Goal: Task Accomplishment & Management: Manage account settings

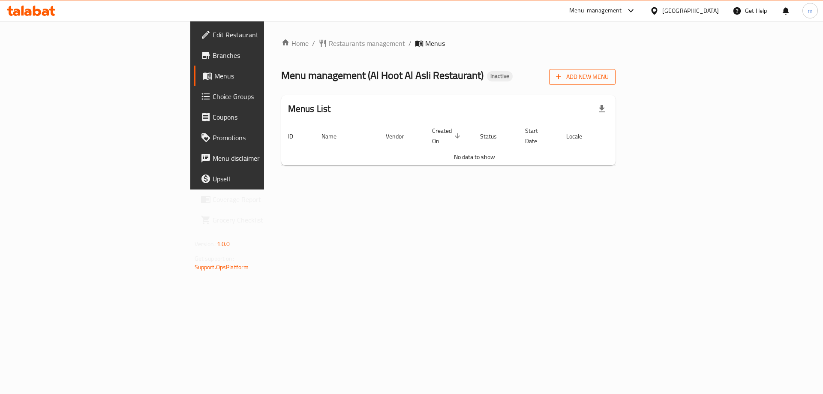
click at [609, 73] on span "Add New Menu" at bounding box center [582, 77] width 53 height 11
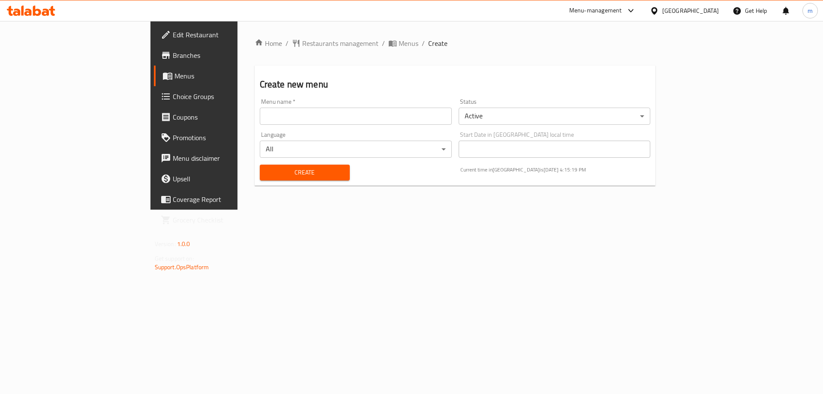
drag, startPoint x: 69, startPoint y: 76, endPoint x: 73, endPoint y: 76, distance: 4.3
click at [174, 76] on span "Menus" at bounding box center [227, 76] width 107 height 10
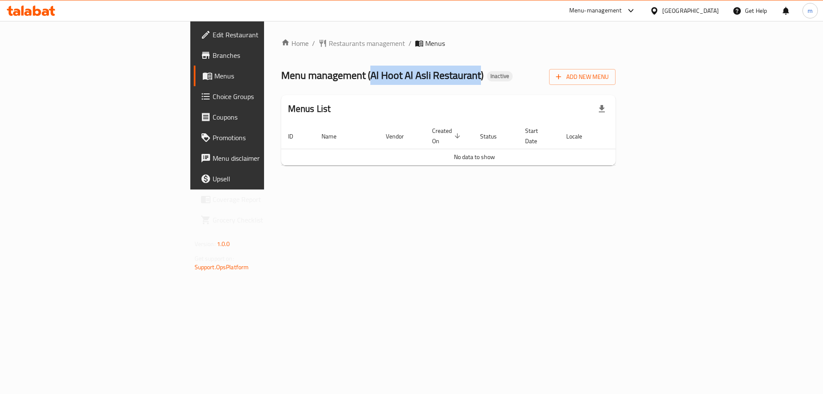
drag, startPoint x: 244, startPoint y: 75, endPoint x: 356, endPoint y: 80, distance: 111.5
click at [356, 80] on span "Menu management ( Al Hoot Al Asli Restaurant )" at bounding box center [382, 75] width 202 height 19
copy span "Al Hoot Al Asli Restaurant"
click at [609, 72] on span "Add New Menu" at bounding box center [582, 77] width 53 height 11
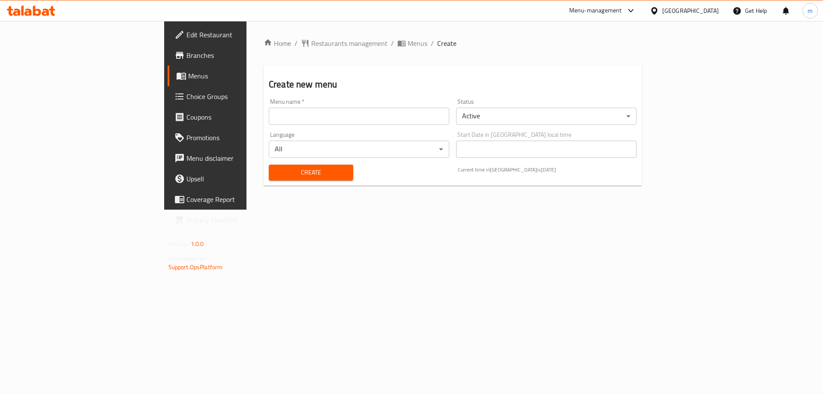
click at [269, 113] on input "text" at bounding box center [359, 116] width 180 height 17
paste input "Al Hoot Al Asli Restaurant"
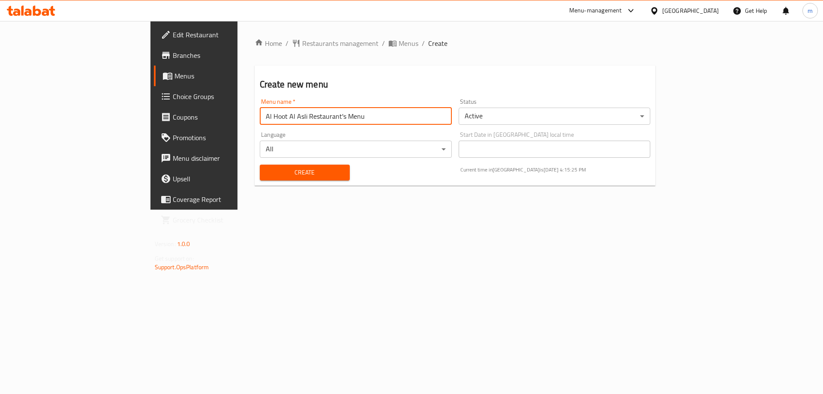
type input "Al Hoot Al Asli Restaurant's Menu"
click at [260, 165] on button "Create" at bounding box center [305, 173] width 90 height 16
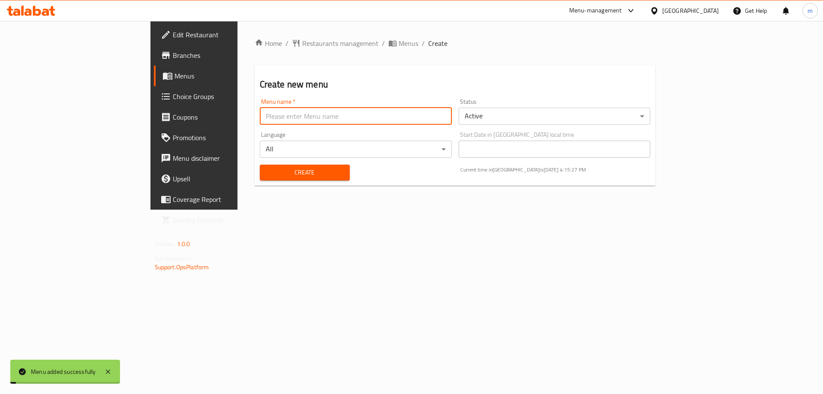
click at [174, 78] on span "Menus" at bounding box center [227, 76] width 107 height 10
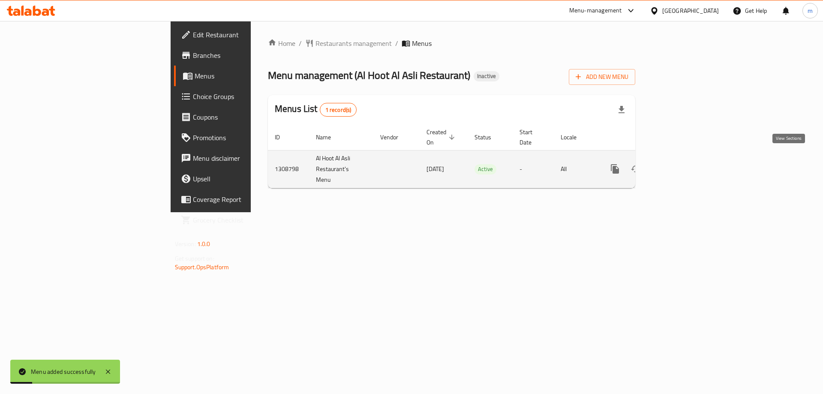
click at [682, 164] on icon "enhanced table" at bounding box center [677, 169] width 10 height 10
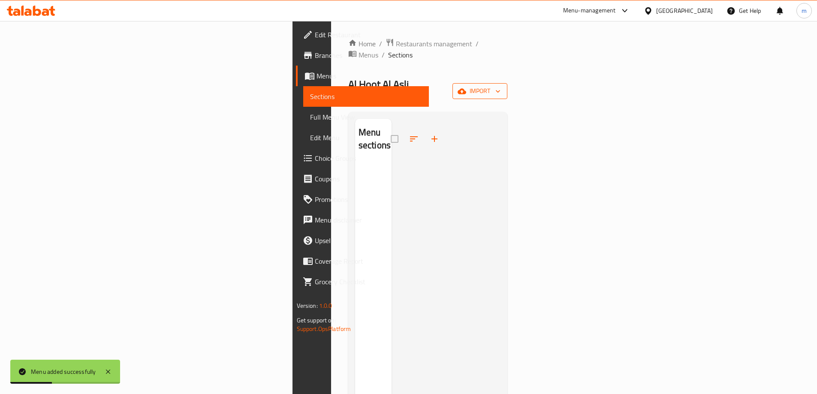
click at [500, 86] on span "import" at bounding box center [479, 91] width 41 height 11
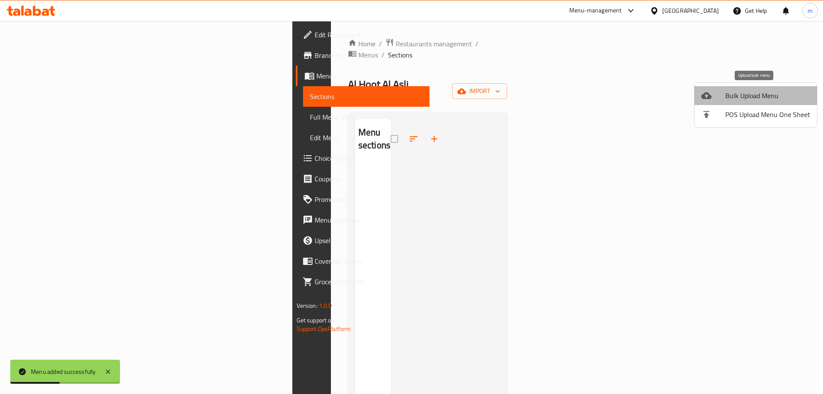
click at [758, 88] on li "Bulk Upload Menu" at bounding box center [755, 95] width 123 height 19
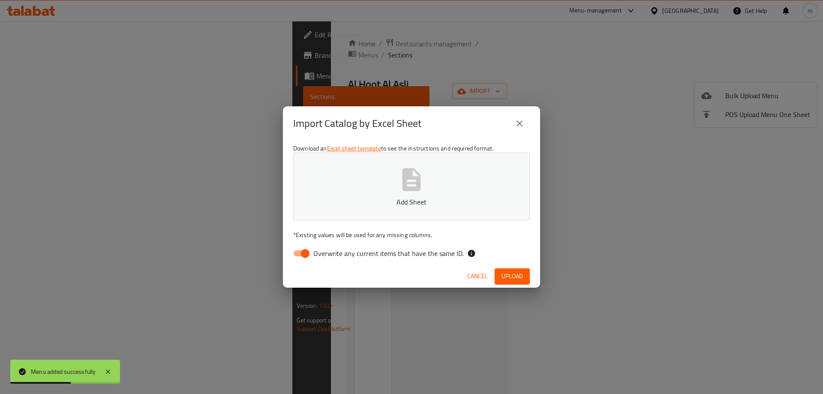
click at [425, 251] on span "Overwrite any current items that have the same ID." at bounding box center [388, 253] width 150 height 10
click at [330, 251] on input "Overwrite any current items that have the same ID." at bounding box center [305, 253] width 49 height 16
checkbox input "false"
click at [516, 271] on span "Upload" at bounding box center [512, 276] width 21 height 11
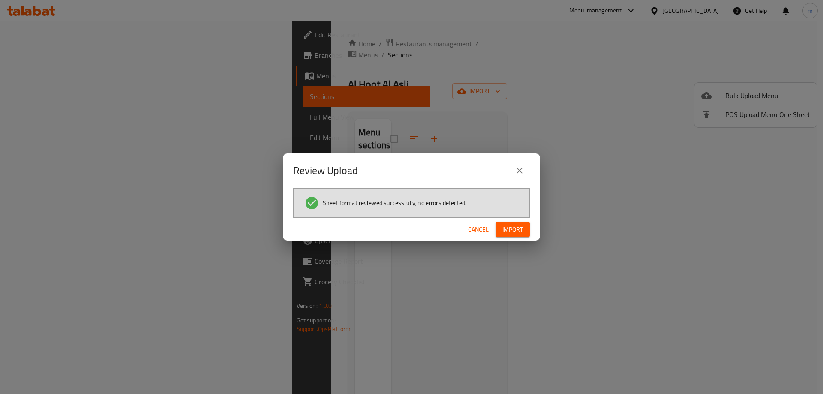
click at [520, 222] on button "Import" at bounding box center [513, 230] width 34 height 16
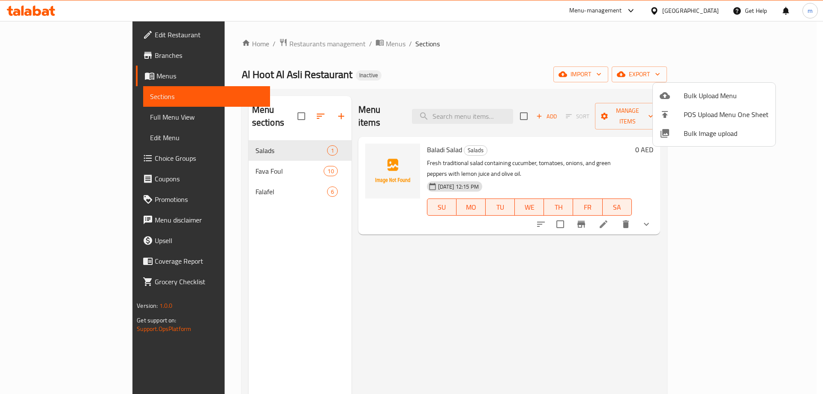
click at [105, 119] on div at bounding box center [411, 197] width 823 height 394
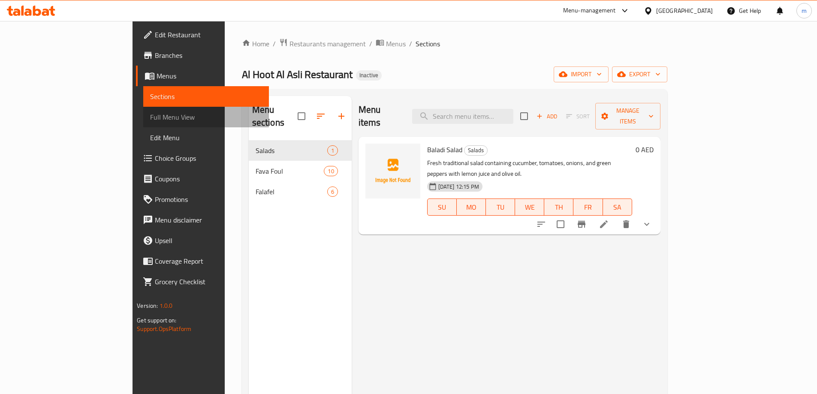
click at [150, 119] on span "Full Menu View" at bounding box center [206, 117] width 112 height 10
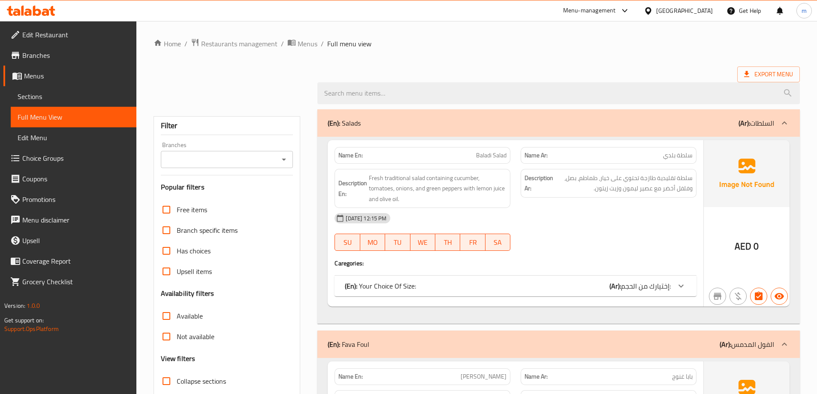
scroll to position [129, 0]
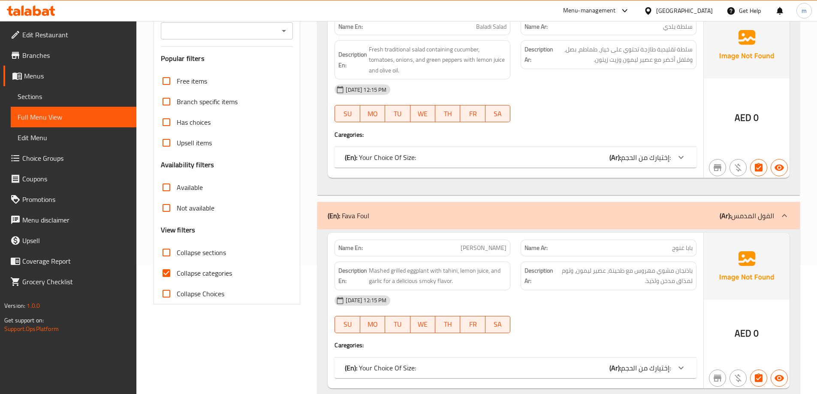
drag, startPoint x: 224, startPoint y: 278, endPoint x: 228, endPoint y: 260, distance: 18.7
click at [224, 277] on span "Collapse categories" at bounding box center [204, 273] width 55 height 10
click at [177, 277] on input "Collapse categories" at bounding box center [166, 273] width 21 height 21
checkbox input "false"
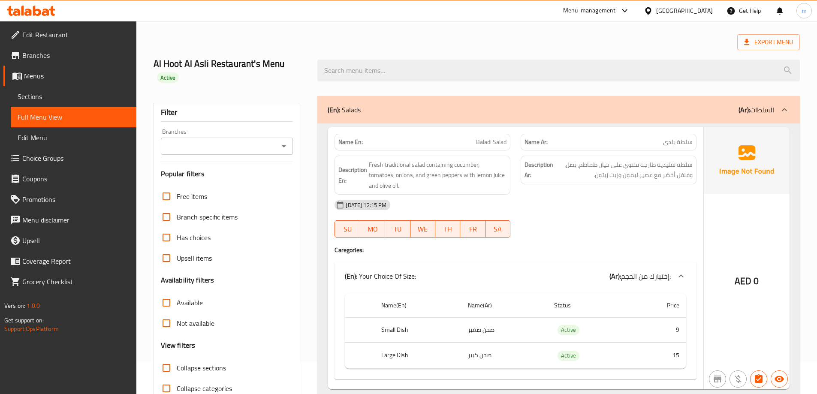
scroll to position [41, 0]
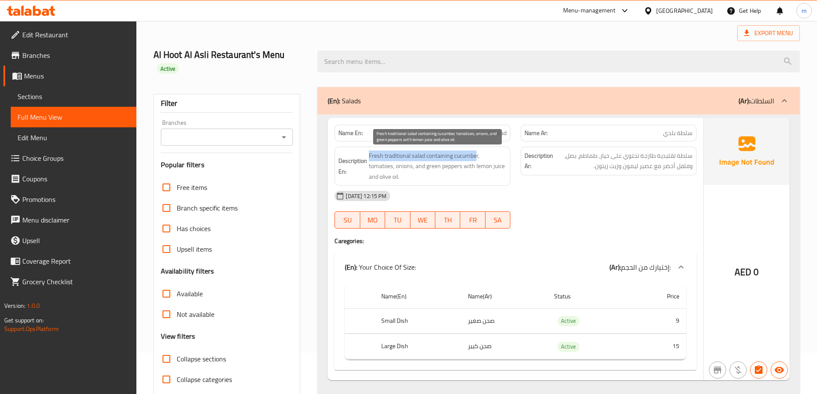
drag, startPoint x: 389, startPoint y: 155, endPoint x: 477, endPoint y: 154, distance: 87.5
click at [477, 154] on h6 "Description En: Fresh traditional salad containing cucumber, tomatoes, onions, …" at bounding box center [422, 166] width 168 height 32
click at [411, 153] on span "Fresh traditional salad containing cucumber, tomatoes, onions, and green pepper…" at bounding box center [438, 166] width 138 height 32
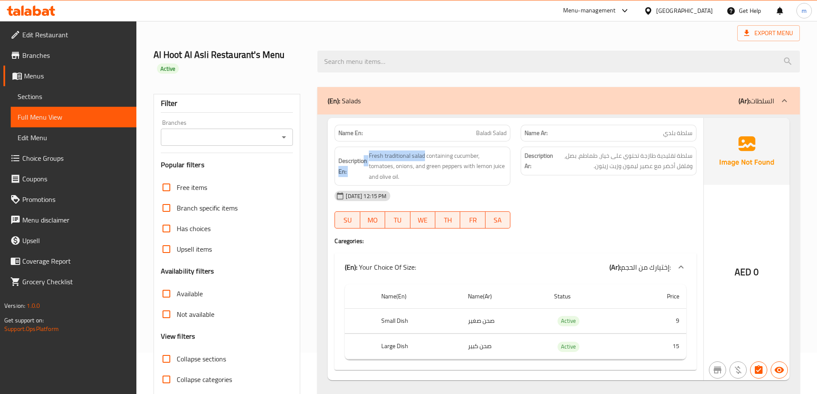
drag, startPoint x: 424, startPoint y: 154, endPoint x: 386, endPoint y: 153, distance: 37.7
click at [367, 153] on h6 "Description En: Fresh traditional salad containing cucumber, tomatoes, onions, …" at bounding box center [422, 166] width 168 height 32
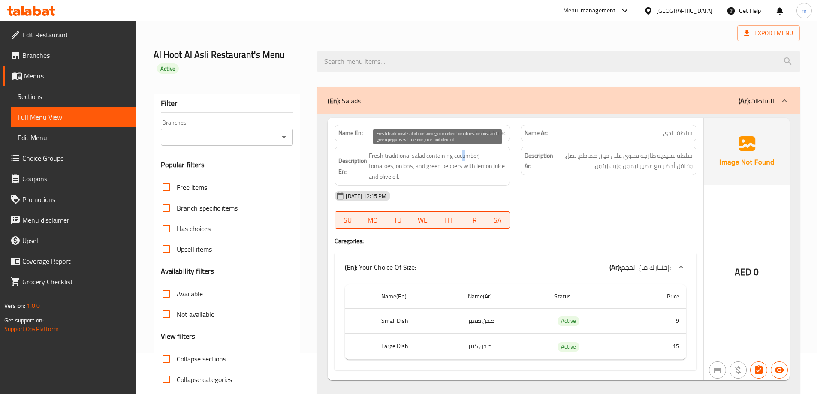
click at [465, 156] on span "Fresh traditional salad containing cucumber, tomatoes, onions, and green pepper…" at bounding box center [438, 166] width 138 height 32
drag, startPoint x: 377, startPoint y: 164, endPoint x: 387, endPoint y: 164, distance: 9.4
click at [387, 164] on span "Fresh traditional salad containing cucumber, tomatoes, onions, and green pepper…" at bounding box center [438, 166] width 138 height 32
drag, startPoint x: 399, startPoint y: 165, endPoint x: 462, endPoint y: 168, distance: 62.7
click at [462, 168] on span "Fresh traditional salad containing cucumber, tomatoes, onions, and green pepper…" at bounding box center [438, 166] width 138 height 32
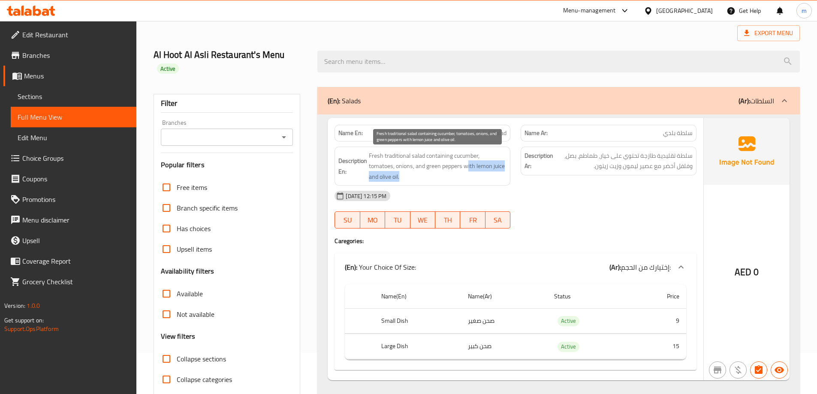
drag, startPoint x: 482, startPoint y: 166, endPoint x: 488, endPoint y: 174, distance: 9.8
click at [488, 174] on span "Fresh traditional salad containing cucumber, tomatoes, onions, and green pepper…" at bounding box center [438, 166] width 138 height 32
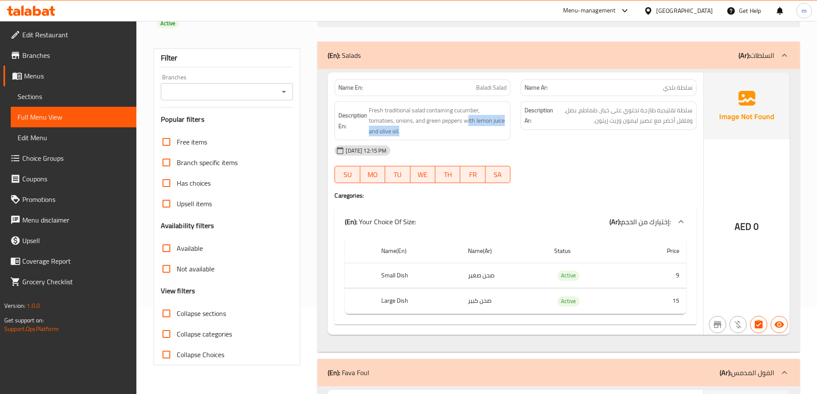
scroll to position [127, 0]
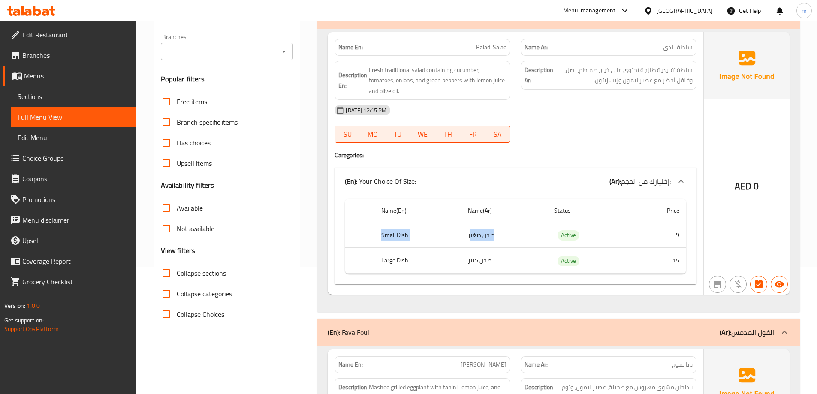
drag, startPoint x: 380, startPoint y: 232, endPoint x: 471, endPoint y: 230, distance: 91.3
click at [471, 230] on tr "Small Dish صحن صغير Active 9" at bounding box center [515, 234] width 341 height 25
drag, startPoint x: 366, startPoint y: 262, endPoint x: 458, endPoint y: 256, distance: 91.9
click at [458, 256] on tr "Large Dish صحن كبير Active 15" at bounding box center [515, 260] width 341 height 25
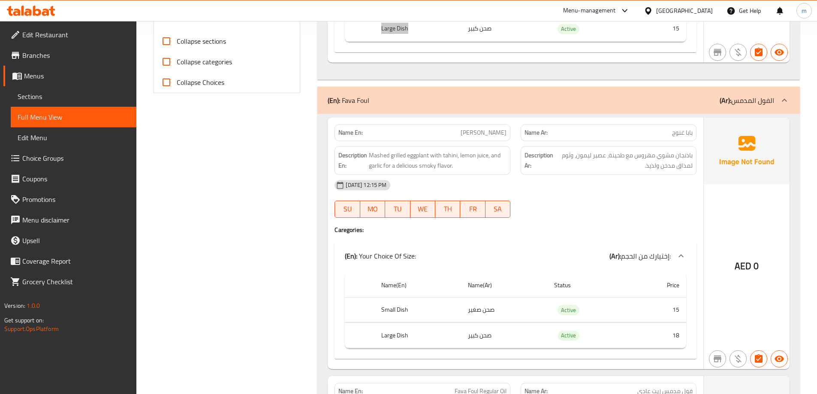
scroll to position [384, 0]
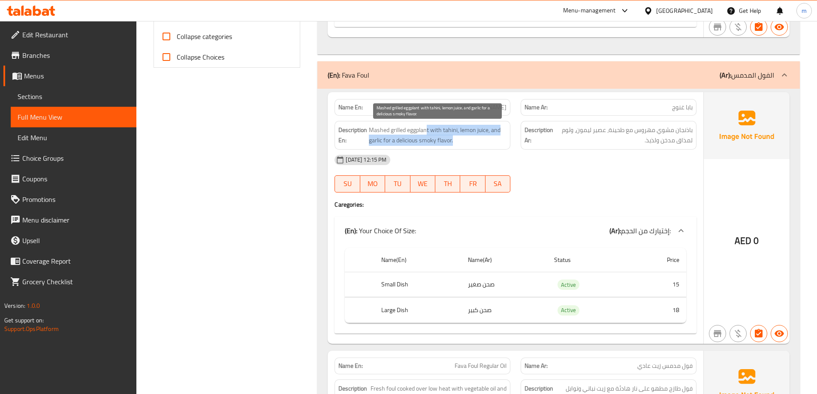
drag, startPoint x: 427, startPoint y: 128, endPoint x: 460, endPoint y: 139, distance: 34.4
click at [460, 139] on span "Mashed grilled eggplant with tahini, lemon juice, and garlic for a delicious sm…" at bounding box center [438, 135] width 138 height 21
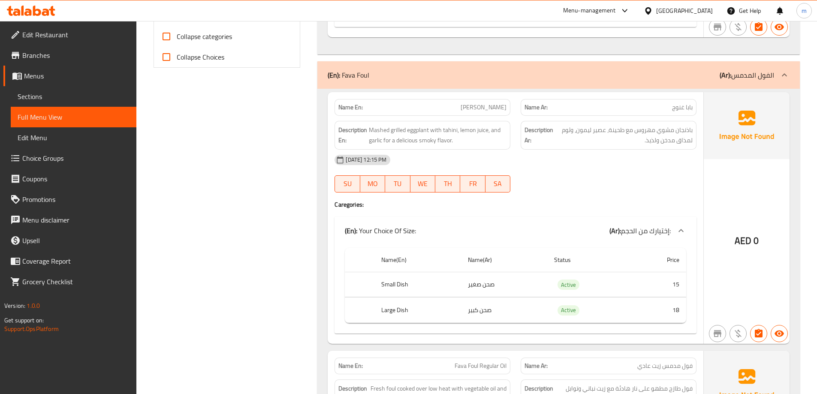
click at [586, 166] on div "[DATE] 12:15 PM" at bounding box center [515, 160] width 372 height 21
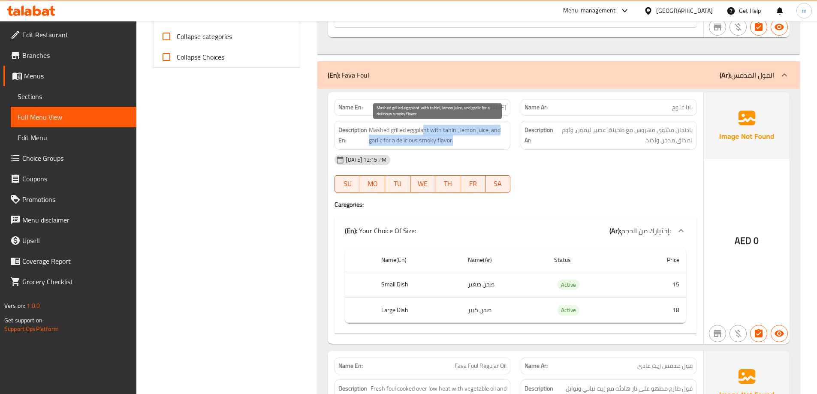
drag, startPoint x: 423, startPoint y: 129, endPoint x: 472, endPoint y: 144, distance: 51.9
click at [472, 144] on span "Mashed grilled eggplant with tahini, lemon juice, and garlic for a delicious sm…" at bounding box center [438, 135] width 138 height 21
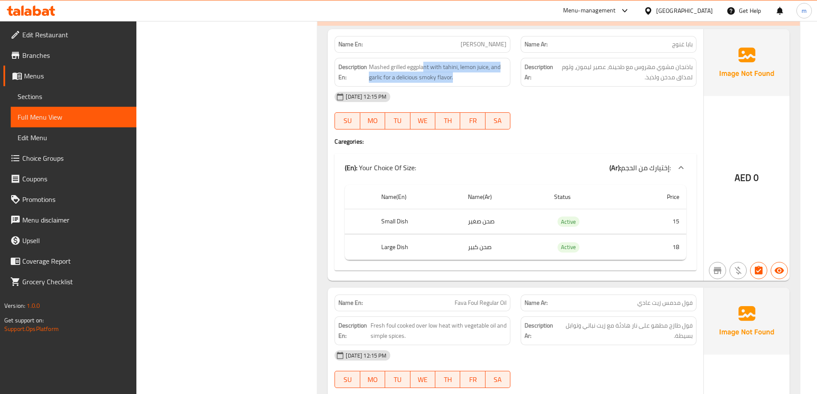
scroll to position [470, 0]
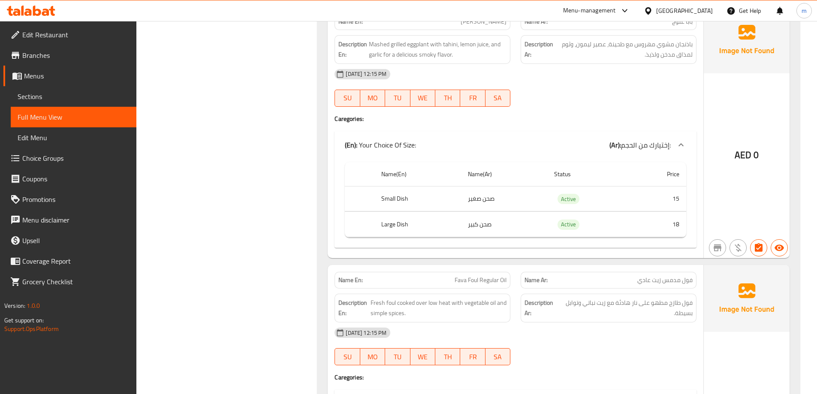
drag, startPoint x: 494, startPoint y: 199, endPoint x: 403, endPoint y: 190, distance: 91.3
click at [403, 190] on tr "Small Dish صحن صغير Active 15" at bounding box center [515, 198] width 341 height 25
drag, startPoint x: 394, startPoint y: 207, endPoint x: 403, endPoint y: 213, distance: 10.0
click at [403, 212] on tbody "Small Dish صحن صغير Active 15 Large Dish صحن كبير Active 18" at bounding box center [515, 211] width 341 height 51
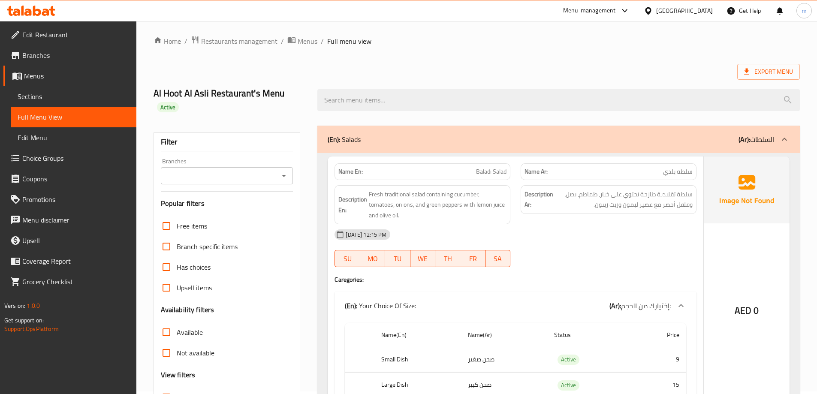
scroll to position [0, 0]
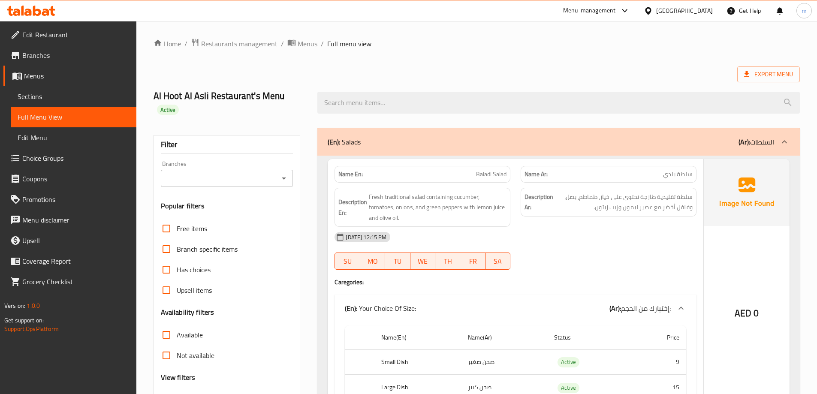
click at [56, 99] on span "Sections" at bounding box center [74, 96] width 112 height 10
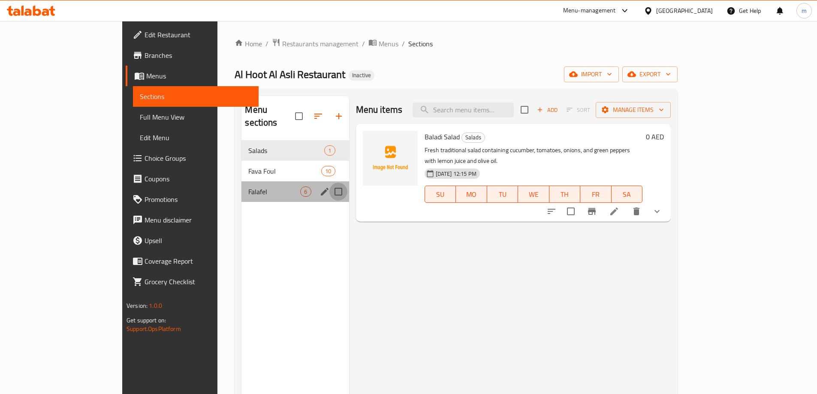
drag, startPoint x: 307, startPoint y: 177, endPoint x: 305, endPoint y: 164, distance: 12.9
click at [329, 183] on input "Menu sections" at bounding box center [338, 192] width 18 height 18
checkbox input "true"
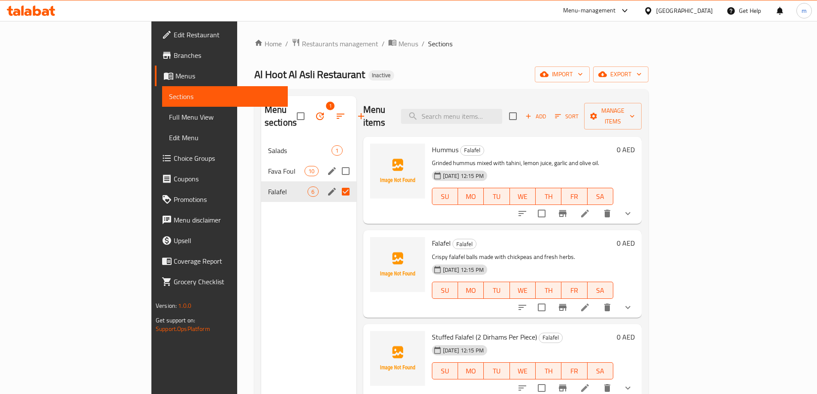
click at [337, 162] on input "Menu sections" at bounding box center [346, 171] width 18 height 18
checkbox input "true"
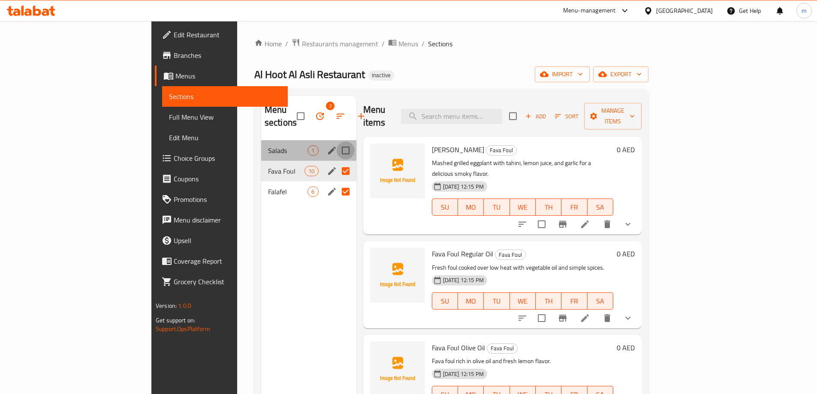
click at [337, 141] on input "Menu sections" at bounding box center [346, 150] width 18 height 18
checkbox input "true"
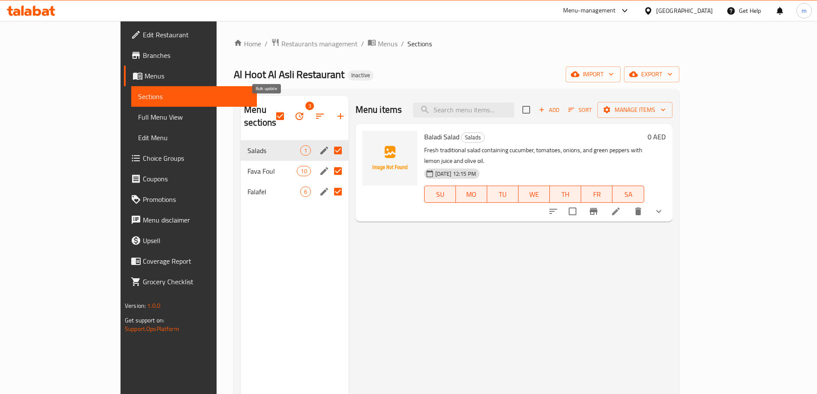
click at [289, 114] on button "button" at bounding box center [299, 116] width 21 height 21
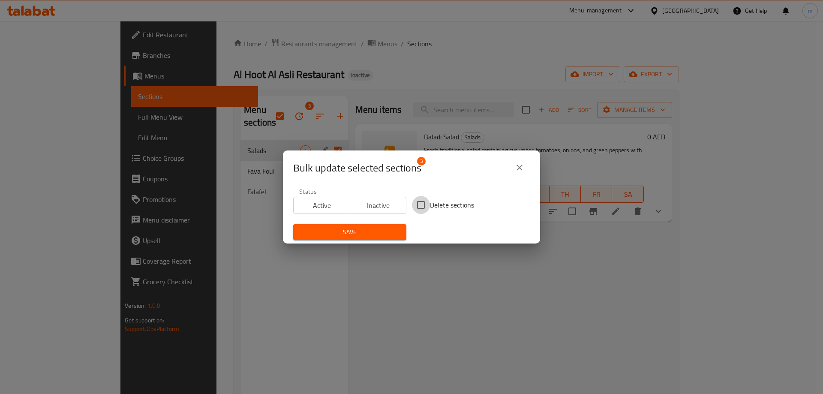
click at [415, 203] on input "Delete sections" at bounding box center [421, 205] width 18 height 18
checkbox input "true"
click at [381, 227] on span "Save" at bounding box center [349, 232] width 99 height 11
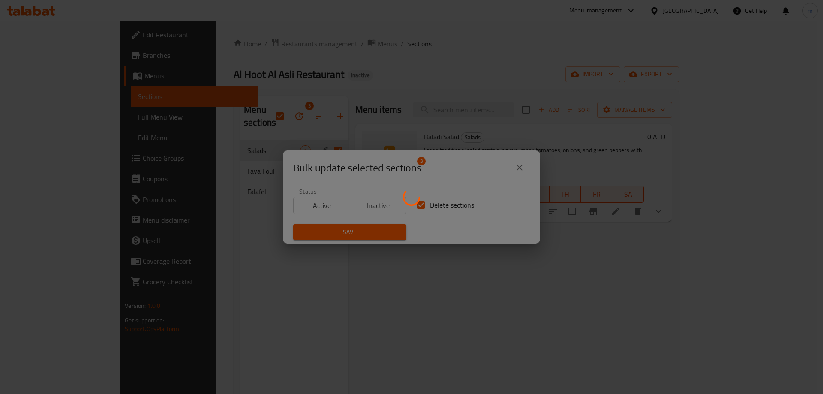
checkbox input "false"
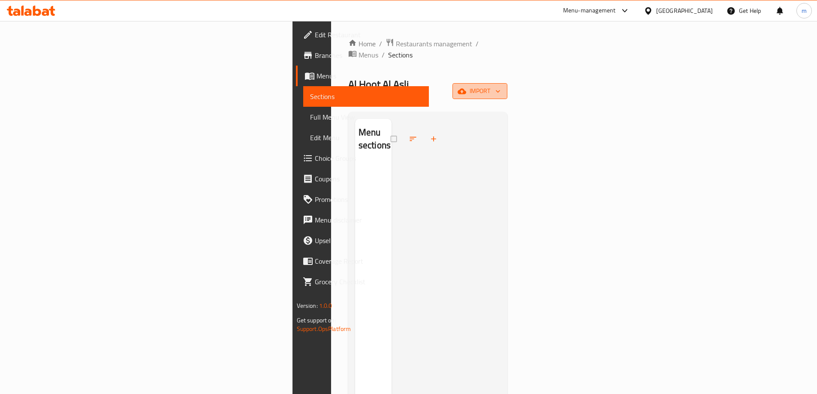
click at [507, 83] on button "import" at bounding box center [479, 91] width 55 height 16
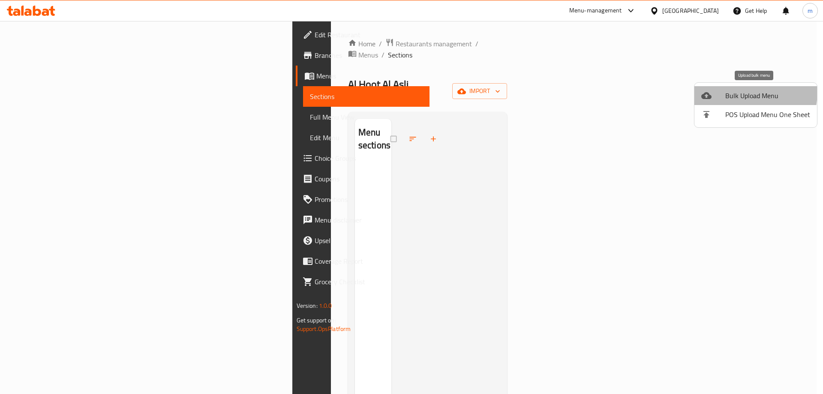
click at [727, 91] on span "Bulk Upload Menu" at bounding box center [767, 95] width 85 height 10
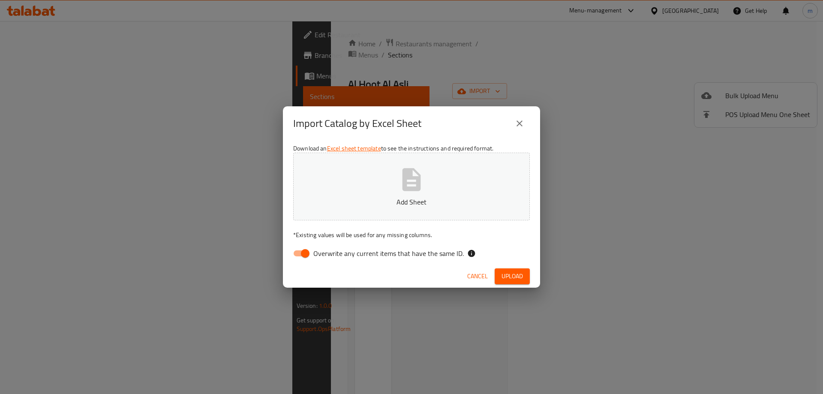
drag, startPoint x: 400, startPoint y: 254, endPoint x: 409, endPoint y: 240, distance: 16.3
click at [405, 245] on div "Download an Excel sheet template to see the instructions and required format. A…" at bounding box center [411, 203] width 257 height 124
click at [322, 253] on span "Overwrite any current items that have the same ID." at bounding box center [388, 253] width 150 height 10
click at [322, 253] on input "Overwrite any current items that have the same ID." at bounding box center [305, 253] width 49 height 16
checkbox input "false"
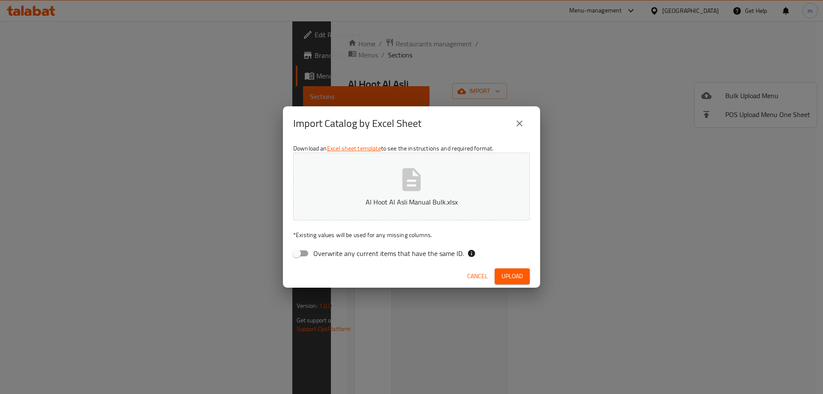
drag, startPoint x: 512, startPoint y: 273, endPoint x: 511, endPoint y: 263, distance: 10.3
click at [512, 273] on span "Upload" at bounding box center [512, 276] width 21 height 11
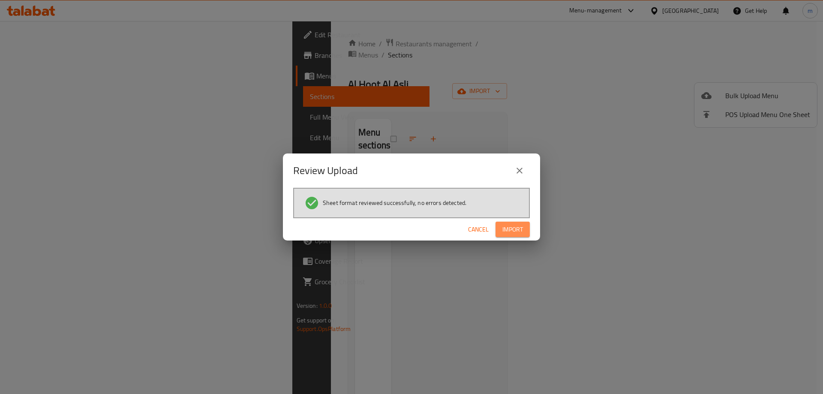
click at [519, 227] on span "Import" at bounding box center [512, 229] width 21 height 11
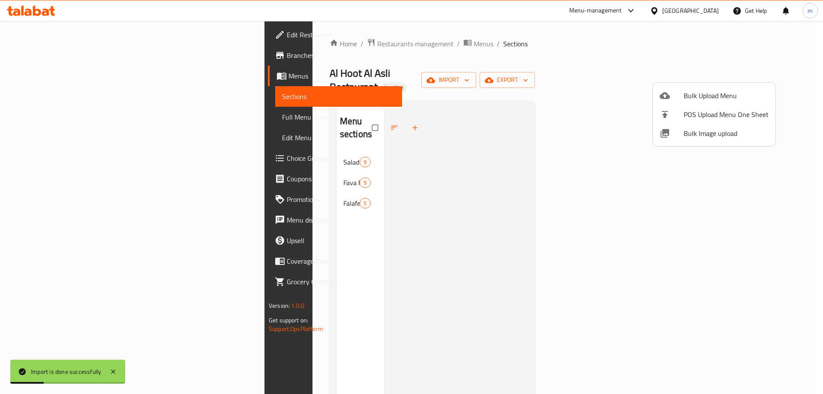
click at [73, 121] on div at bounding box center [411, 197] width 823 height 394
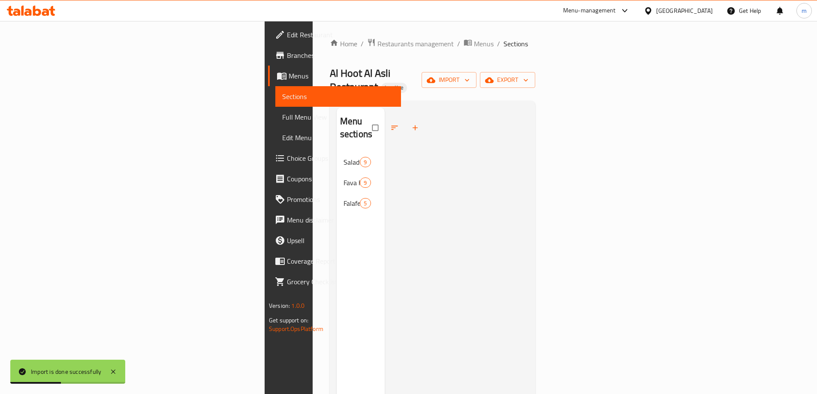
click at [282, 120] on span "Full Menu View" at bounding box center [338, 117] width 112 height 10
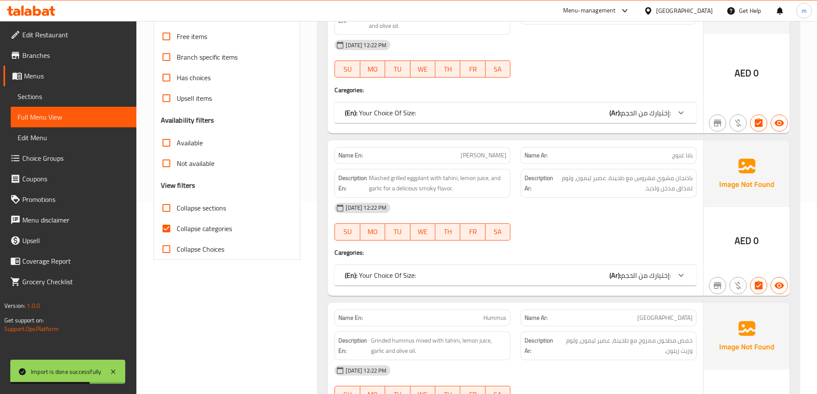
scroll to position [214, 0]
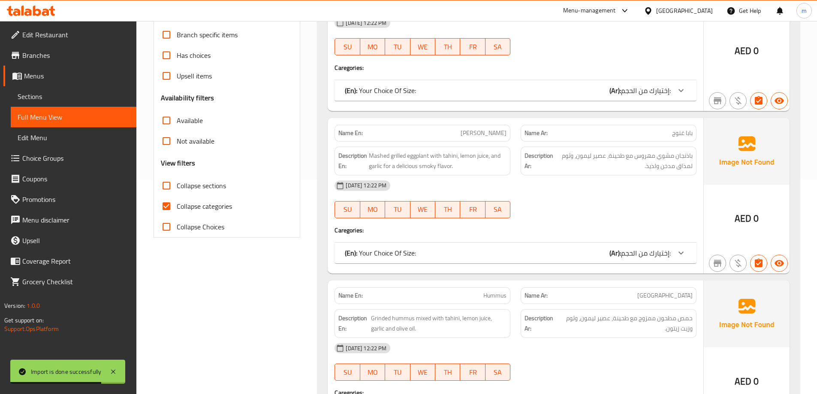
click at [206, 211] on span "Collapse categories" at bounding box center [204, 206] width 55 height 10
click at [177, 211] on input "Collapse categories" at bounding box center [166, 206] width 21 height 21
checkbox input "false"
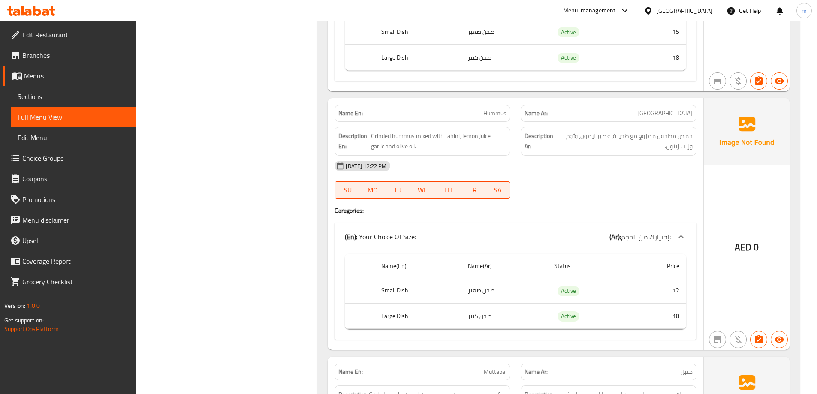
scroll to position [600, 0]
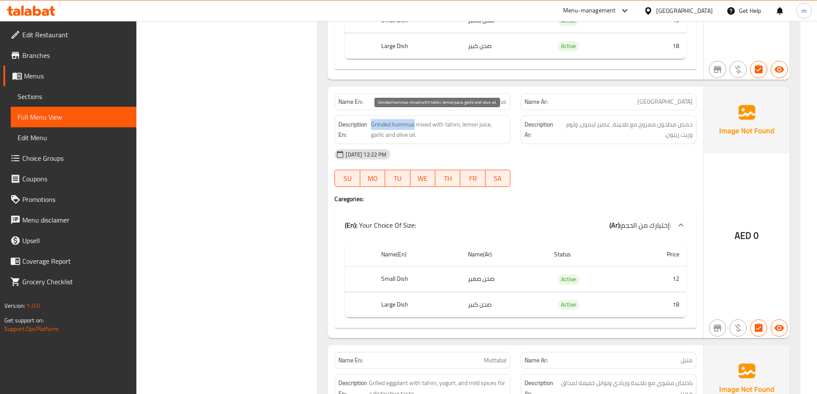
drag, startPoint x: 413, startPoint y: 124, endPoint x: 370, endPoint y: 123, distance: 42.4
click at [371, 123] on span "Grinded hummus mixed with tahini, lemon juice, garlic and olive oil." at bounding box center [438, 129] width 135 height 21
click at [375, 124] on span "Grinded hummus mixed with tahini, lemon juice, garlic and olive oil." at bounding box center [438, 129] width 135 height 21
drag, startPoint x: 417, startPoint y: 127, endPoint x: 397, endPoint y: 134, distance: 20.7
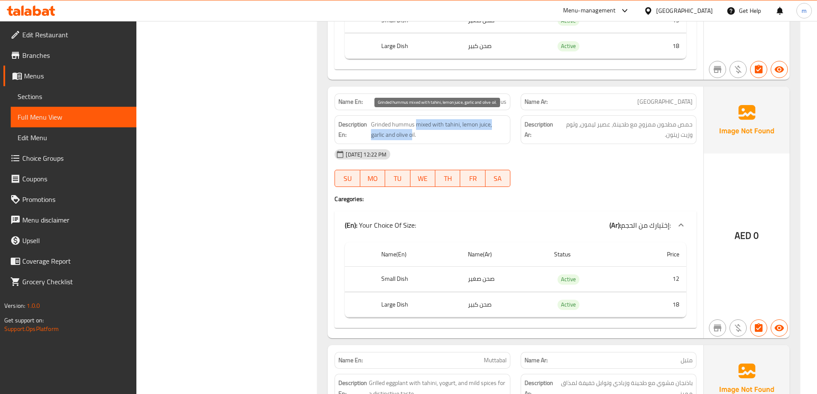
click at [397, 134] on span "Grinded hummus mixed with tahini, lemon juice, garlic and olive oil." at bounding box center [438, 129] width 135 height 21
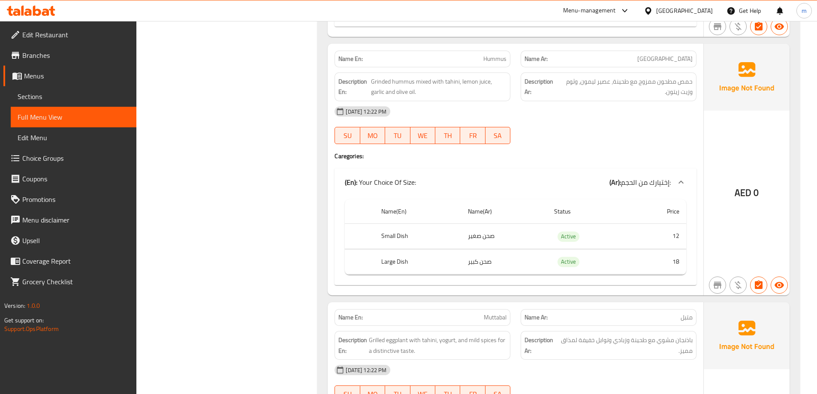
drag, startPoint x: 451, startPoint y: 235, endPoint x: 479, endPoint y: 240, distance: 28.3
click at [501, 233] on tr "Small Dish صحن صغير Active 12" at bounding box center [515, 236] width 341 height 25
click at [484, 262] on tr "Large Dish صحن كبير Active 18" at bounding box center [515, 261] width 341 height 25
drag, startPoint x: 374, startPoint y: 238, endPoint x: 413, endPoint y: 237, distance: 38.6
click at [415, 237] on th "Small Dish" at bounding box center [417, 236] width 87 height 25
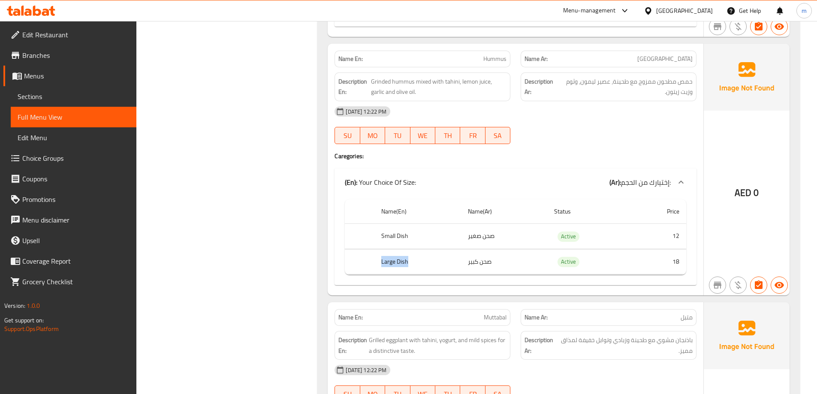
drag, startPoint x: 369, startPoint y: 258, endPoint x: 408, endPoint y: 261, distance: 39.1
click at [408, 261] on tr "Large Dish صحن كبير Active 18" at bounding box center [515, 261] width 341 height 25
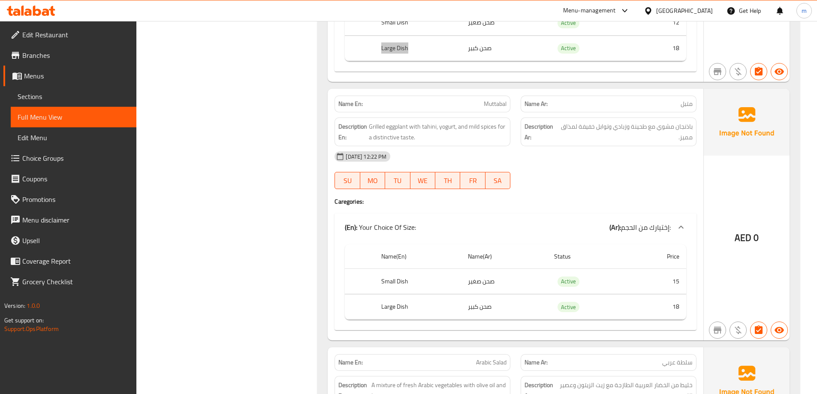
scroll to position [857, 0]
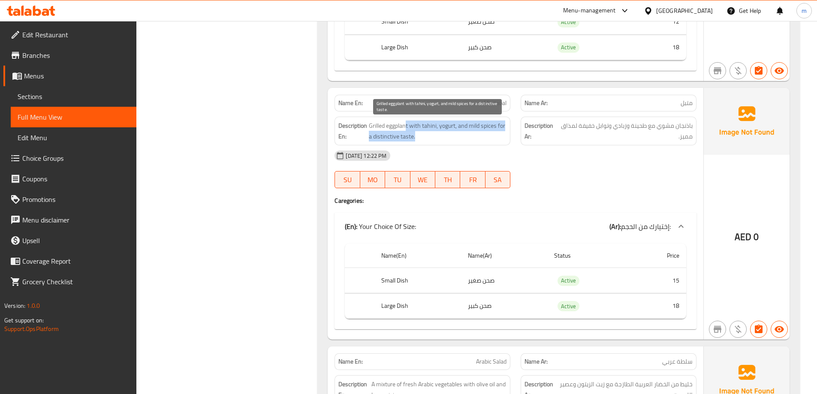
drag, startPoint x: 407, startPoint y: 125, endPoint x: 467, endPoint y: 138, distance: 61.9
click at [467, 138] on span "Grilled eggplant with tahini, yogurt, and mild spices for a distinctive taste." at bounding box center [438, 130] width 138 height 21
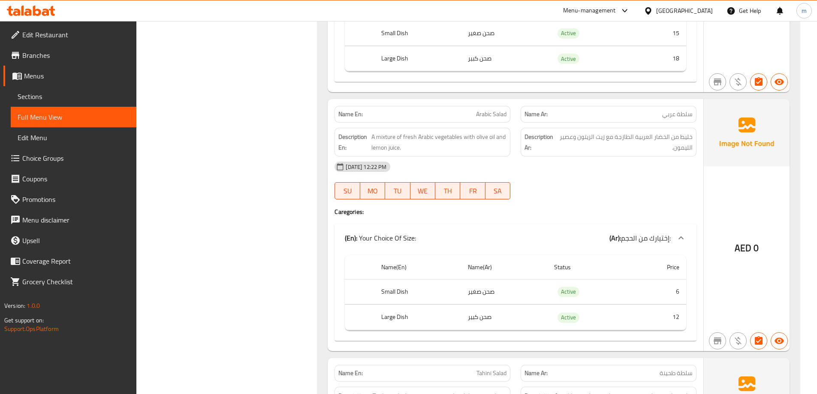
scroll to position [1115, 0]
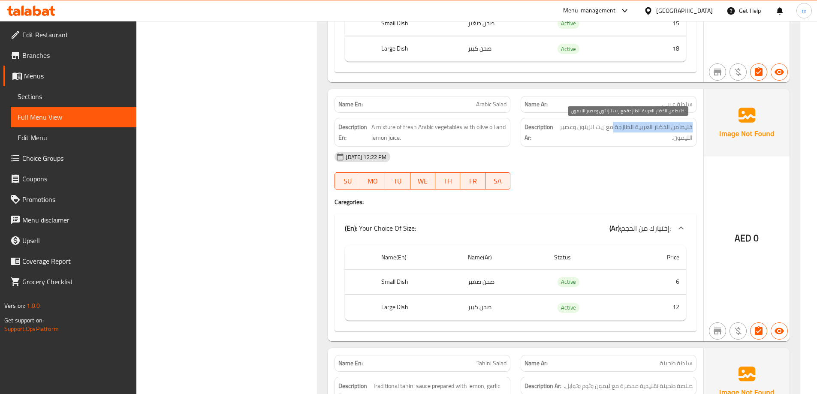
drag, startPoint x: 692, startPoint y: 126, endPoint x: 613, endPoint y: 129, distance: 78.9
click at [613, 129] on span "خليط من الخضار العربية الطازجة مع زيت الزيتون وعصير الليمون." at bounding box center [625, 132] width 134 height 21
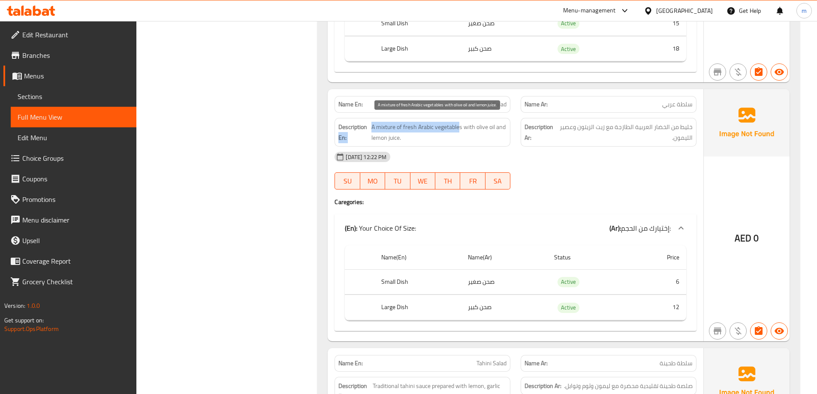
drag, startPoint x: 369, startPoint y: 126, endPoint x: 460, endPoint y: 126, distance: 91.3
click at [460, 126] on h6 "Description En: A mixture of fresh Arabic vegetables with olive oil and lemon j…" at bounding box center [422, 132] width 168 height 21
drag, startPoint x: 449, startPoint y: 132, endPoint x: 411, endPoint y: 135, distance: 38.2
click at [448, 132] on span "A mixture of fresh Arabic vegetables with olive oil and lemon juice." at bounding box center [438, 132] width 135 height 21
click at [388, 130] on span "A mixture of fresh Arabic vegetables with olive oil and lemon juice." at bounding box center [438, 132] width 135 height 21
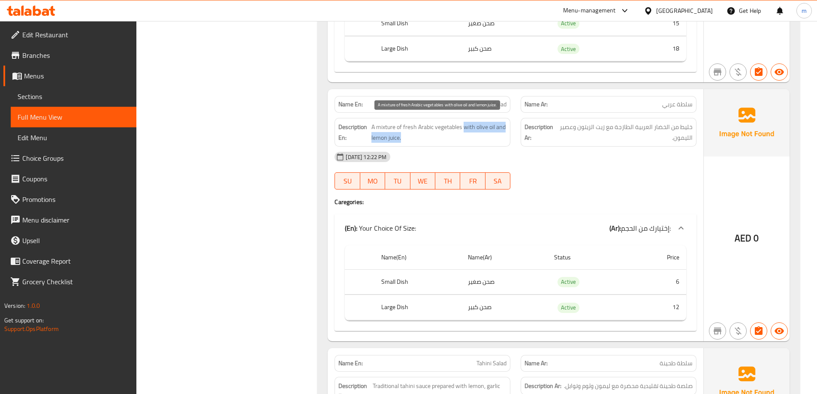
drag, startPoint x: 467, startPoint y: 126, endPoint x: 487, endPoint y: 135, distance: 21.5
click at [487, 135] on span "A mixture of fresh Arabic vegetables with olive oil and lemon juice." at bounding box center [438, 132] width 135 height 21
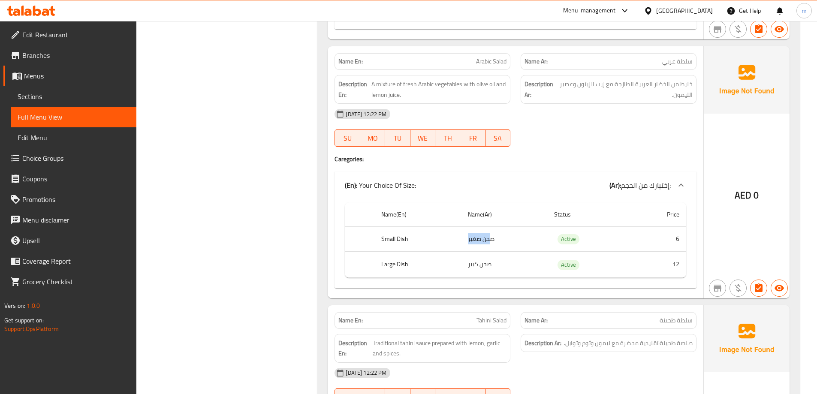
drag, startPoint x: 491, startPoint y: 245, endPoint x: 465, endPoint y: 241, distance: 25.9
click at [465, 241] on td "صحن صغير" at bounding box center [504, 238] width 86 height 25
drag, startPoint x: 496, startPoint y: 273, endPoint x: 435, endPoint y: 268, distance: 61.5
click at [435, 268] on tr "Large Dish صحن كبير Active 12" at bounding box center [515, 264] width 341 height 25
drag, startPoint x: 423, startPoint y: 245, endPoint x: 364, endPoint y: 243, distance: 59.2
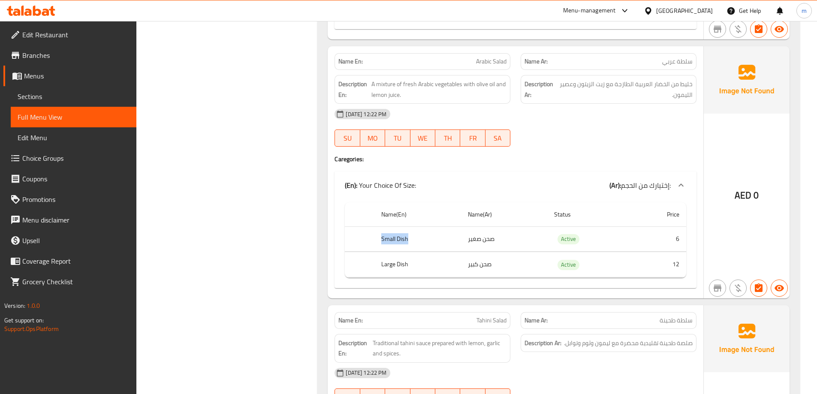
click at [364, 243] on tr "Small Dish صحن صغير Active 6" at bounding box center [515, 238] width 341 height 25
drag, startPoint x: 404, startPoint y: 272, endPoint x: 434, endPoint y: 272, distance: 30.0
click at [434, 272] on th "Large Dish" at bounding box center [417, 264] width 87 height 25
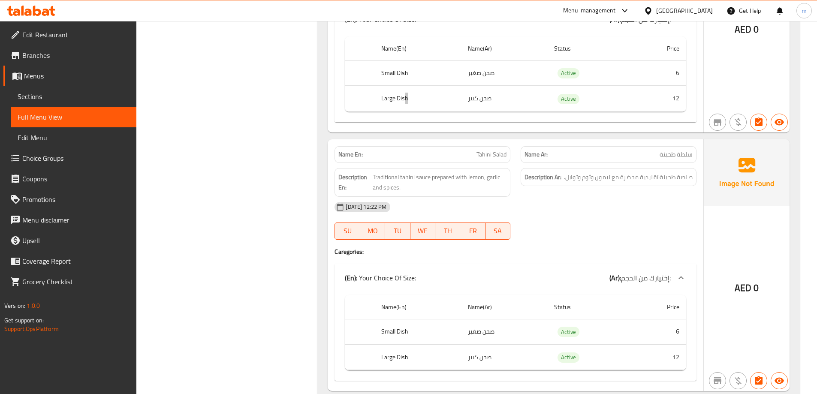
scroll to position [1329, 0]
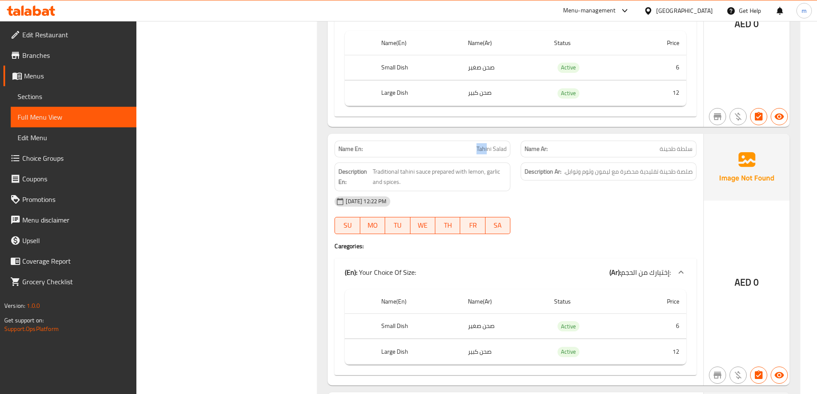
drag, startPoint x: 475, startPoint y: 150, endPoint x: 488, endPoint y: 149, distance: 12.9
click at [488, 149] on p "Name En: Tahini Salad" at bounding box center [422, 148] width 168 height 9
drag, startPoint x: 424, startPoint y: 172, endPoint x: 491, endPoint y: 179, distance: 66.8
click at [491, 179] on span "Traditional tahini sauce prepared with lemon, garlic and spices." at bounding box center [440, 176] width 134 height 21
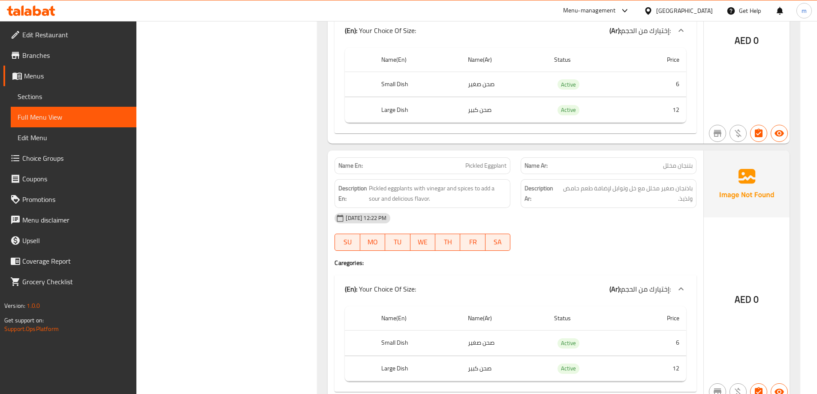
scroll to position [1586, 0]
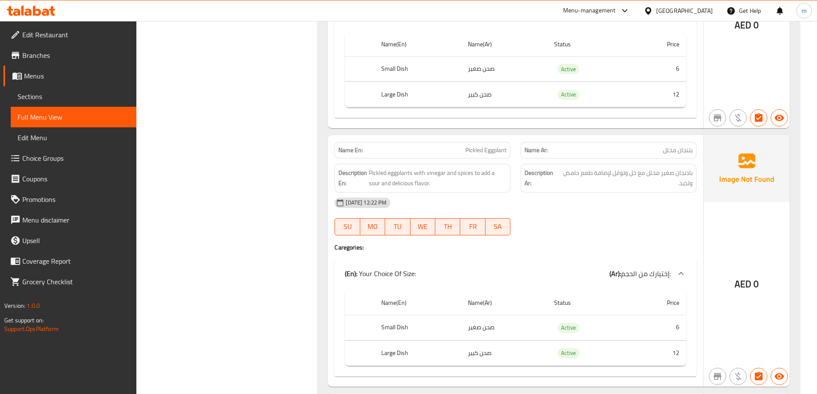
click at [465, 152] on span "Pickled Eggplant" at bounding box center [485, 150] width 41 height 9
click at [371, 173] on span "Pickled eggplants with vinegar and spices to add a sour and delicious flavor." at bounding box center [438, 178] width 138 height 21
click at [495, 150] on span "Pickled Eggplant" at bounding box center [485, 150] width 41 height 9
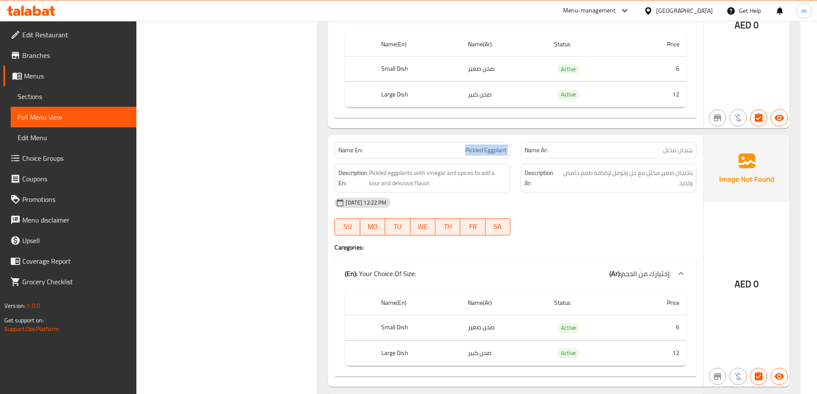
copy span "Pickled Eggplant"
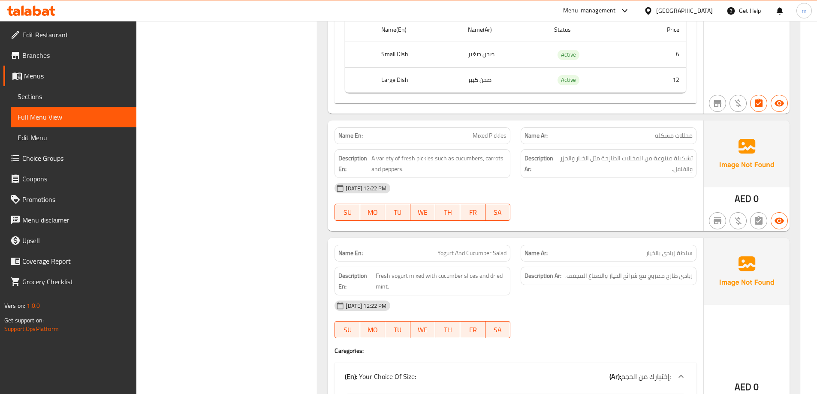
scroll to position [1886, 0]
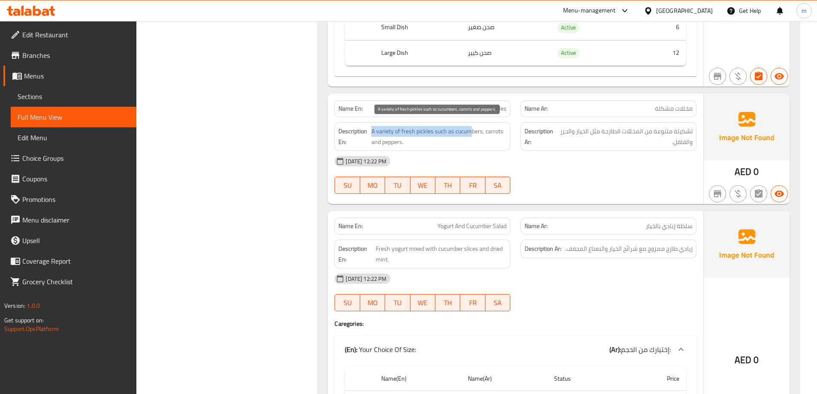
drag, startPoint x: 371, startPoint y: 130, endPoint x: 471, endPoint y: 131, distance: 100.3
click at [471, 131] on span "A variety of fresh pickles such as cucumbers, carrots and peppers." at bounding box center [438, 136] width 135 height 21
click at [474, 147] on span "A variety of fresh pickles such as cucumbers, carrots and peppers." at bounding box center [438, 136] width 135 height 21
click at [492, 104] on span "Mixed Pickles" at bounding box center [489, 108] width 34 height 9
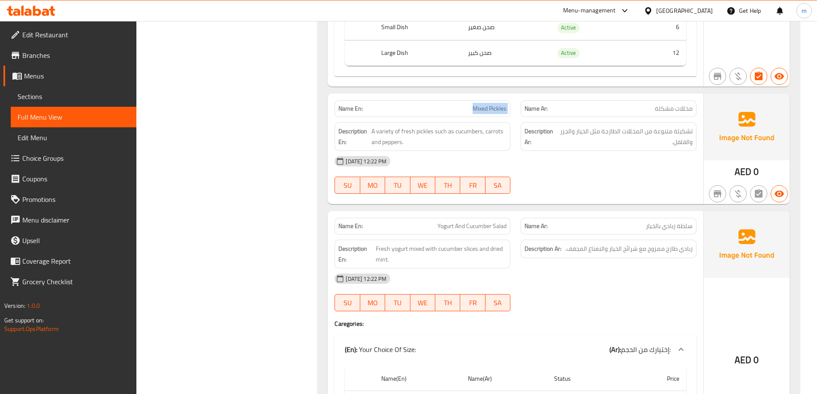
click at [492, 104] on span "Mixed Pickles" at bounding box center [489, 108] width 34 height 9
copy span "Mixed Pickles"
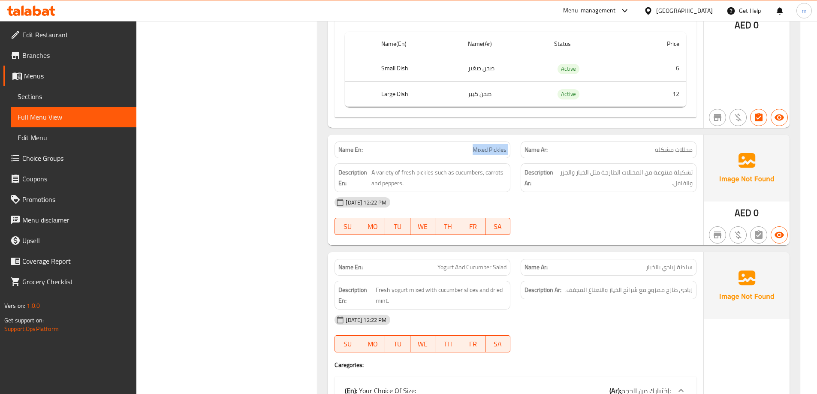
scroll to position [1800, 0]
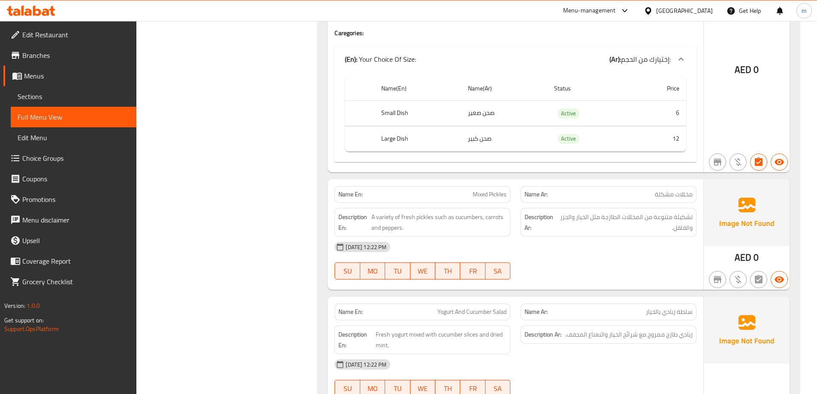
click at [482, 115] on td "صحن صغير" at bounding box center [504, 113] width 86 height 25
copy td "صحن صغير"
click at [471, 142] on td "صحن كبير" at bounding box center [504, 138] width 86 height 25
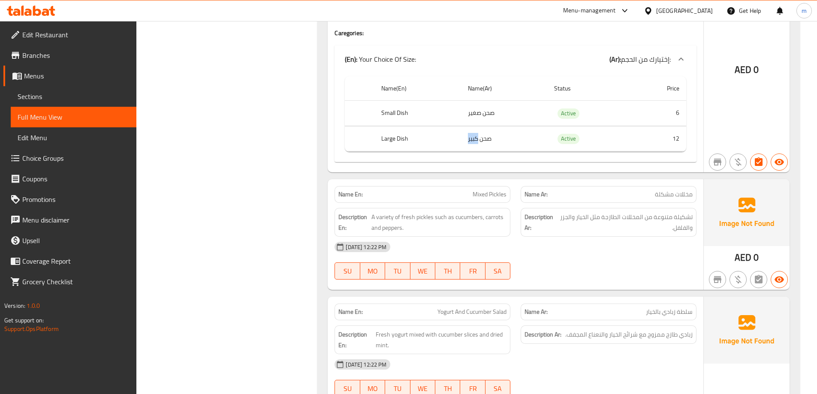
click at [471, 142] on td "صحن كبير" at bounding box center [504, 138] width 86 height 25
copy td "صحن كبير"
click at [408, 111] on th "Small Dish" at bounding box center [417, 113] width 87 height 25
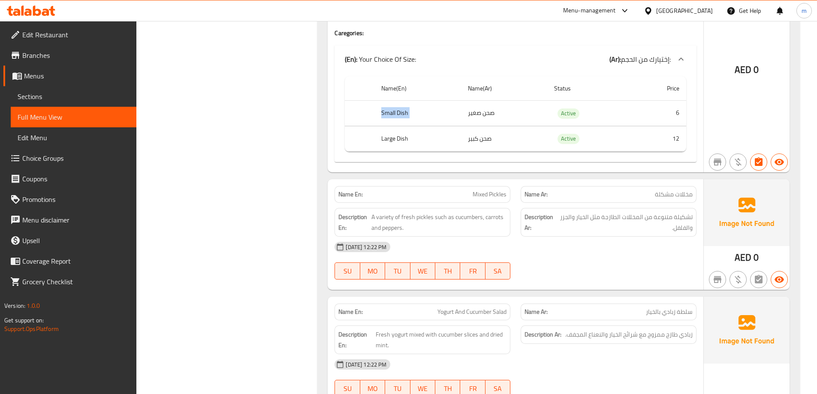
click at [408, 111] on th "Small Dish" at bounding box center [417, 113] width 87 height 25
copy th "Small Dish"
click at [398, 139] on th "Large Dish" at bounding box center [417, 138] width 87 height 25
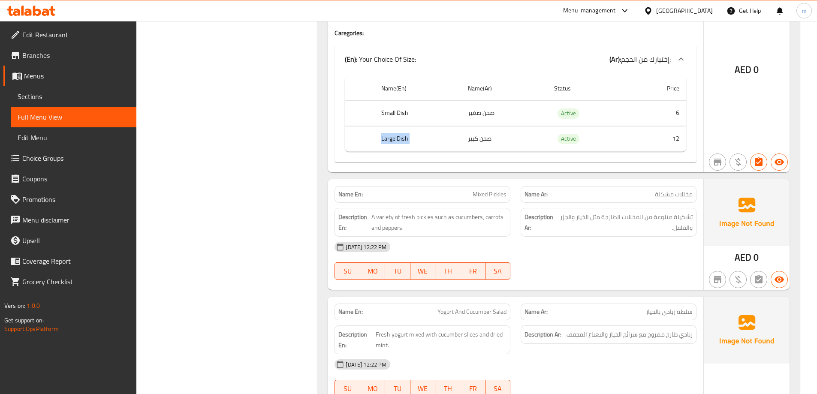
copy th "Large Dish"
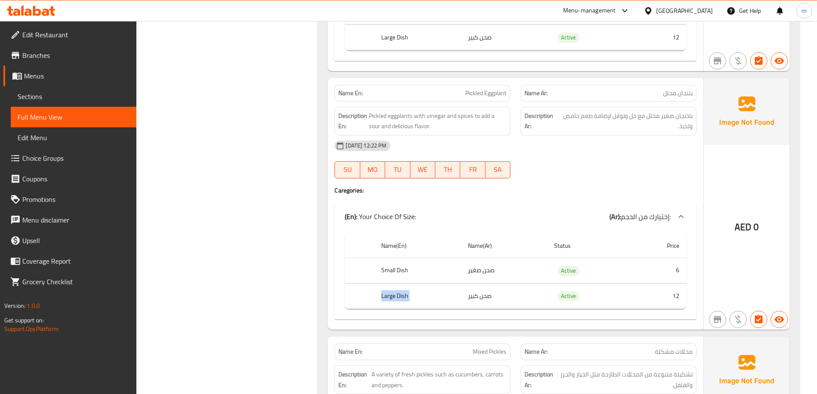
scroll to position [1629, 0]
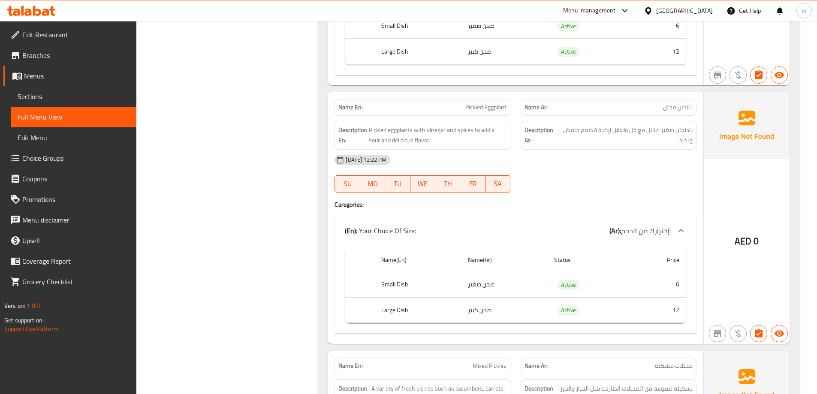
click at [493, 105] on span "Pickled Eggplant" at bounding box center [485, 107] width 41 height 9
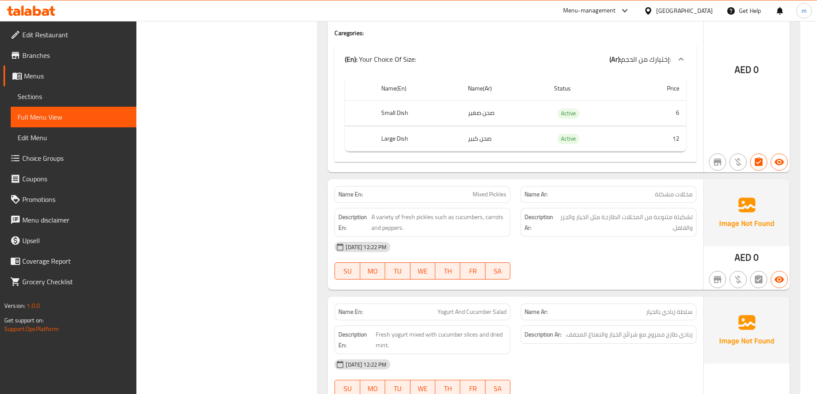
click at [484, 197] on span "Mixed Pickles" at bounding box center [489, 194] width 34 height 9
copy span "Mixed Pickles"
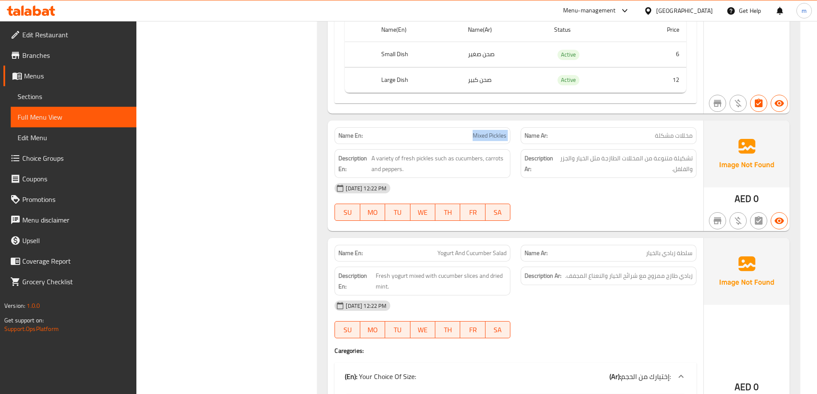
scroll to position [1929, 0]
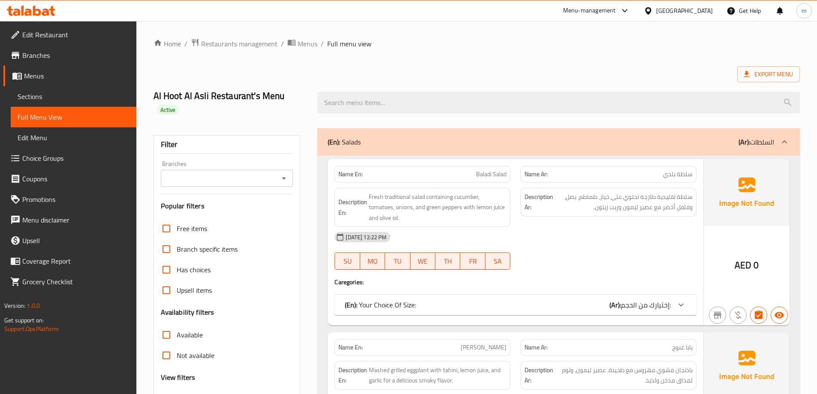
click at [92, 100] on span "Sections" at bounding box center [74, 96] width 112 height 10
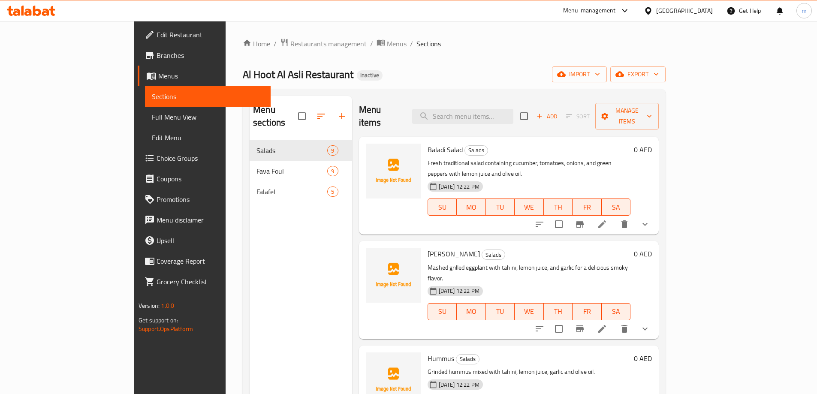
click at [435, 44] on ol "Home / Restaurants management / Menus / Sections" at bounding box center [454, 43] width 423 height 11
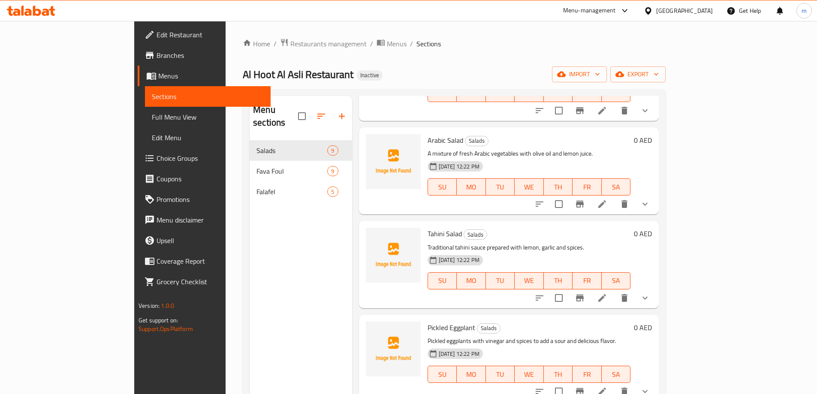
scroll to position [448, 0]
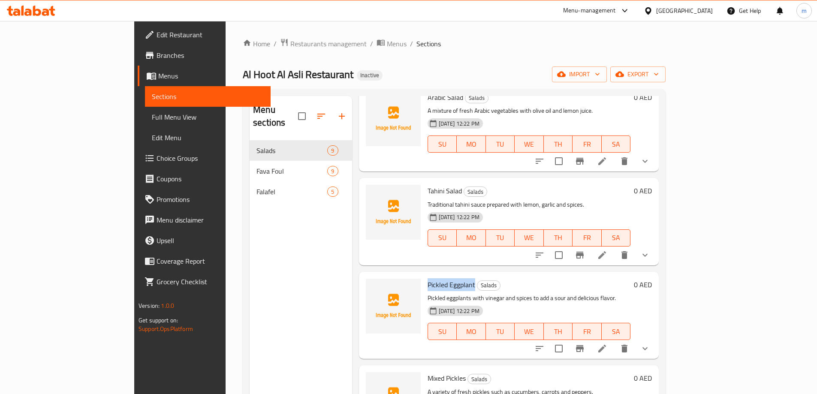
click at [614, 341] on li at bounding box center [602, 348] width 24 height 15
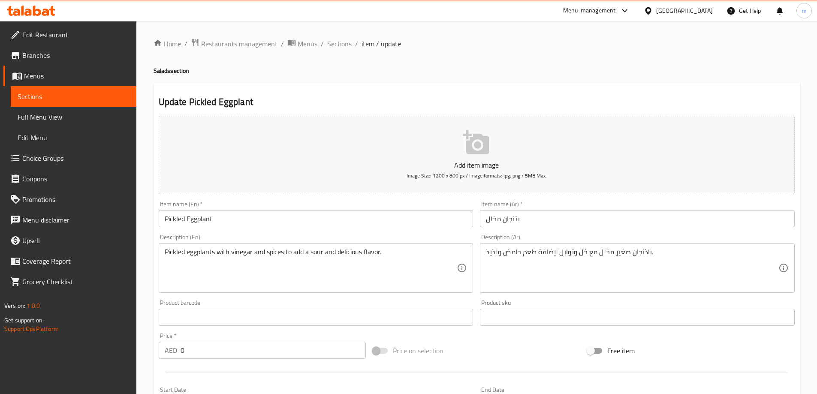
click at [634, 261] on div "Home / Restaurants management / Menus / Sections / item / update Salads section…" at bounding box center [476, 323] width 646 height 570
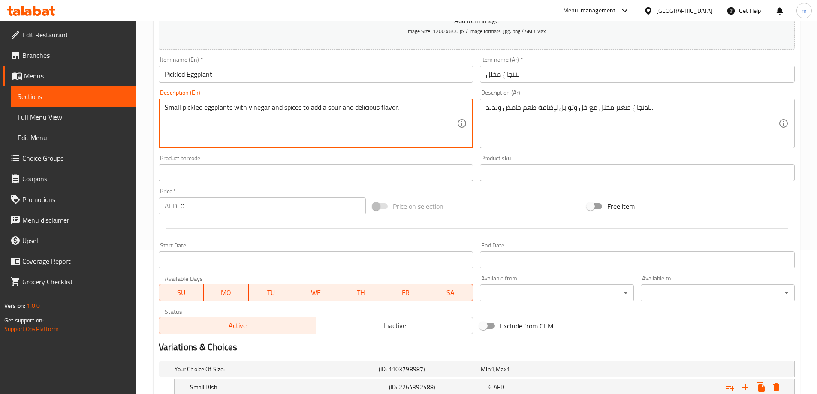
scroll to position [231, 0]
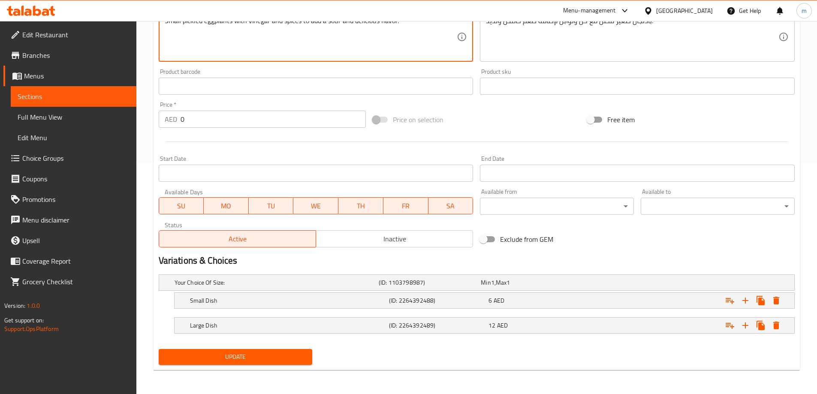
type textarea "Small pickled eggplants with vinegar and spices to add a sour and delicious fla…"
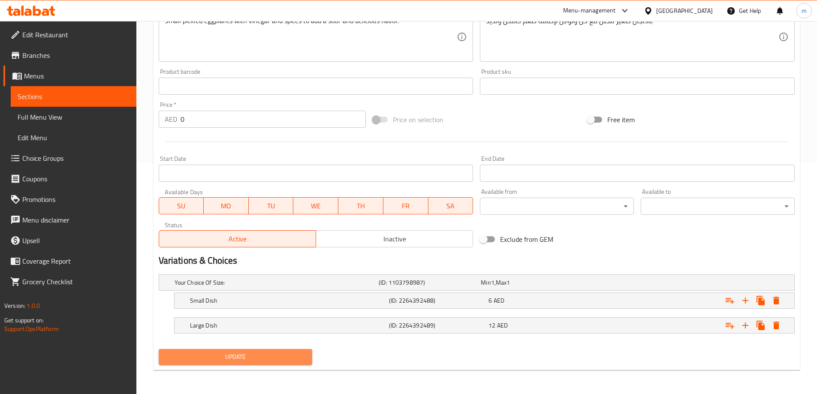
click at [247, 358] on span "Update" at bounding box center [235, 357] width 140 height 11
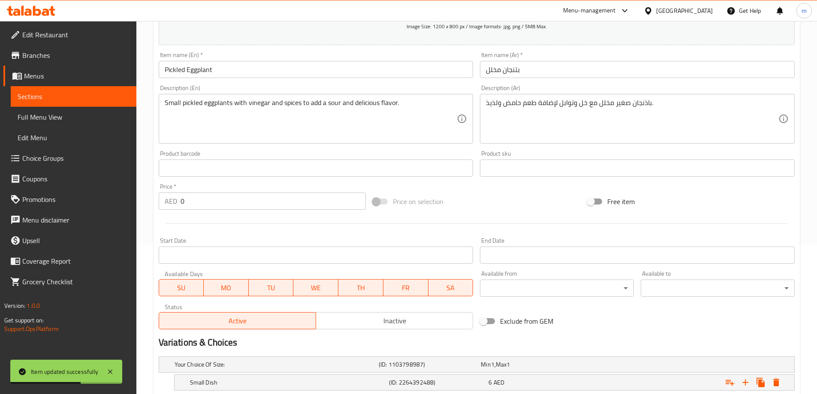
scroll to position [0, 0]
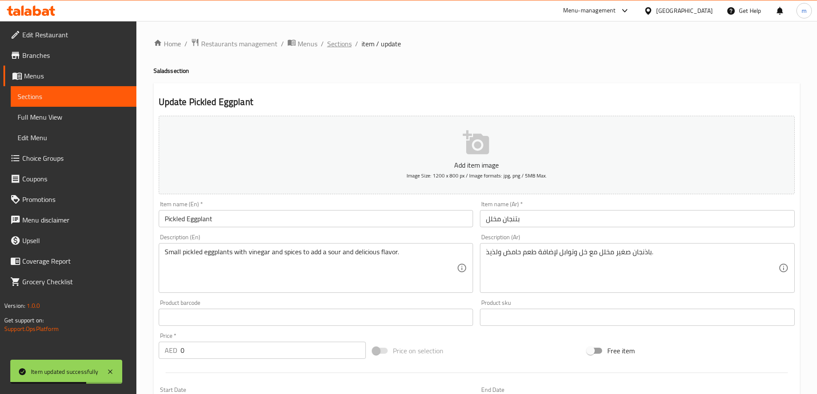
click at [339, 49] on span "Sections" at bounding box center [339, 44] width 24 height 10
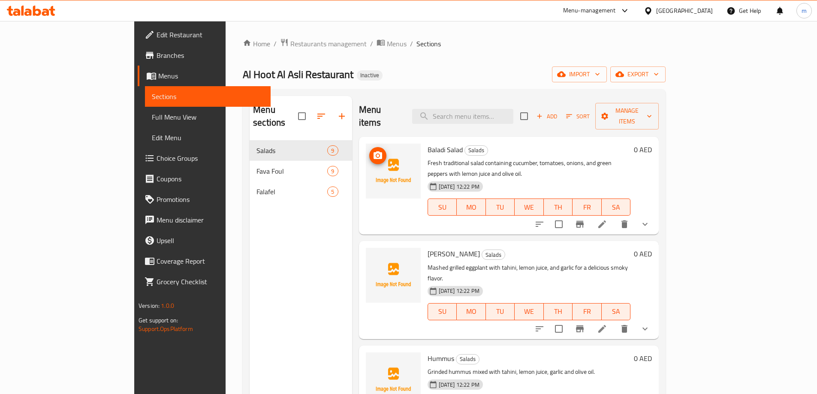
scroll to position [470, 0]
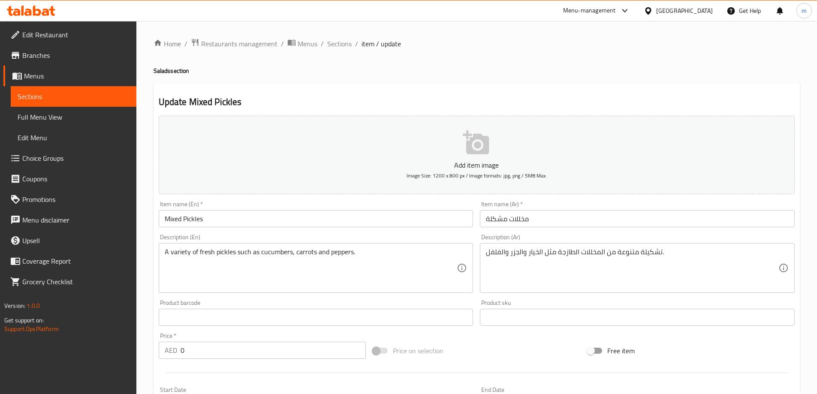
drag, startPoint x: 820, startPoint y: 152, endPoint x: 667, endPoint y: 237, distance: 175.2
click at [667, 237] on div "Description (Ar) تشكيلة متنوعة من المخللات الطازجة مثل الخيار والجزر والفلفل. D…" at bounding box center [637, 263] width 315 height 59
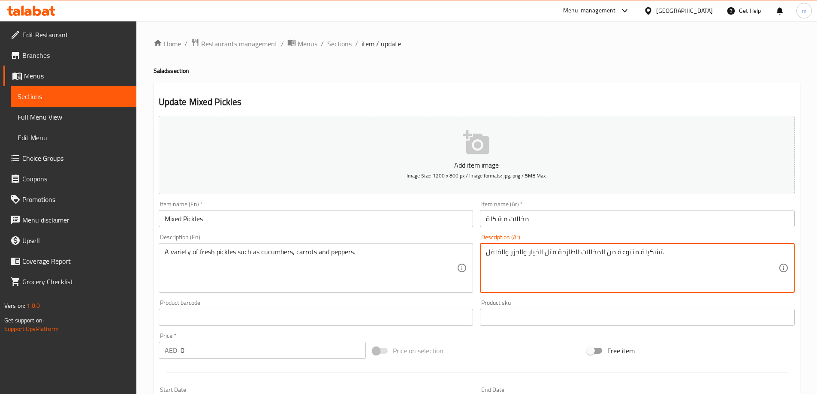
click at [656, 250] on textarea "تشكيلة متنوعة من المخللات الطازجة مثل الخيار والجزر والفلفل." at bounding box center [632, 268] width 292 height 41
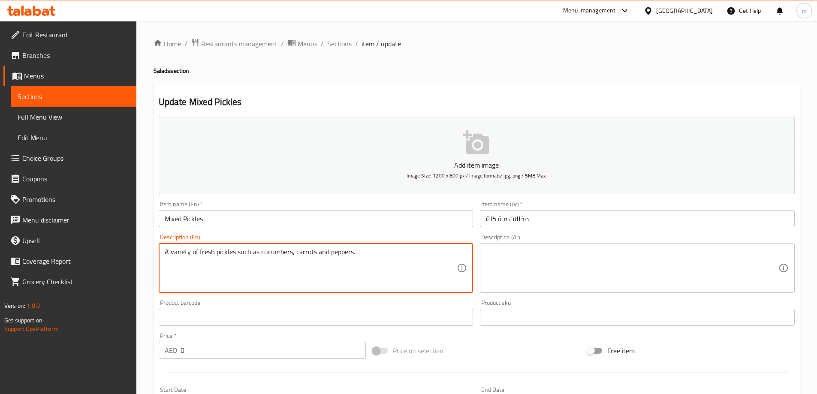
click at [396, 258] on textarea "A variety of fresh pickles such as cucumbers, carrots and peppers." at bounding box center [311, 268] width 292 height 41
click at [516, 224] on input "مخللات مشكلة" at bounding box center [637, 218] width 315 height 17
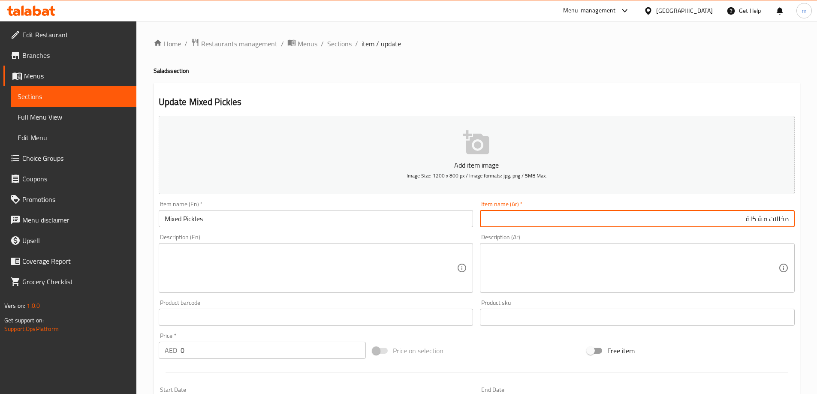
click at [522, 105] on h2 "Update Mixed Pickles" at bounding box center [477, 102] width 636 height 13
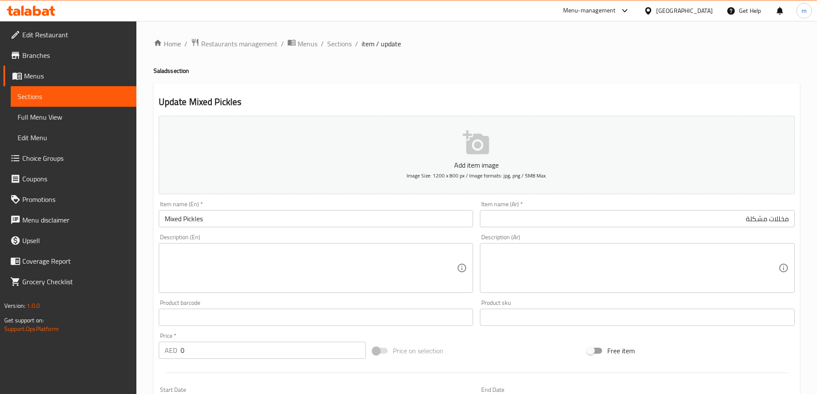
scroll to position [212, 0]
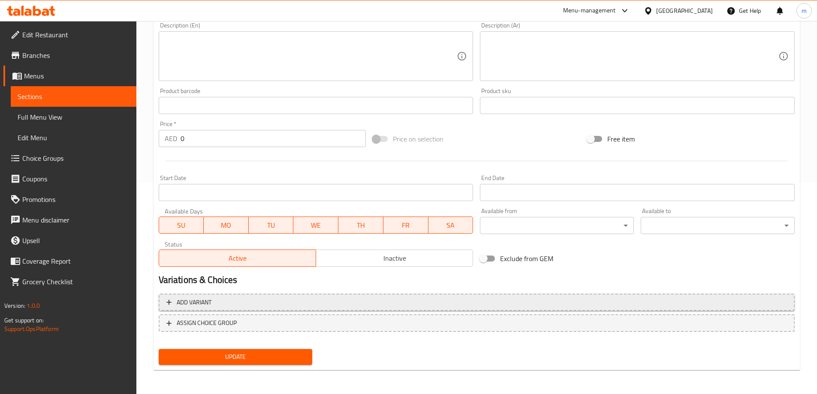
click at [267, 307] on span "Add variant" at bounding box center [476, 302] width 620 height 11
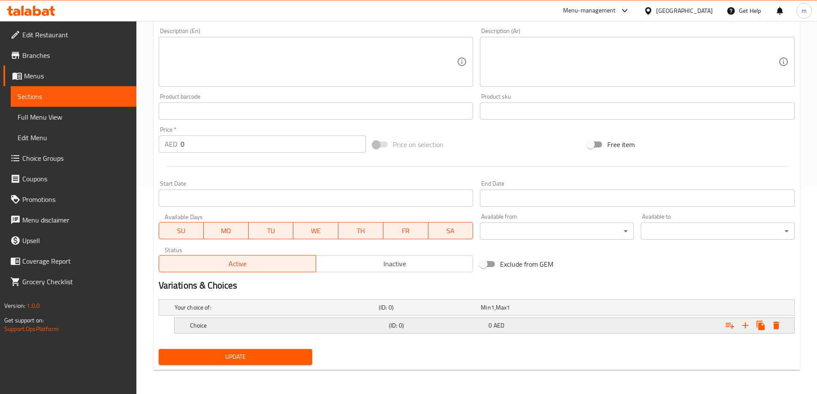
scroll to position [206, 0]
click at [259, 336] on nav at bounding box center [477, 338] width 636 height 7
click at [745, 326] on icon "Expand" at bounding box center [745, 325] width 6 height 6
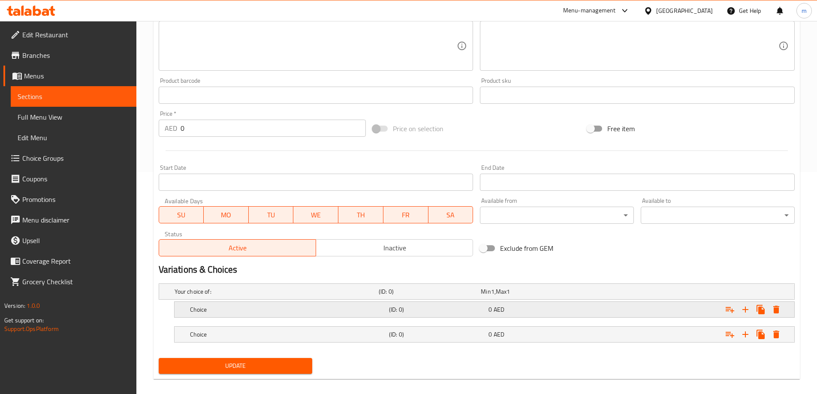
scroll to position [231, 0]
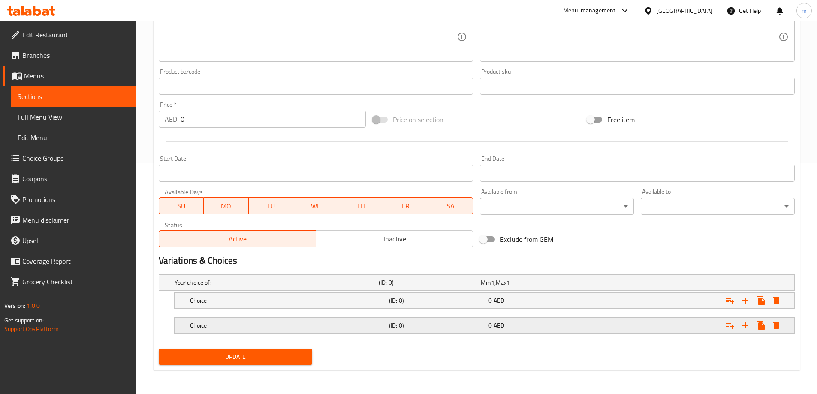
click at [400, 327] on h5 "(ID: 0)" at bounding box center [437, 325] width 96 height 9
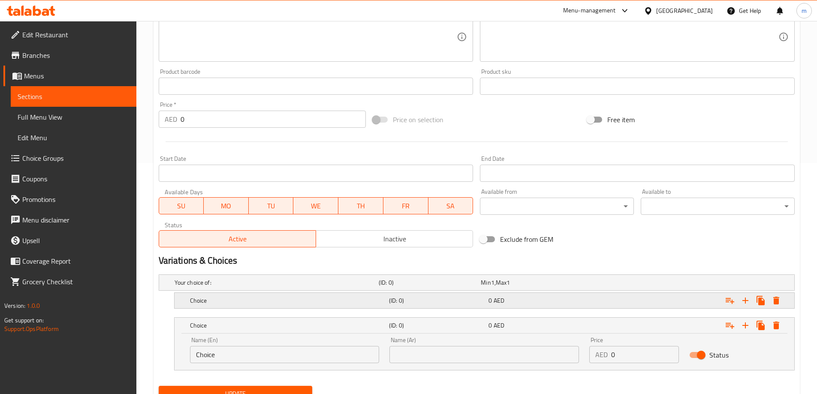
click at [409, 297] on h5 "(ID: 0)" at bounding box center [437, 300] width 96 height 9
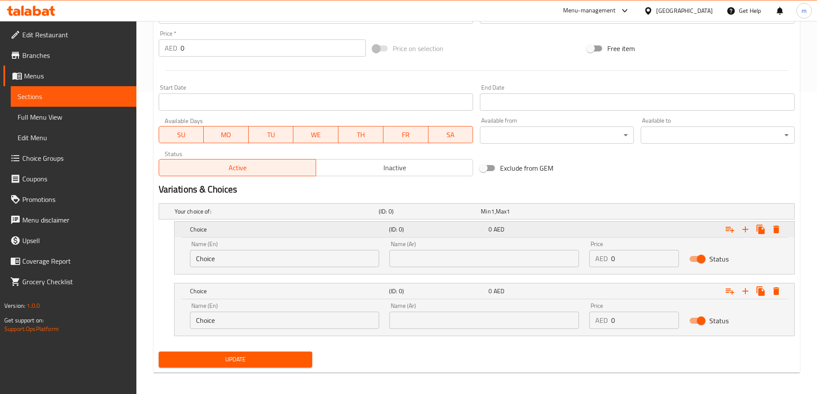
scroll to position [305, 0]
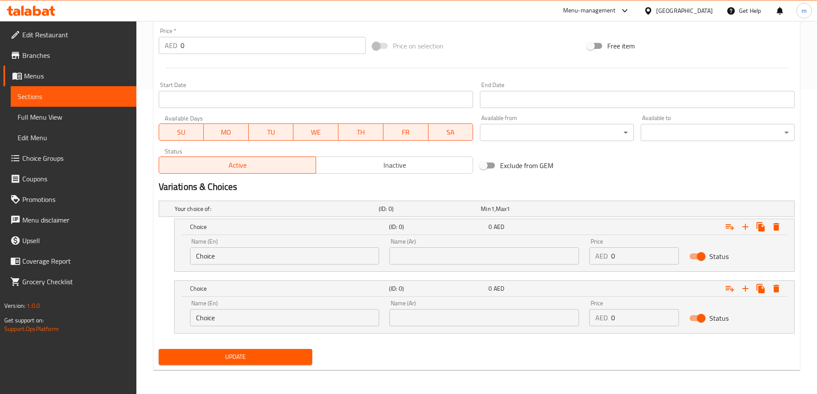
click at [480, 258] on input "text" at bounding box center [483, 255] width 189 height 17
paste input "صحن صغير"
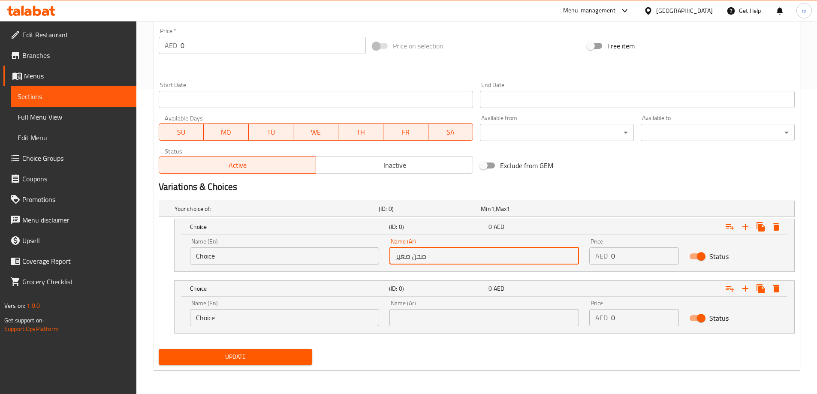
type input "صحن صغير"
click at [462, 321] on input "text" at bounding box center [483, 317] width 189 height 17
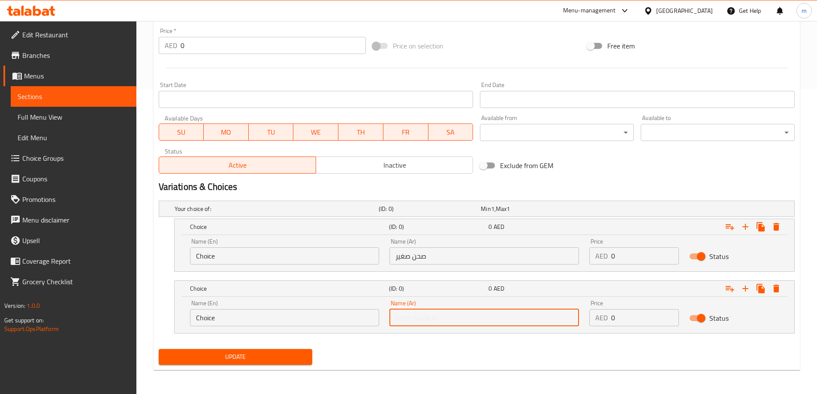
paste input "صحن كبير"
type input "صحن كبير"
click at [450, 263] on input "صحن صغير" at bounding box center [483, 255] width 189 height 17
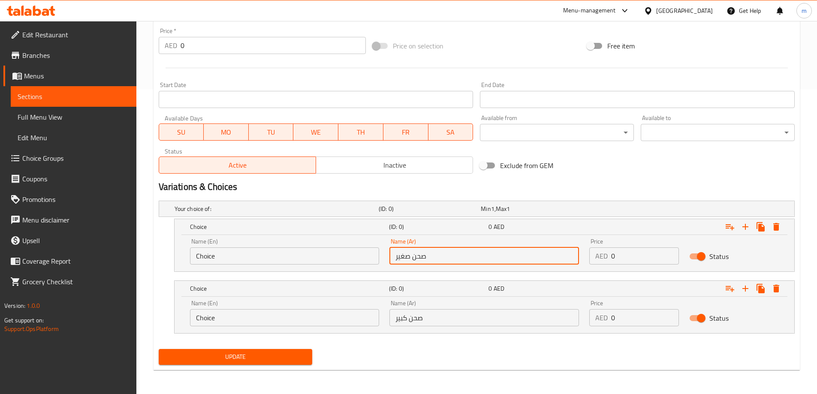
type input "صحن صغير"
click at [271, 250] on input "Choice" at bounding box center [284, 255] width 189 height 17
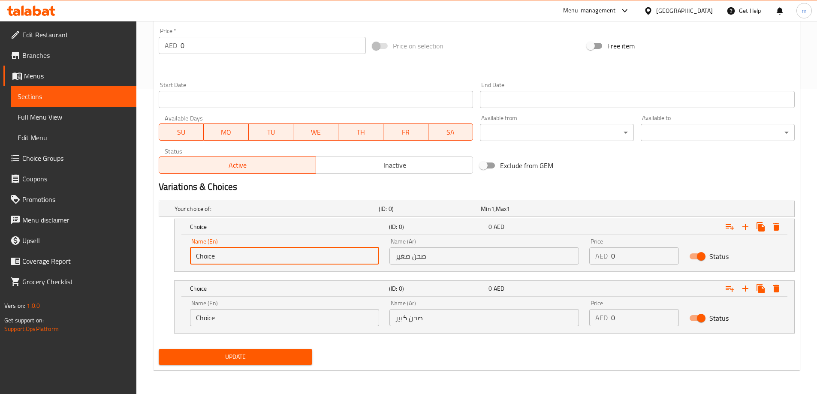
click at [271, 250] on input "Choice" at bounding box center [284, 255] width 189 height 17
paste input "Small Dish"
type input "Small Dish"
click at [272, 315] on input "Choice" at bounding box center [284, 317] width 189 height 17
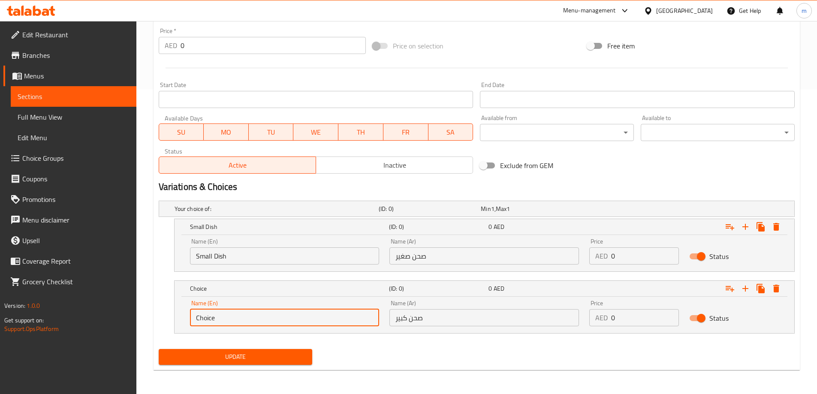
paste input "Large Dish"
click at [272, 315] on input "ChoiceLarge Dish" at bounding box center [284, 317] width 189 height 17
paste input "text"
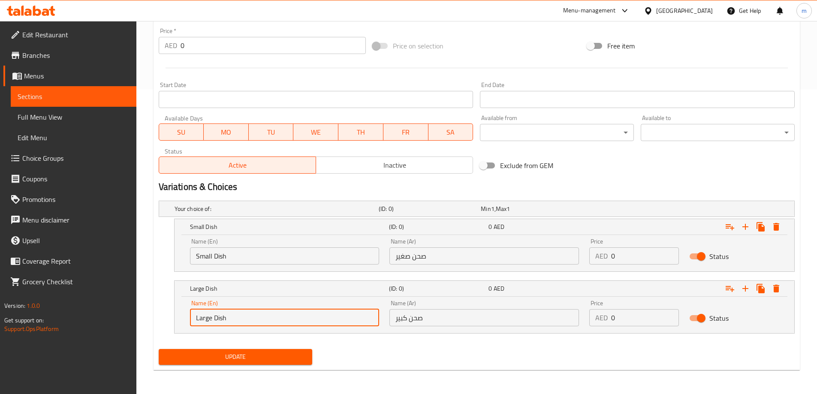
type input "Large Dish"
click at [514, 263] on div "Name (En) Small Dish Name (En) Name (Ar) صحن صغير Name (Ar) Price AED 0 Price S…" at bounding box center [484, 251] width 599 height 36
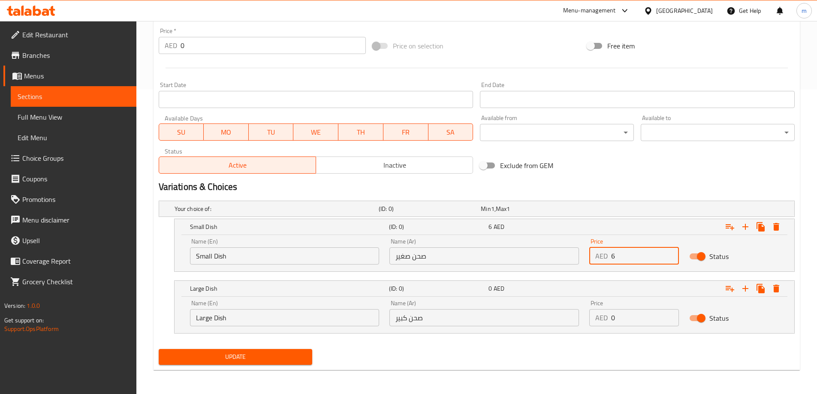
type input "6"
click at [537, 323] on div "Name (En) Large Dish Name (En) Name (Ar) صحن كبير Name (Ar) Price AED 0 Price S…" at bounding box center [484, 313] width 599 height 36
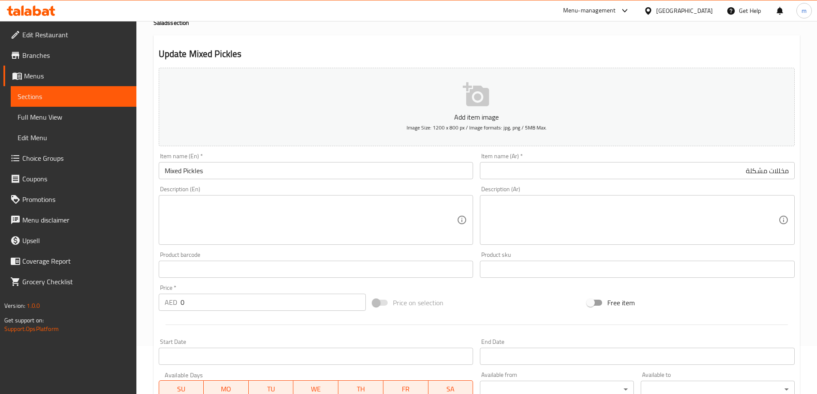
scroll to position [48, 0]
type input "12"
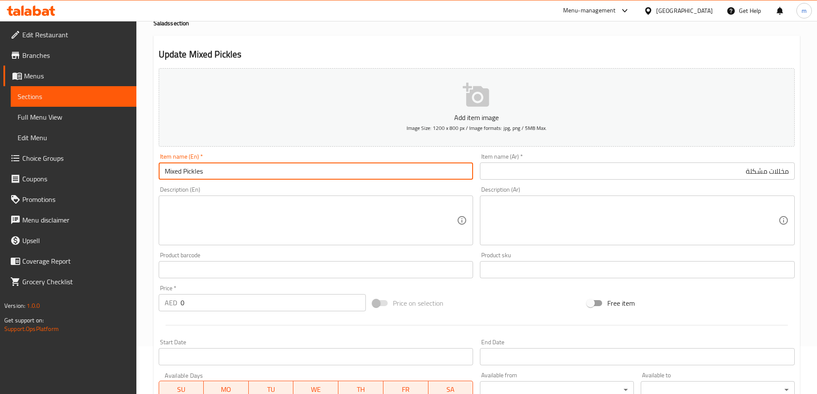
click at [444, 170] on input "Mixed Pickles" at bounding box center [316, 170] width 315 height 17
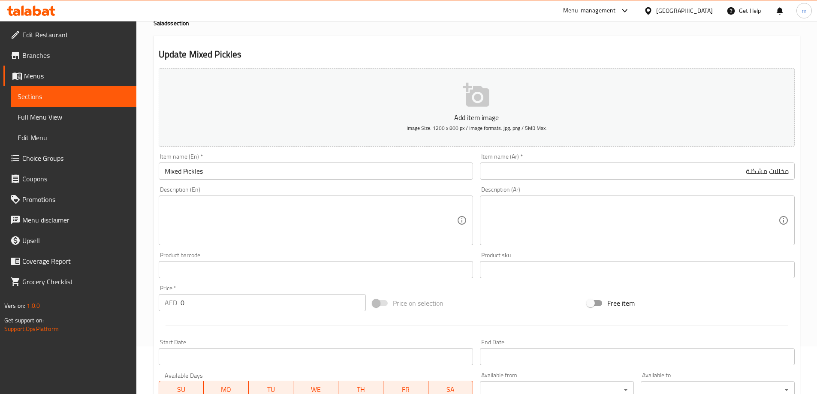
click at [385, 224] on textarea at bounding box center [311, 220] width 292 height 41
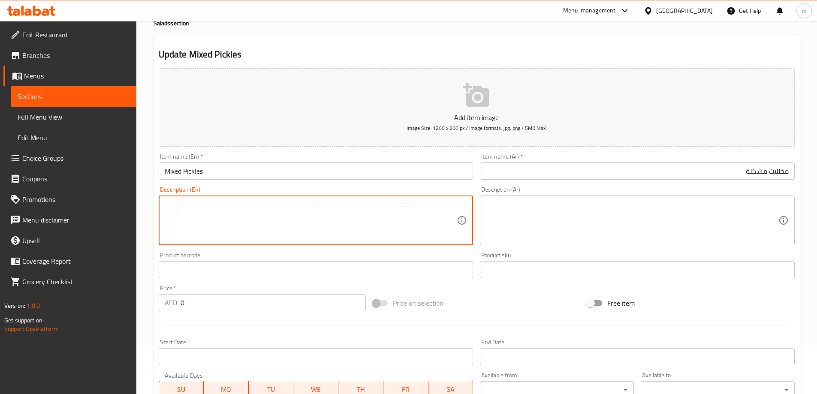
paste textarea "Assorted pickled vegetables in brine."
type textarea "Assorted pickled vegetables in brine."
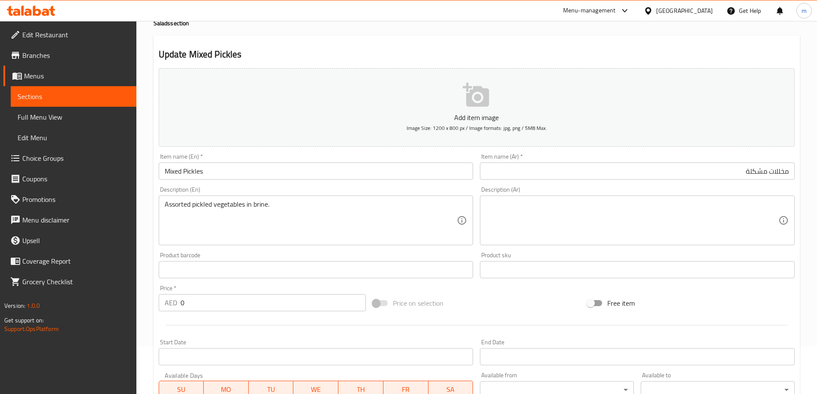
click at [549, 212] on textarea at bounding box center [632, 220] width 292 height 41
paste textarea "خضار مخللة متنوعة في محلول ملحي."
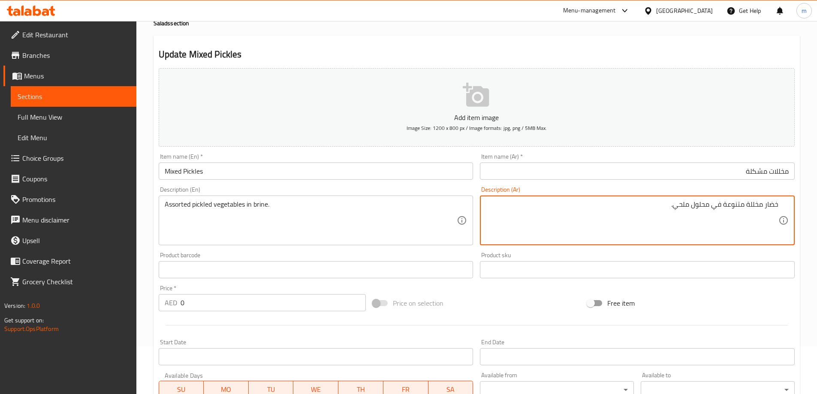
type textarea "خضار مخللة متنوعة في محلول ملحي."
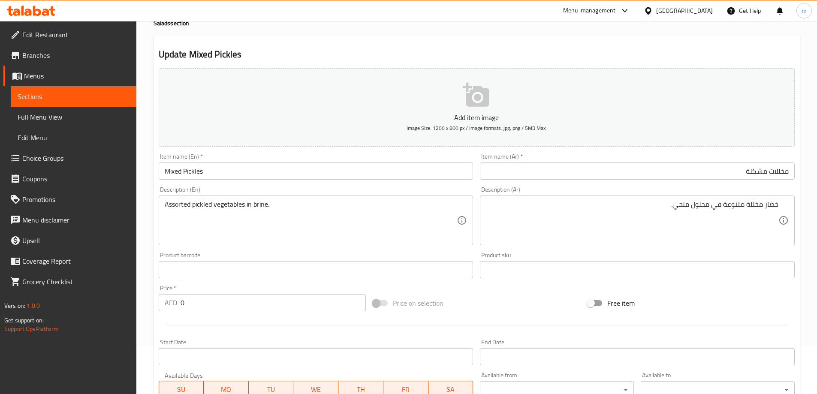
click at [359, 39] on div "Update Mixed Pickles Add item image Image Size: 1200 x 800 px / Image formats: …" at bounding box center [476, 332] width 646 height 592
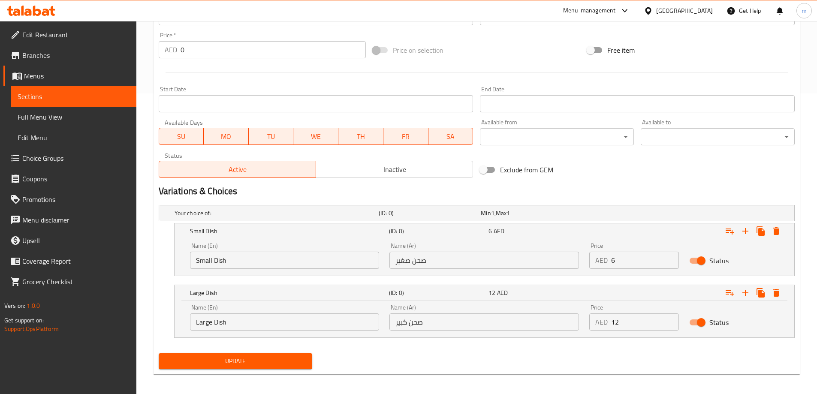
scroll to position [305, 0]
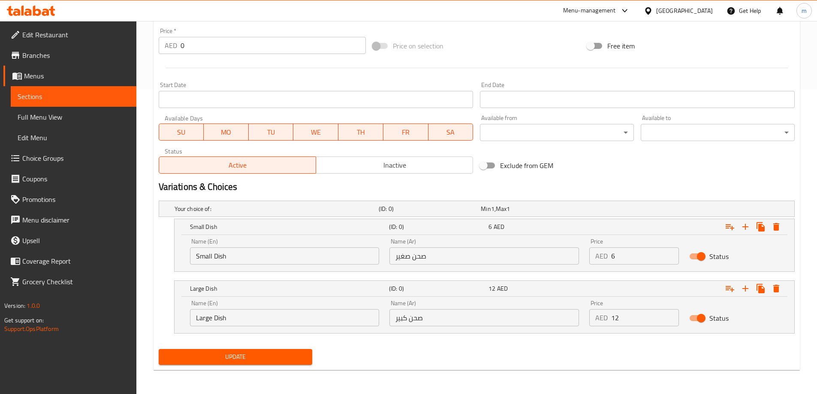
click at [251, 358] on span "Update" at bounding box center [235, 357] width 140 height 11
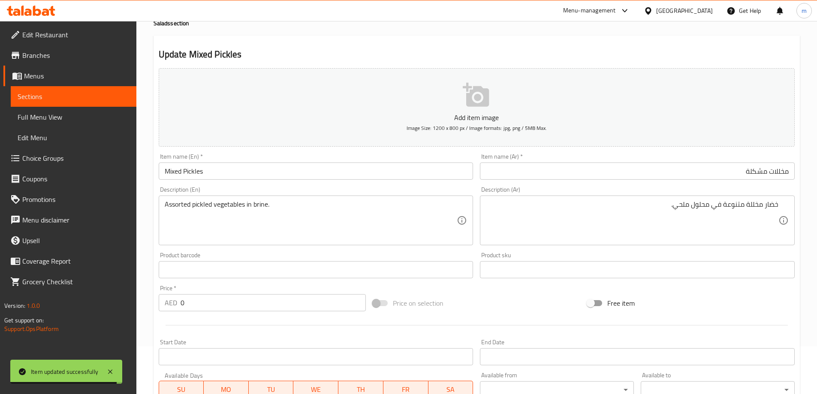
scroll to position [0, 0]
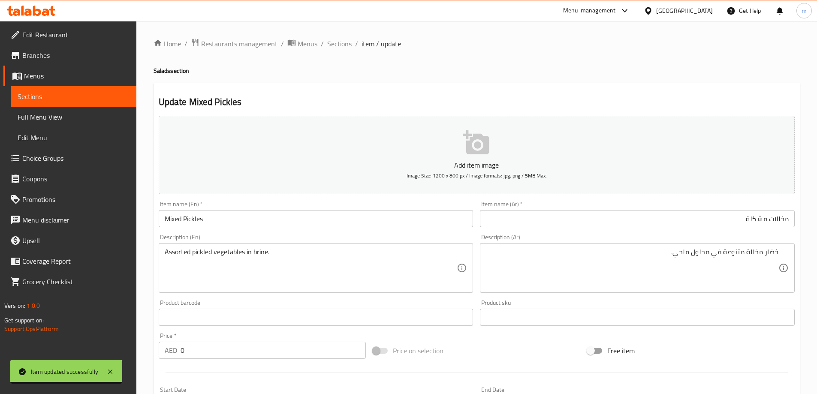
click at [352, 48] on ol "Home / Restaurants management / Menus / Sections / item / update" at bounding box center [476, 43] width 646 height 11
click at [344, 44] on span "Sections" at bounding box center [339, 44] width 24 height 10
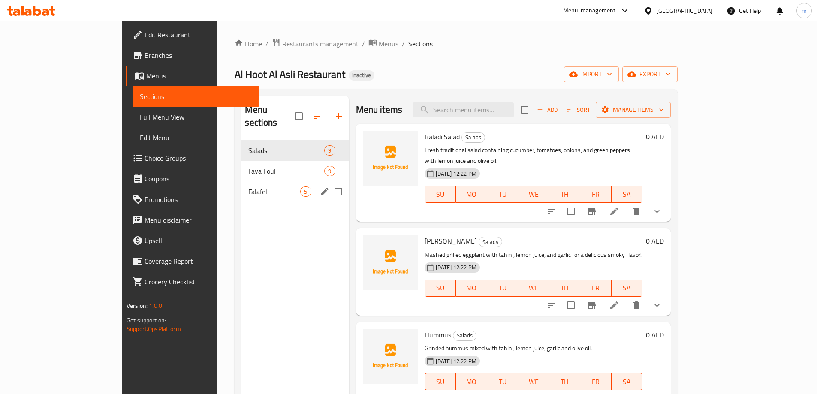
click at [241, 181] on div "Falafel 5" at bounding box center [294, 191] width 107 height 21
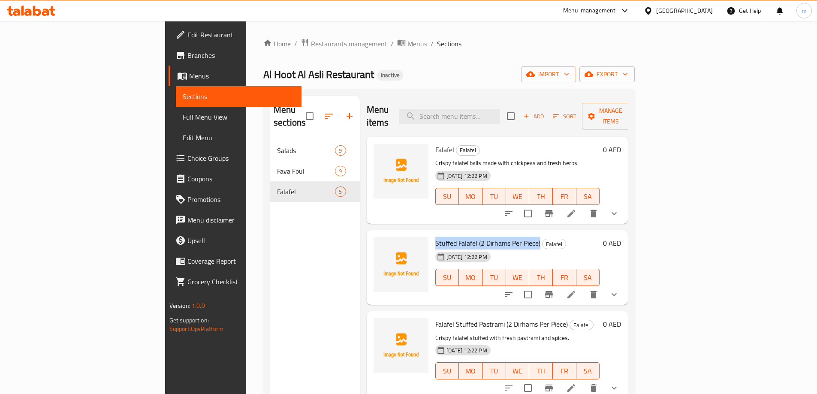
click at [575, 291] on icon at bounding box center [571, 295] width 8 height 8
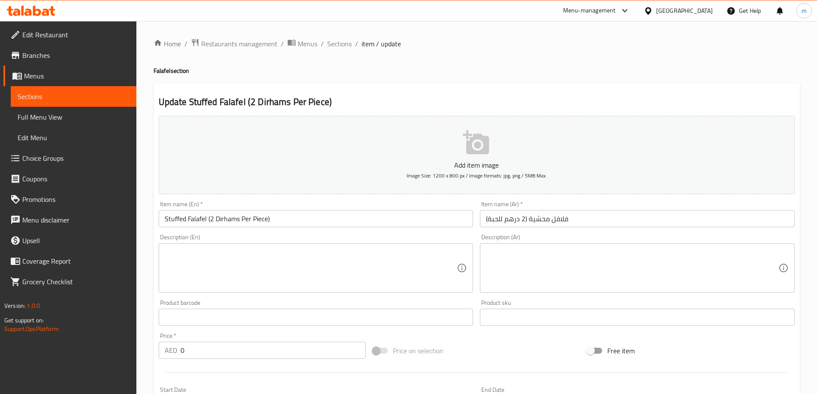
click at [648, 213] on input "فلافل محشية (2 درهم للحبة)" at bounding box center [637, 218] width 315 height 17
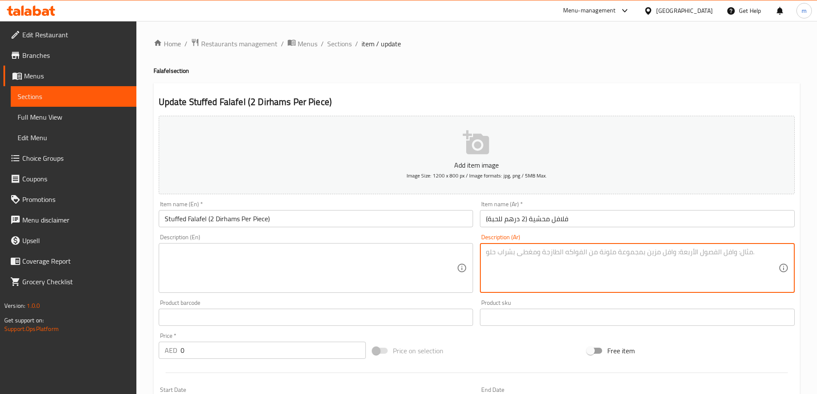
click at [625, 249] on textarea at bounding box center [632, 268] width 292 height 41
click at [622, 209] on div "Item name (Ar)   * فلافل محشية (2 درهم للحبة) Item name (Ar) *" at bounding box center [637, 214] width 315 height 26
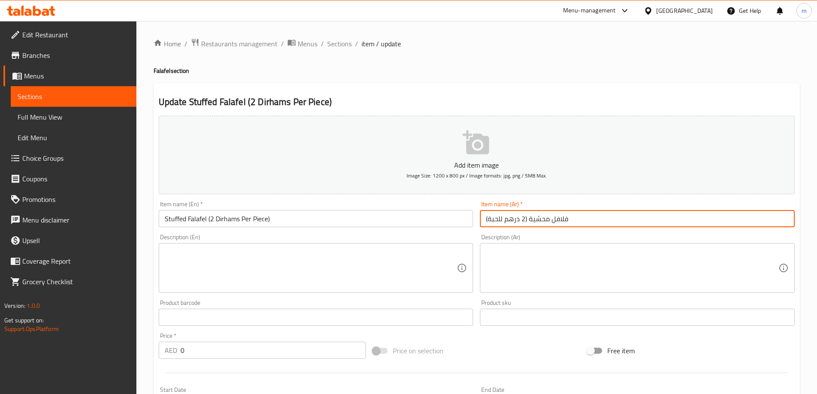
click at [618, 217] on input "فلافل محشية (2 درهم للحبة)" at bounding box center [637, 218] width 315 height 17
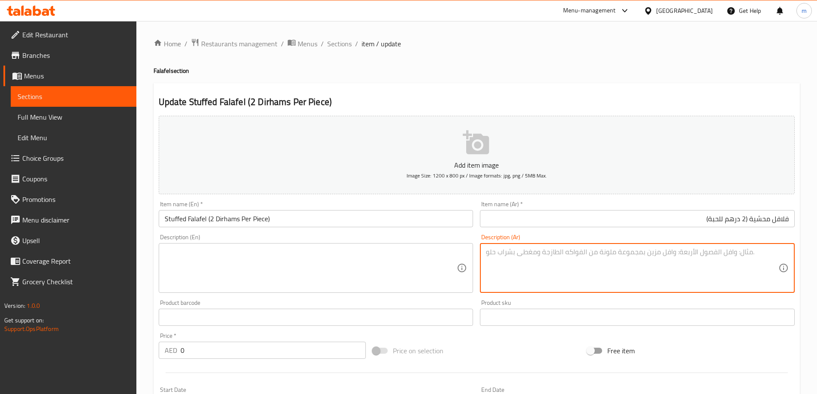
click at [599, 258] on textarea at bounding box center [632, 268] width 292 height 41
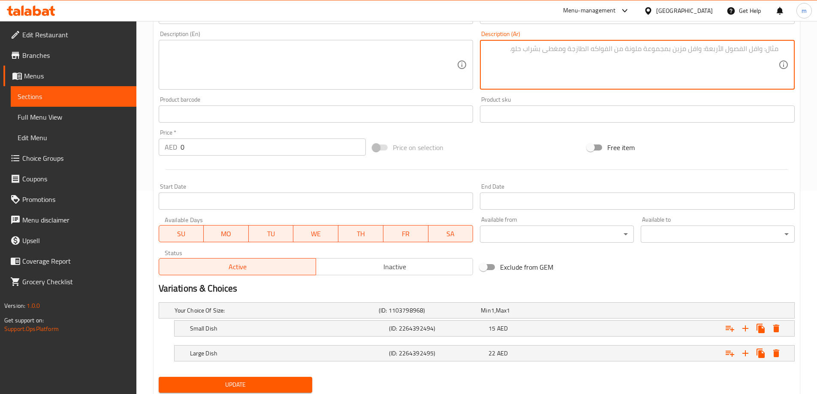
scroll to position [231, 0]
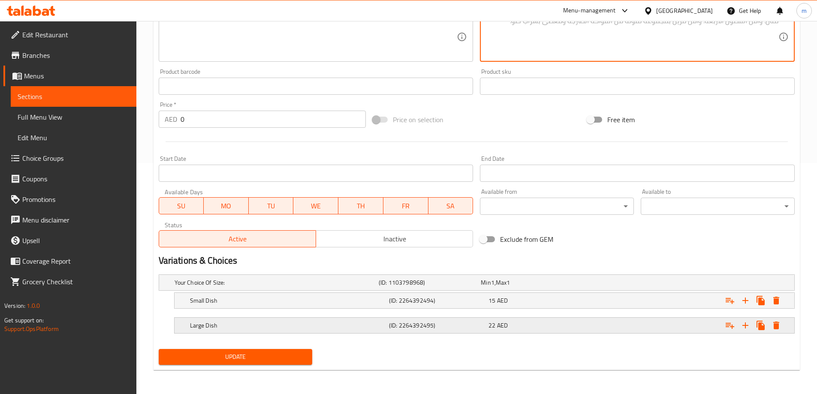
click at [513, 323] on div "22 AED" at bounding box center [536, 325] width 96 height 9
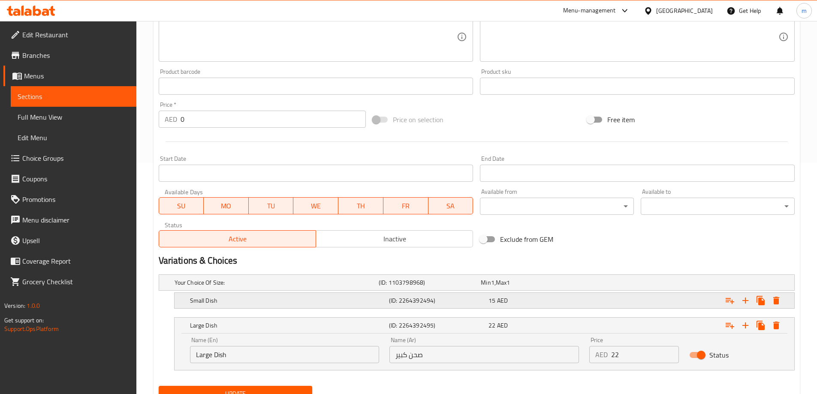
click at [513, 305] on div "15 AED" at bounding box center [536, 301] width 99 height 12
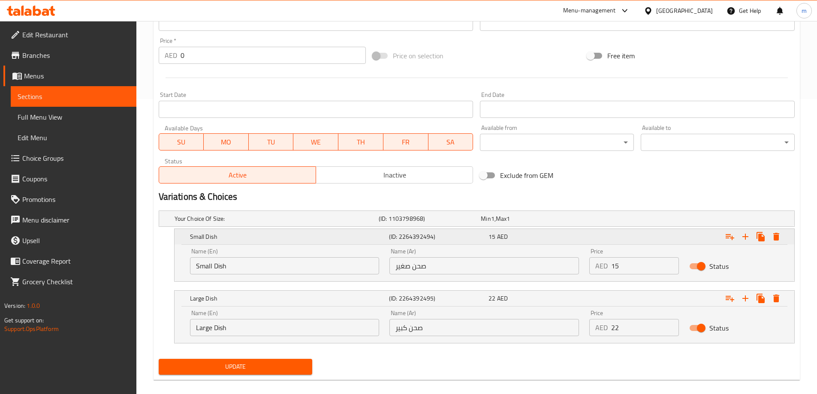
scroll to position [305, 0]
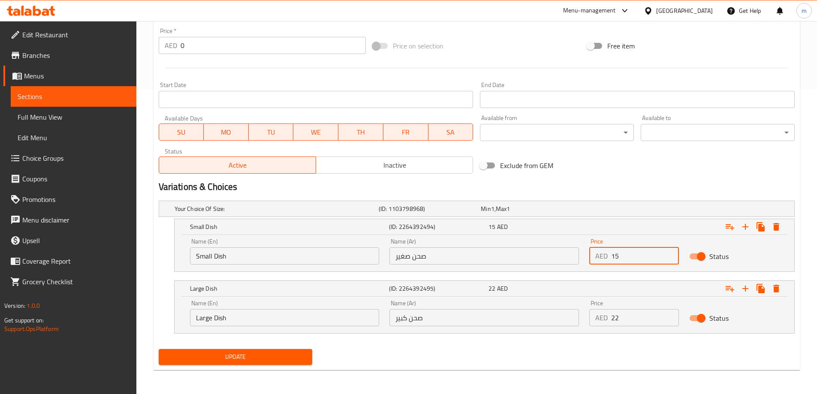
drag, startPoint x: 599, startPoint y: 257, endPoint x: 571, endPoint y: 262, distance: 27.8
click at [574, 260] on div "Name (En) Small Dish Name (En) Name (Ar) صحن صغير Name (Ar) Price AED 15 Price …" at bounding box center [484, 251] width 599 height 36
type input "6"
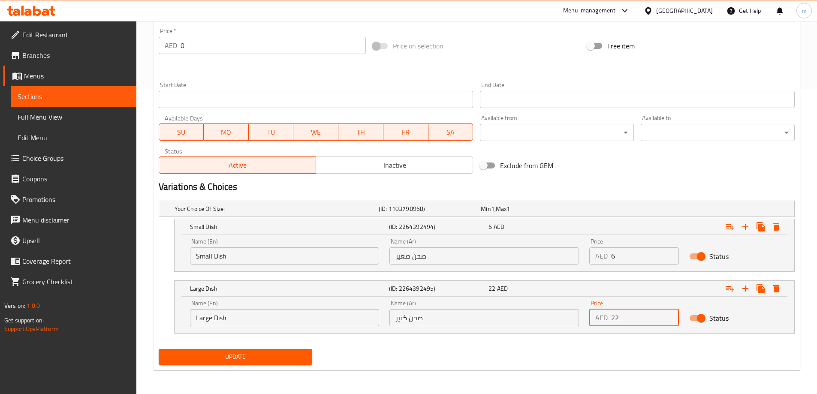
drag, startPoint x: 637, startPoint y: 322, endPoint x: 564, endPoint y: 324, distance: 72.9
click at [578, 322] on div "Name (En) Large Dish Name (En) Name (Ar) صحن كبير Name (Ar) Price AED 22 Price …" at bounding box center [484, 313] width 599 height 36
click at [485, 346] on div "Update" at bounding box center [476, 357] width 643 height 23
click at [287, 358] on span "Update" at bounding box center [235, 357] width 140 height 11
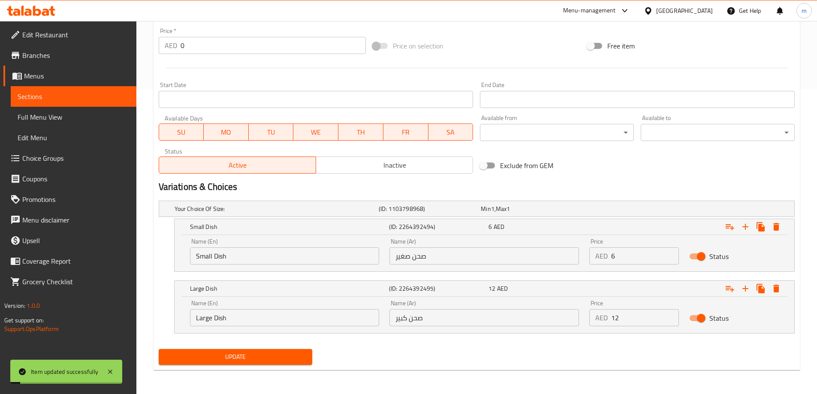
click at [640, 321] on input "12" at bounding box center [645, 317] width 68 height 17
type input "22"
click at [634, 248] on input "6" at bounding box center [645, 255] width 68 height 17
type input "8"
drag, startPoint x: 640, startPoint y: 316, endPoint x: 605, endPoint y: 314, distance: 35.6
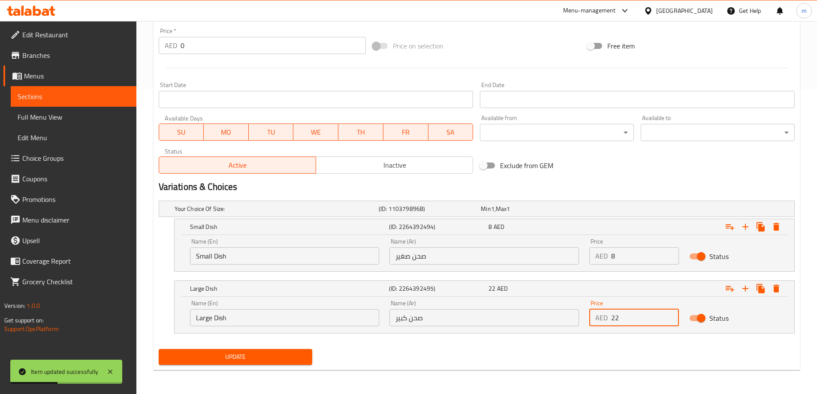
click at [605, 314] on div "AED 22 Price" at bounding box center [634, 317] width 90 height 17
type input "15"
click at [180, 359] on span "Update" at bounding box center [235, 357] width 140 height 11
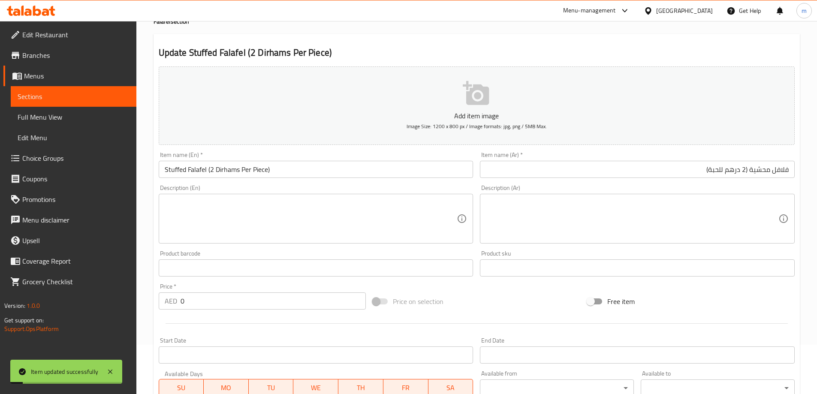
scroll to position [0, 0]
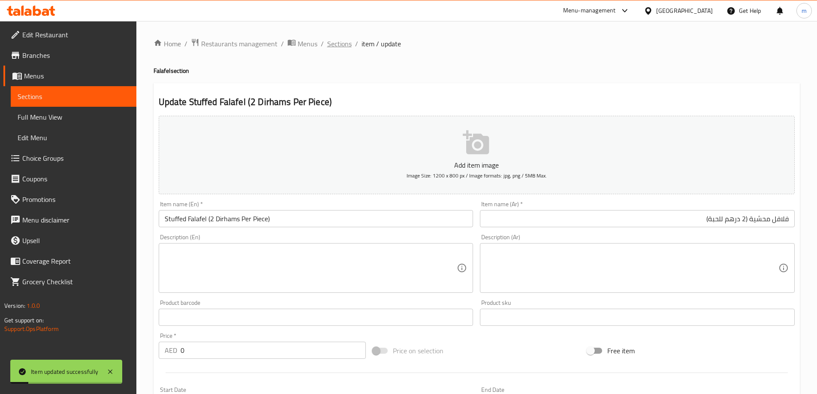
click at [349, 42] on span "Sections" at bounding box center [339, 44] width 24 height 10
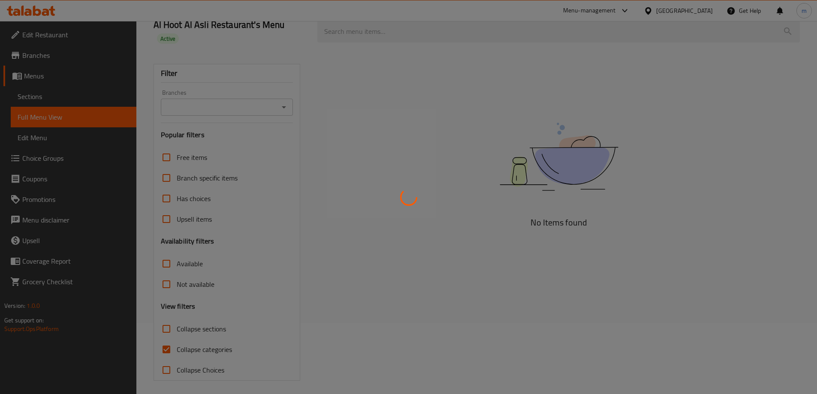
scroll to position [75, 0]
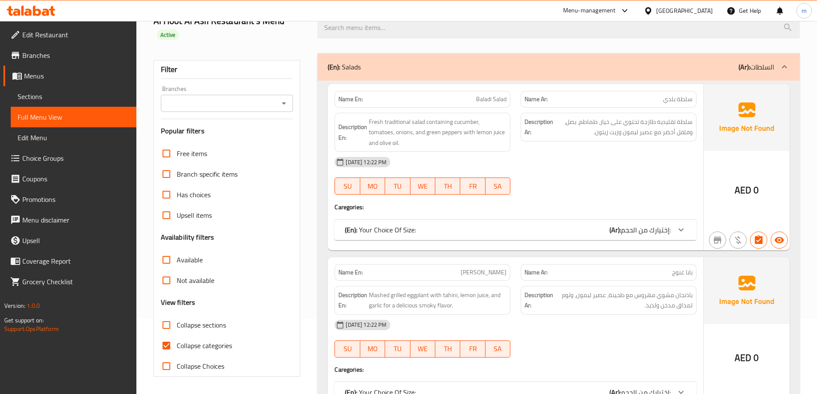
click at [195, 349] on span "Collapse categories" at bounding box center [204, 345] width 55 height 10
click at [177, 349] on input "Collapse categories" at bounding box center [166, 345] width 21 height 21
checkbox input "false"
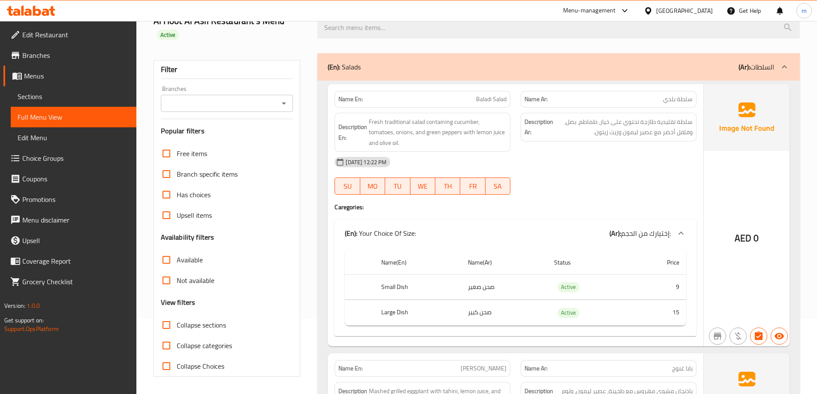
click at [444, 259] on th "Name(En)" at bounding box center [417, 262] width 87 height 24
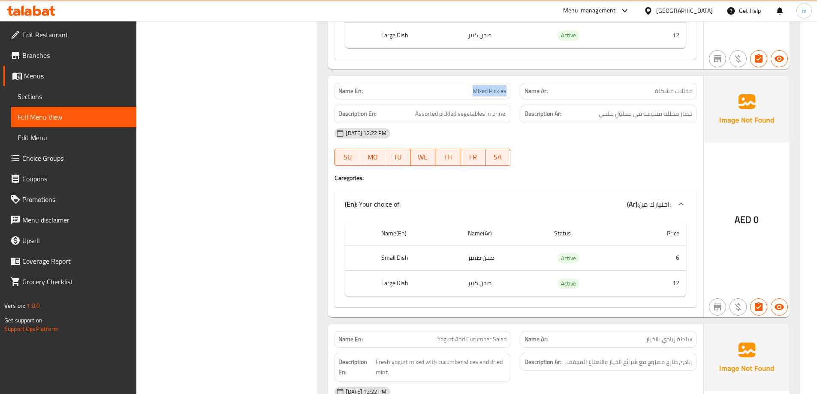
scroll to position [1927, 0]
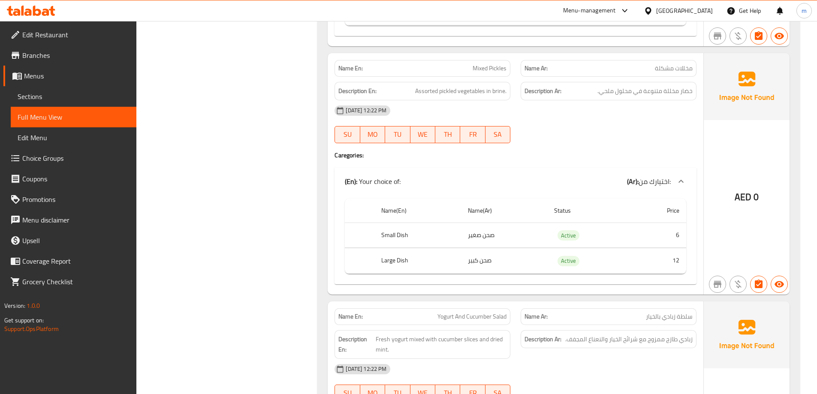
click at [613, 131] on div "29-08-2025 12:22 PM SU MO TU WE TH FR SA" at bounding box center [515, 124] width 372 height 48
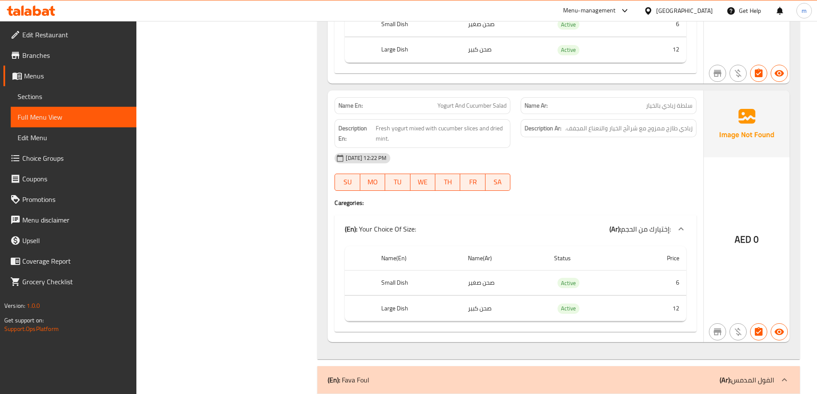
scroll to position [2141, 0]
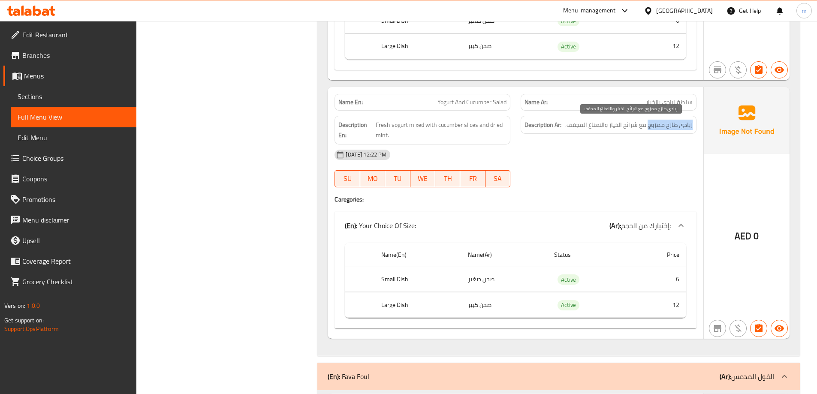
drag, startPoint x: 692, startPoint y: 125, endPoint x: 649, endPoint y: 121, distance: 43.5
click at [649, 121] on div "Description Ar: زبادي طازج ممزوج مع شرائح الخيار والنعناع المجفف." at bounding box center [608, 125] width 176 height 18
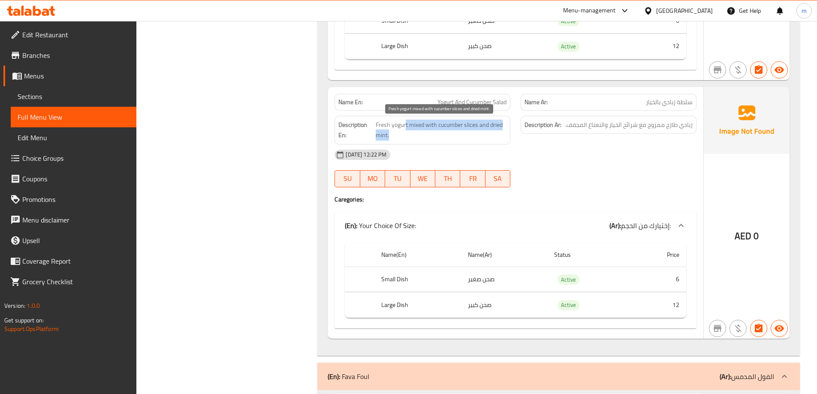
drag, startPoint x: 406, startPoint y: 125, endPoint x: 475, endPoint y: 134, distance: 70.0
click at [475, 134] on span "Fresh yogurt mixed with cucumber slices and dried mint." at bounding box center [441, 130] width 131 height 21
click at [445, 106] on span "Yogurt And Cucumber Salad" at bounding box center [471, 102] width 69 height 9
click at [457, 106] on span "Yogurt And Cucumber Salad" at bounding box center [471, 102] width 69 height 9
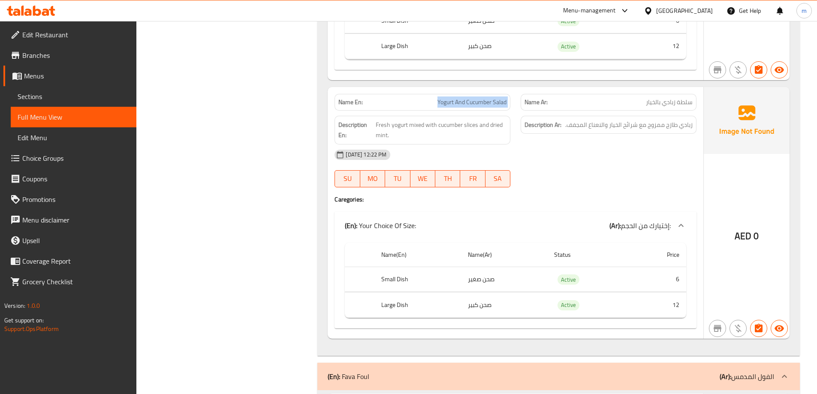
click at [457, 106] on span "Yogurt And Cucumber Salad" at bounding box center [471, 102] width 69 height 9
click at [664, 99] on span "سلطة زبادي بالخيار" at bounding box center [669, 102] width 47 height 9
copy span "سلطة زبادي بالخيار"
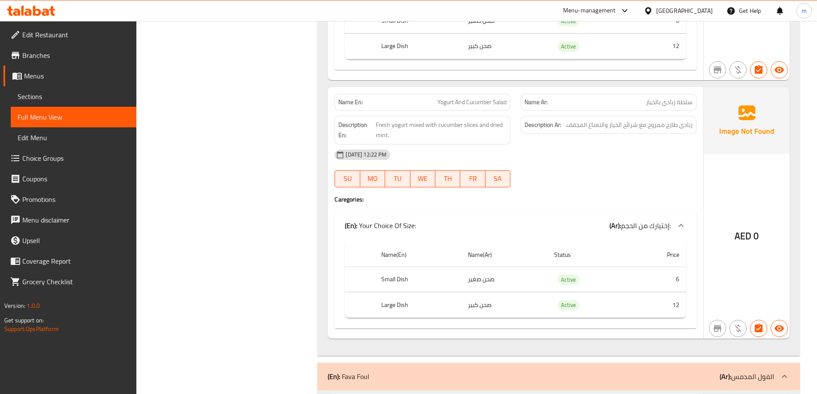
click at [580, 177] on div "29-08-2025 12:22 PM SU MO TU WE TH FR SA" at bounding box center [515, 168] width 372 height 48
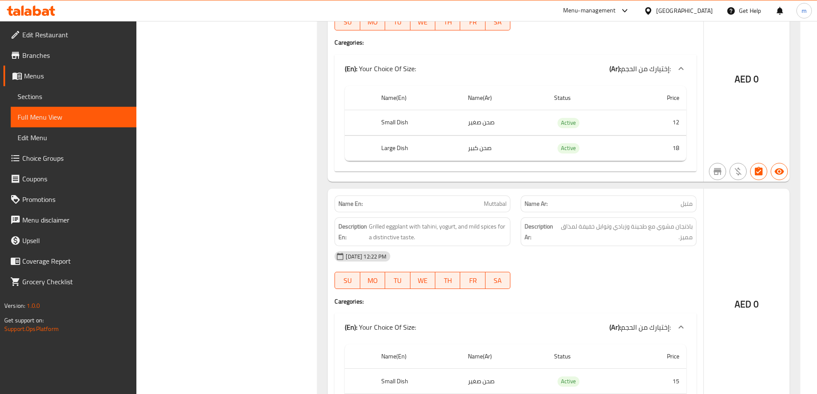
drag, startPoint x: 645, startPoint y: 168, endPoint x: 626, endPoint y: 72, distance: 97.5
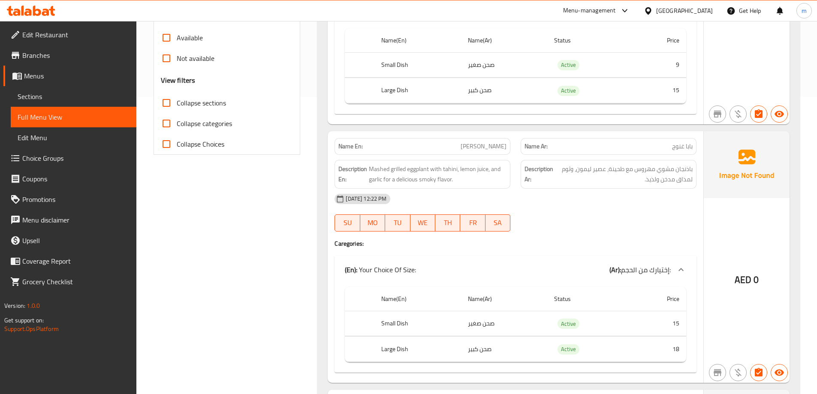
drag, startPoint x: 643, startPoint y: 87, endPoint x: 646, endPoint y: 69, distance: 19.1
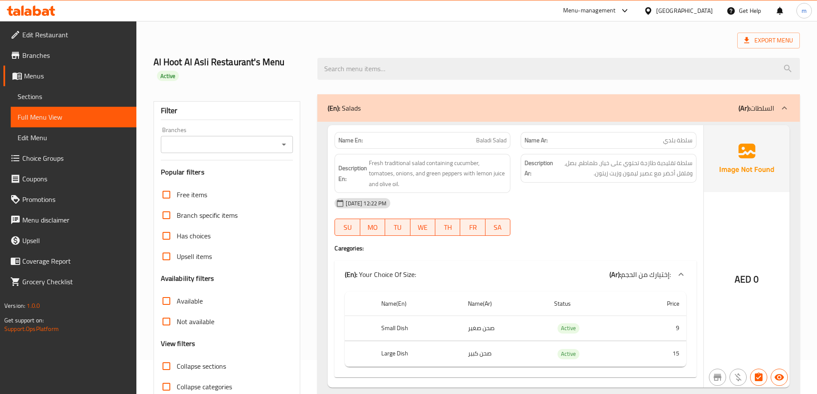
scroll to position [0, 0]
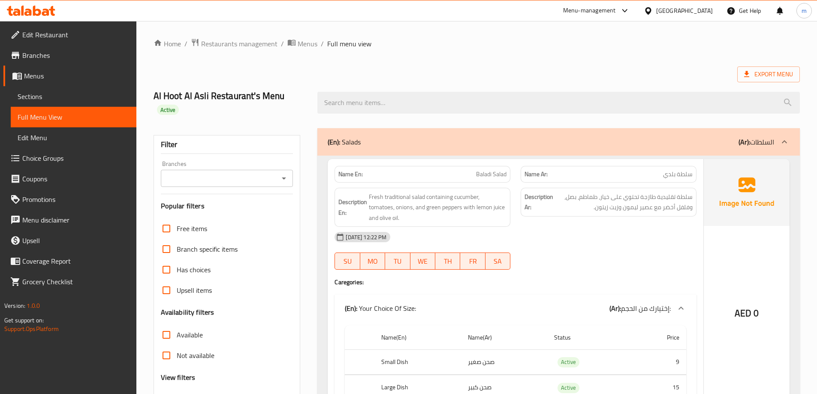
click at [696, 147] on div "(En): Salads (Ar): السلطات" at bounding box center [558, 141] width 482 height 27
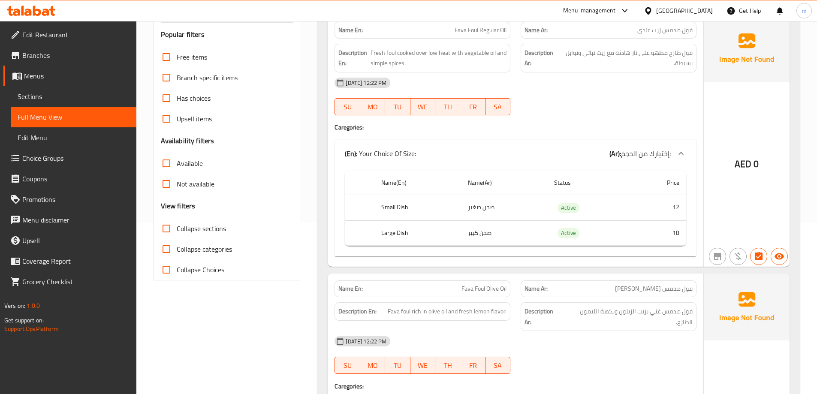
scroll to position [129, 0]
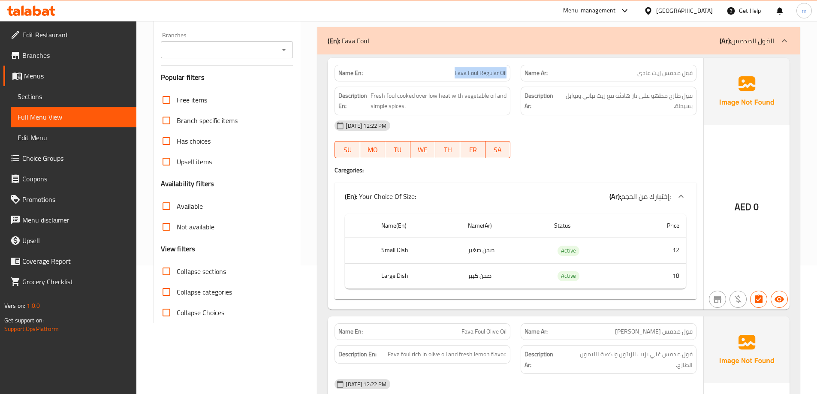
drag, startPoint x: 451, startPoint y: 72, endPoint x: 494, endPoint y: 76, distance: 42.6
click at [507, 72] on div "Name En: Fava Foul Regular Oil" at bounding box center [422, 73] width 176 height 17
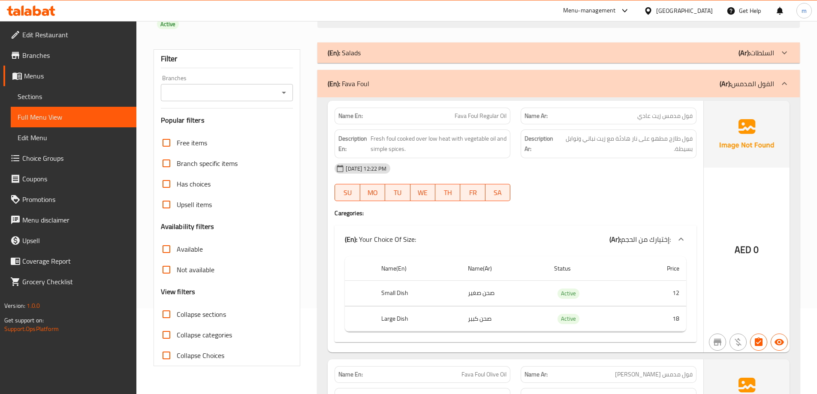
click at [676, 159] on div "29-08-2025 12:22 PM" at bounding box center [515, 168] width 372 height 21
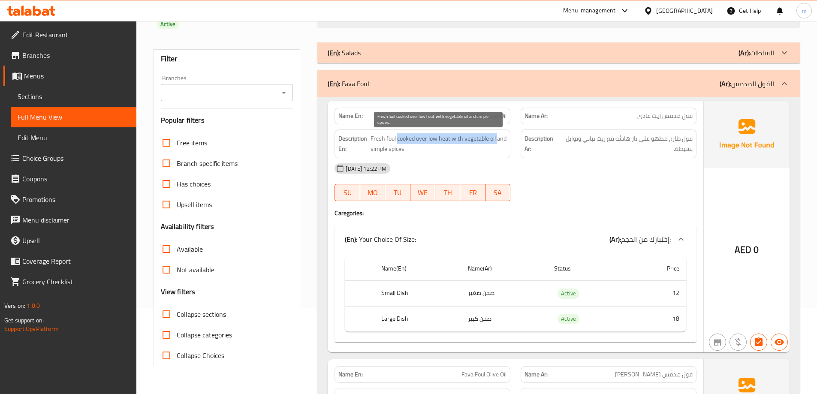
drag, startPoint x: 396, startPoint y: 138, endPoint x: 497, endPoint y: 136, distance: 101.6
click at [497, 136] on span "Fresh foul cooked over low heat with vegetable oil and simple spices." at bounding box center [438, 143] width 136 height 21
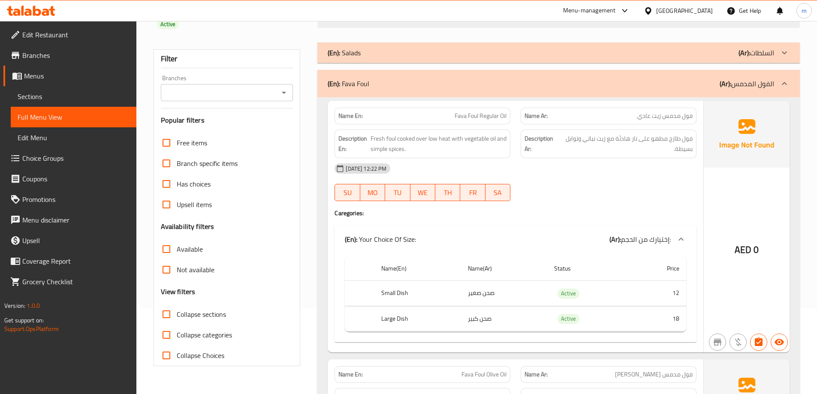
click at [582, 159] on div "29-08-2025 12:22 PM" at bounding box center [515, 168] width 372 height 21
drag, startPoint x: 586, startPoint y: 141, endPoint x: 594, endPoint y: 142, distance: 8.3
click at [601, 141] on span "فول طازج مطهو على نار هادئة مع زيت نباتي وتوابل بسيطة." at bounding box center [625, 143] width 133 height 21
drag, startPoint x: 583, startPoint y: 140, endPoint x: 606, endPoint y: 141, distance: 22.8
click at [606, 141] on span "فول طازج مطهو على نار هادئة مع زيت نباتي وتوابل بسيطة." at bounding box center [625, 143] width 133 height 21
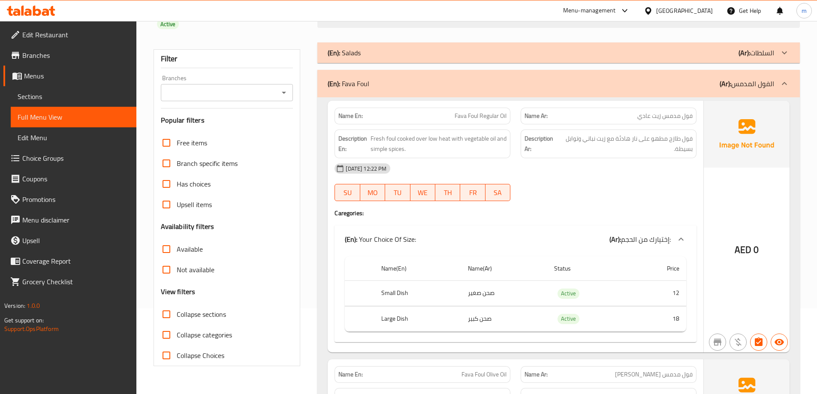
click at [593, 165] on div "29-08-2025 12:22 PM" at bounding box center [515, 168] width 372 height 21
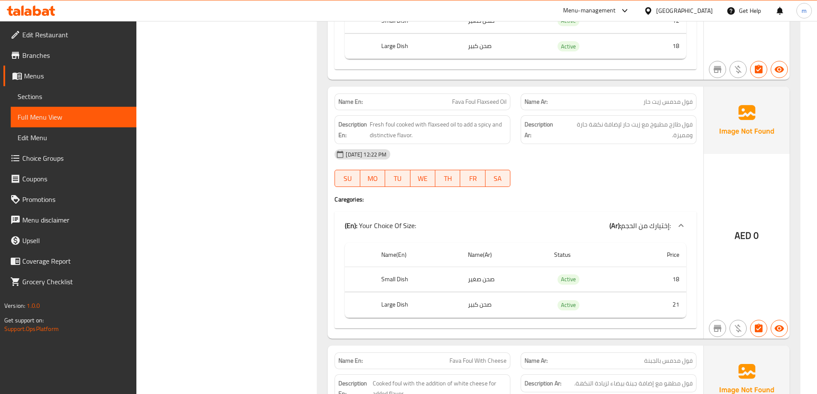
scroll to position [643, 0]
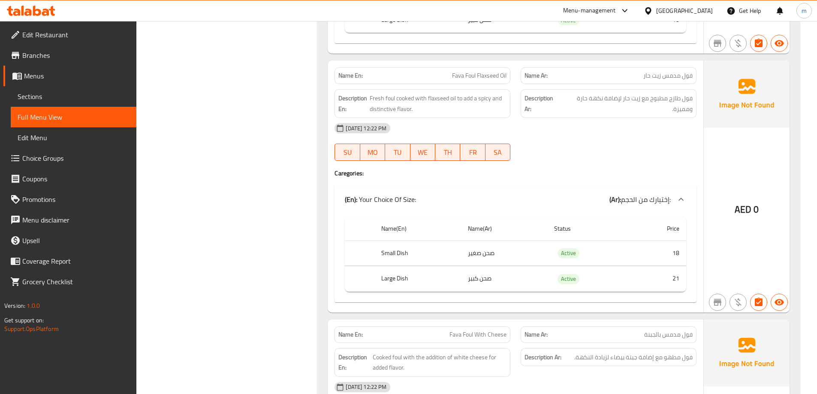
click at [484, 78] on span "Fava Foul Flaxseed Oil" at bounding box center [479, 75] width 54 height 9
click at [589, 137] on div "29-08-2025 12:22 PM" at bounding box center [515, 128] width 372 height 21
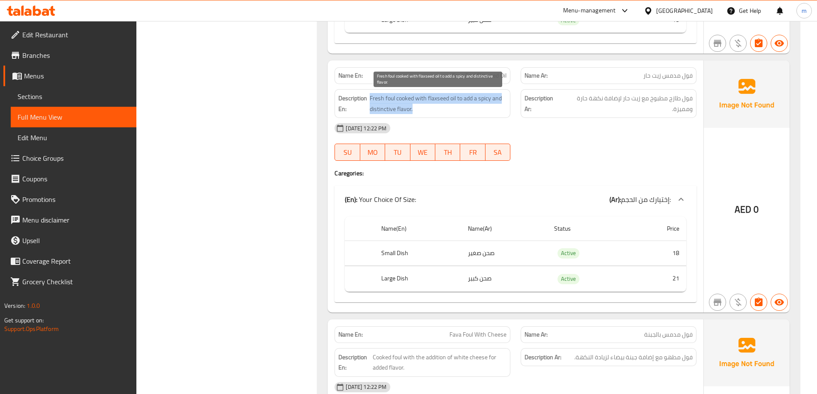
drag, startPoint x: 370, startPoint y: 98, endPoint x: 491, endPoint y: 107, distance: 120.8
click at [491, 107] on h6 "Description En: Fresh foul cooked with flaxseed oil to add a spicy and distinct…" at bounding box center [422, 103] width 168 height 21
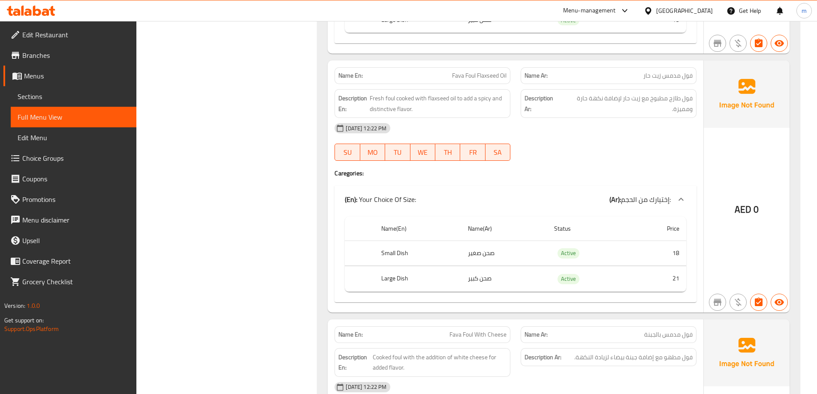
click at [536, 131] on div "29-08-2025 12:22 PM" at bounding box center [515, 128] width 372 height 21
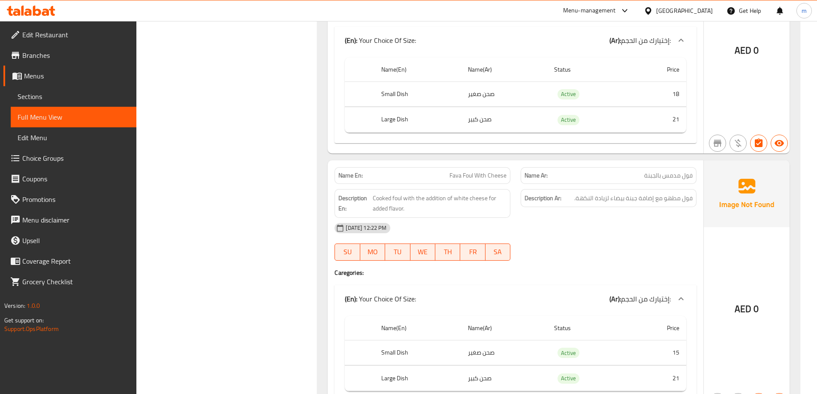
scroll to position [686, 0]
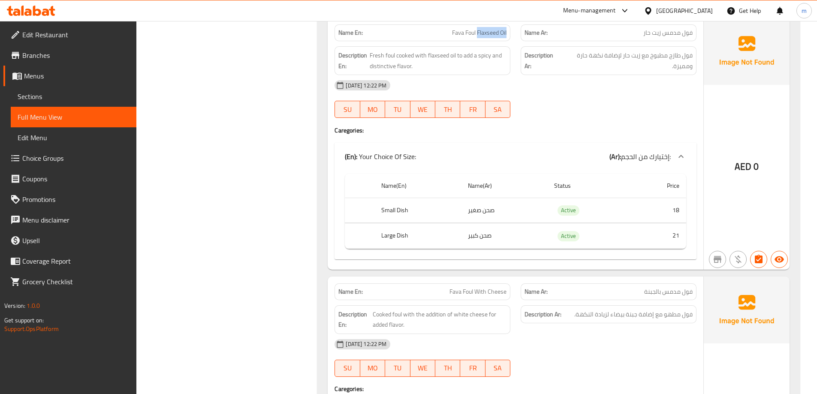
drag, startPoint x: 476, startPoint y: 33, endPoint x: 506, endPoint y: 36, distance: 29.7
click at [506, 36] on span "Fava Foul Flaxseed Oil" at bounding box center [479, 32] width 54 height 9
copy span "Flaxseed Oil"
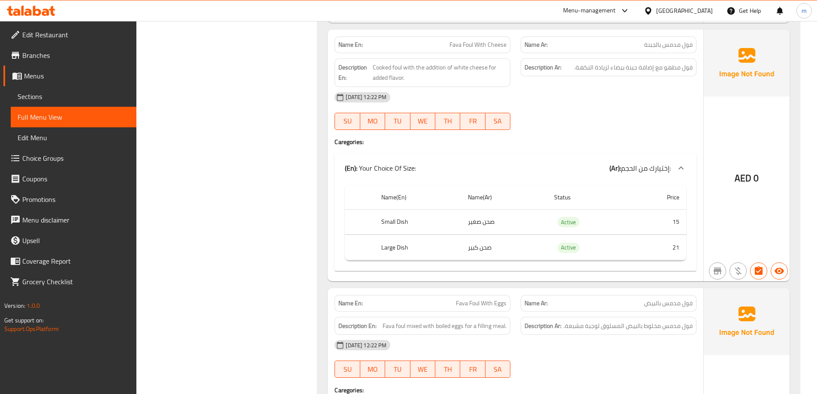
drag, startPoint x: 651, startPoint y: 137, endPoint x: 654, endPoint y: 161, distance: 24.3
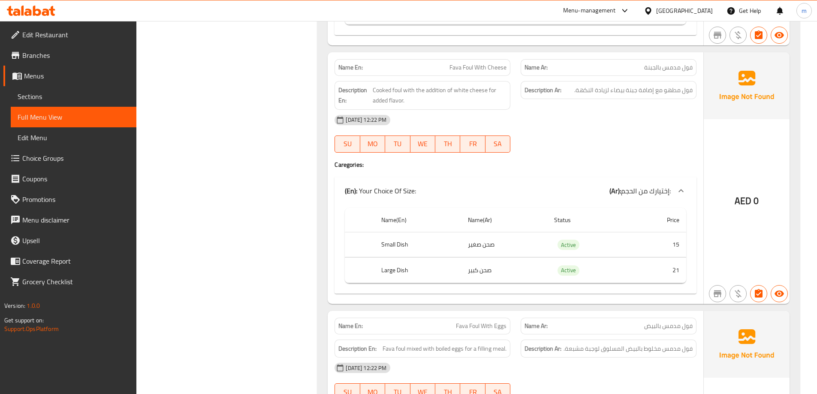
scroll to position [892, 0]
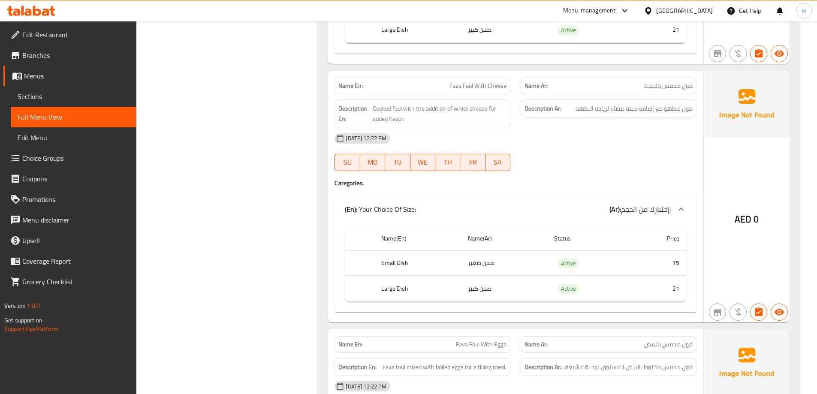
drag, startPoint x: 654, startPoint y: 161, endPoint x: 656, endPoint y: 134, distance: 27.1
drag, startPoint x: 373, startPoint y: 105, endPoint x: 495, endPoint y: 121, distance: 123.3
click at [495, 121] on span "Cooked foul with the addition of white cheese for added flavor." at bounding box center [440, 113] width 134 height 21
drag, startPoint x: 457, startPoint y: 262, endPoint x: 485, endPoint y: 259, distance: 28.0
click at [485, 259] on tr "Small Dish صحن صغير Active 15" at bounding box center [515, 262] width 341 height 25
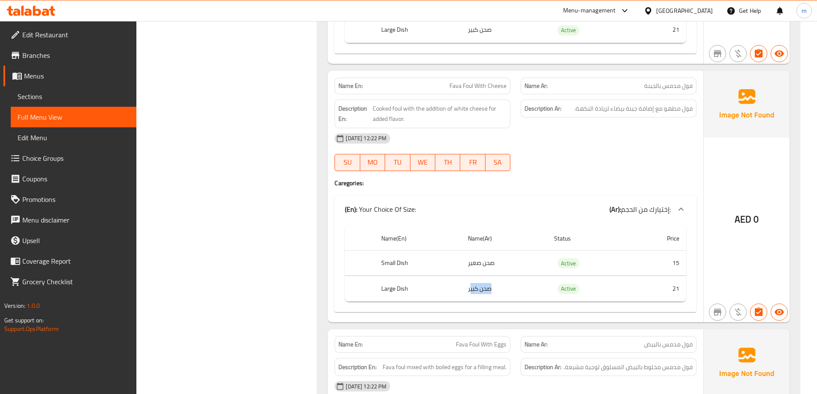
click at [469, 287] on tr "Large Dish صحن كبير Active 21" at bounding box center [515, 288] width 341 height 25
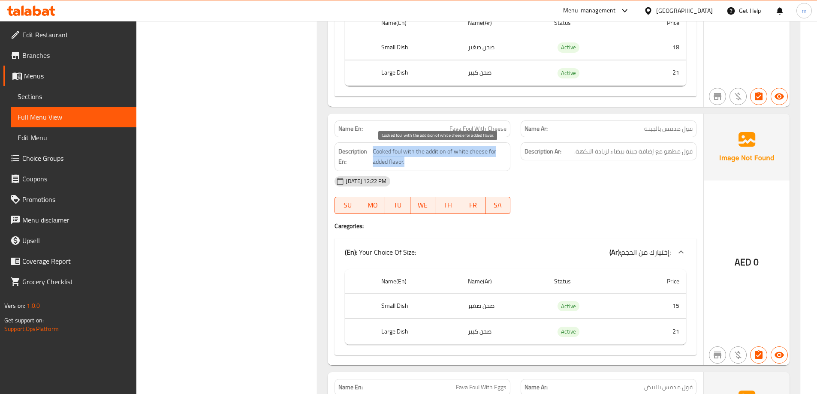
drag, startPoint x: 373, startPoint y: 150, endPoint x: 484, endPoint y: 160, distance: 111.5
click at [484, 160] on span "Cooked foul with the addition of white cheese for added flavor." at bounding box center [440, 156] width 134 height 21
click at [379, 157] on span "Cooked foul with the addition of white cheese for added flavor." at bounding box center [440, 156] width 134 height 21
drag, startPoint x: 373, startPoint y: 154, endPoint x: 471, endPoint y: 163, distance: 98.6
click at [471, 163] on span "Cooked foul with the addition of white cheese for added flavor." at bounding box center [440, 156] width 134 height 21
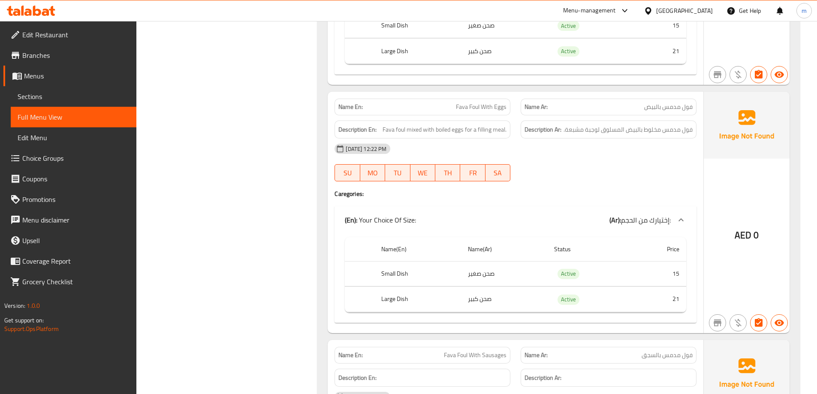
scroll to position [1149, 0]
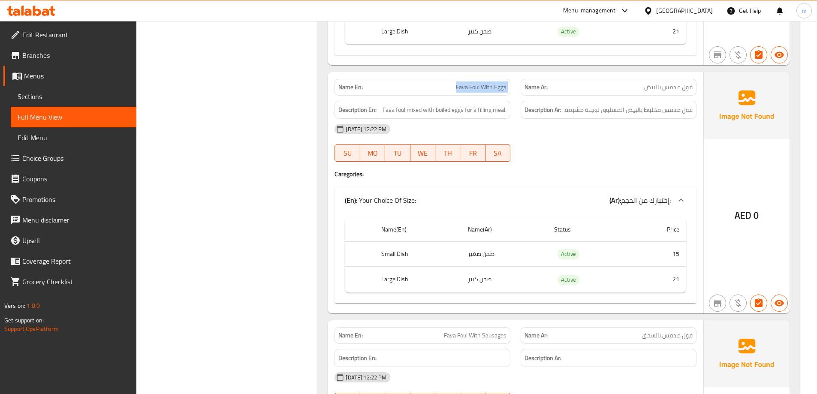
drag, startPoint x: 448, startPoint y: 88, endPoint x: 526, endPoint y: 86, distance: 77.6
click at [526, 85] on div "Name En: Fava Foul With Eggs Name Ar: فول مدمس بالبيض" at bounding box center [515, 87] width 372 height 27
drag, startPoint x: 382, startPoint y: 107, endPoint x: 502, endPoint y: 110, distance: 120.9
click at [502, 110] on span "Fava foul mixed with boiled eggs for a filling meal." at bounding box center [444, 110] width 124 height 11
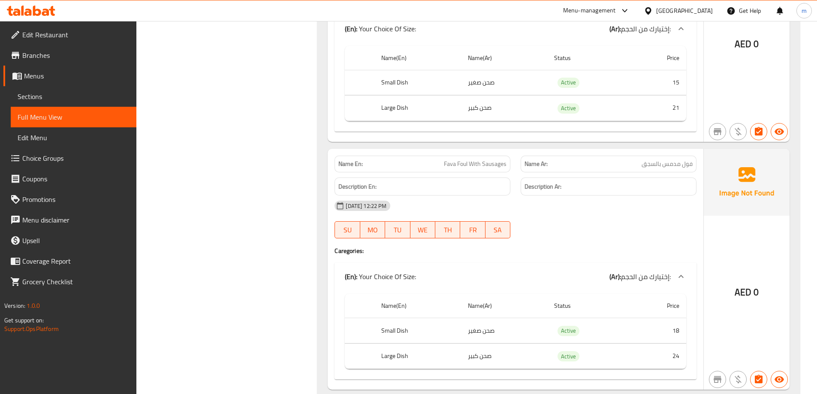
scroll to position [1363, 0]
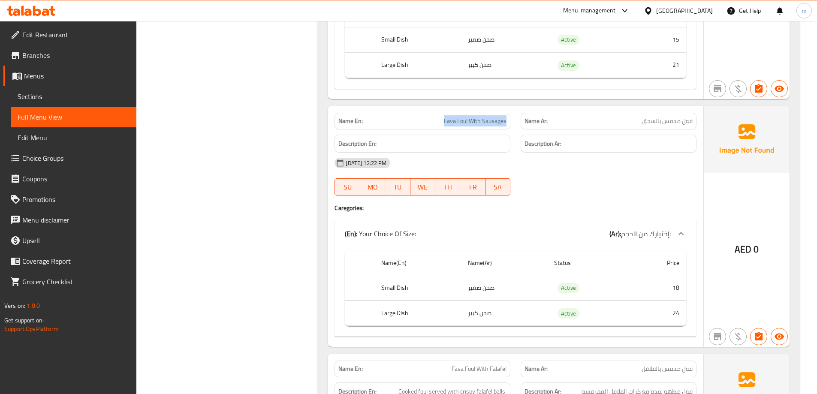
drag, startPoint x: 444, startPoint y: 121, endPoint x: 507, endPoint y: 125, distance: 63.6
click at [507, 125] on div "Name En: Fava Foul With Sausages" at bounding box center [422, 121] width 176 height 17
drag, startPoint x: 457, startPoint y: 122, endPoint x: 503, endPoint y: 124, distance: 45.5
click at [503, 124] on span "Fava Foul With Sausages" at bounding box center [475, 121] width 63 height 9
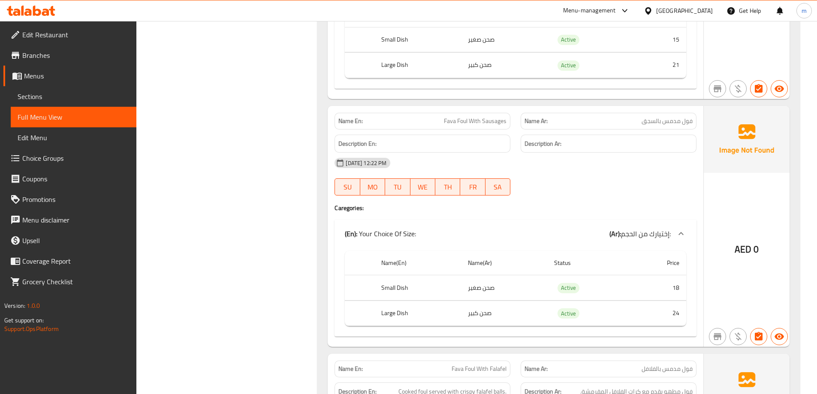
click at [569, 166] on div "[DATE] 12:22 PM" at bounding box center [515, 163] width 372 height 21
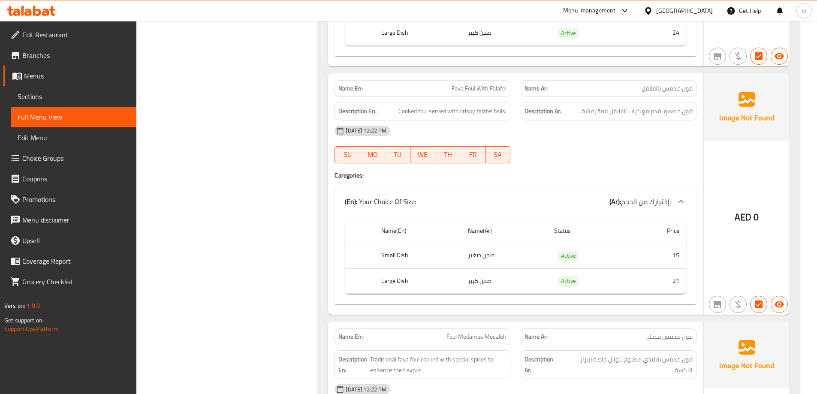
scroll to position [1663, 0]
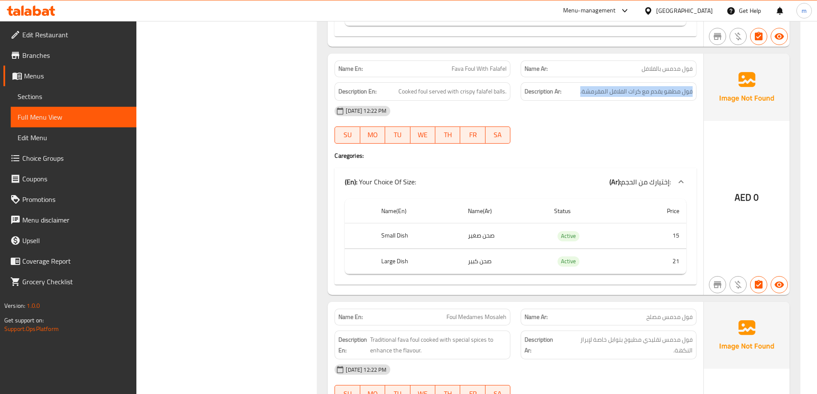
drag, startPoint x: 692, startPoint y: 91, endPoint x: 574, endPoint y: 89, distance: 117.5
click at [574, 89] on h6 "Description Ar: فول مطهو يقدم مع كرات الفلافل المقرمشة." at bounding box center [608, 91] width 168 height 11
drag, startPoint x: 396, startPoint y: 92, endPoint x: 508, endPoint y: 97, distance: 112.5
click at [508, 97] on div "Description En: Cooked foul served with crispy falafel balls." at bounding box center [422, 91] width 176 height 18
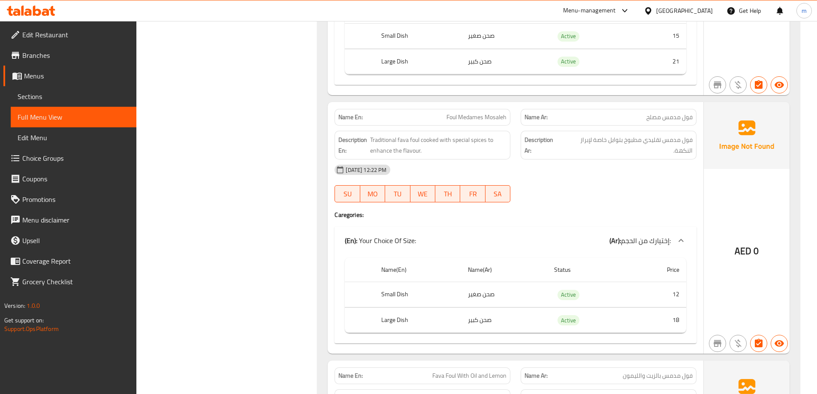
scroll to position [1878, 0]
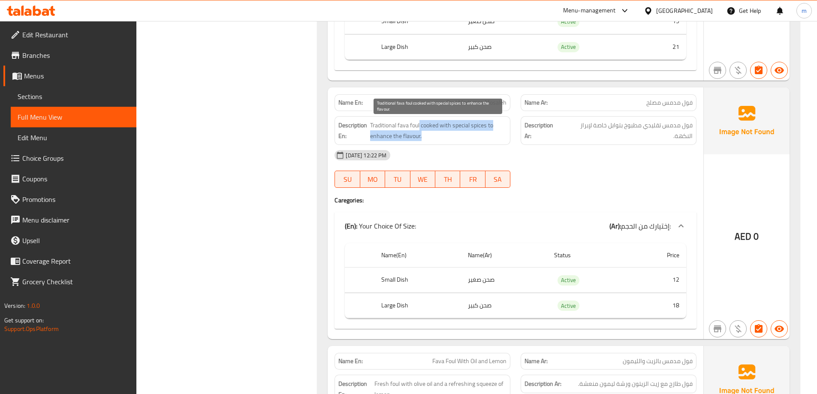
drag, startPoint x: 418, startPoint y: 124, endPoint x: 485, endPoint y: 134, distance: 67.6
click at [485, 134] on span "Traditional fava foul cooked with special spices to enhance the flavour." at bounding box center [438, 130] width 137 height 21
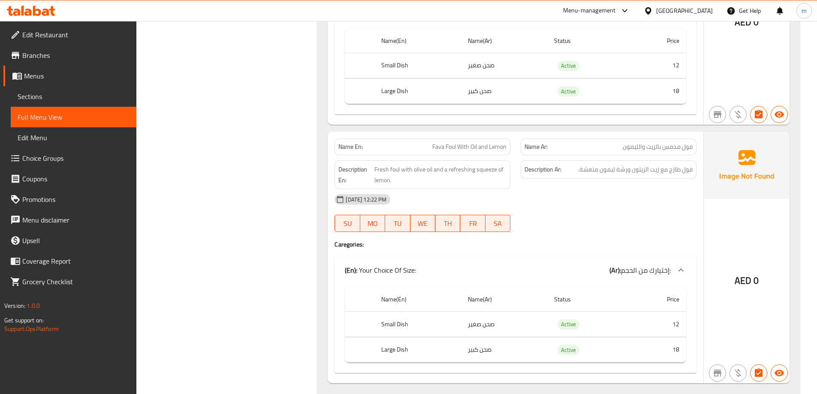
scroll to position [2135, 0]
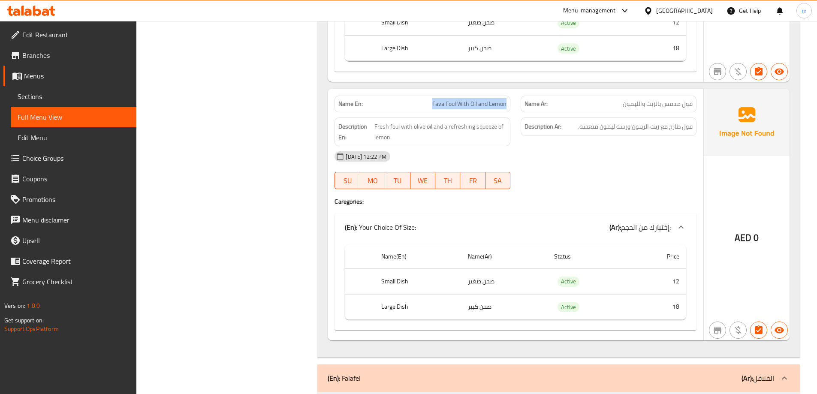
drag, startPoint x: 426, startPoint y: 104, endPoint x: 510, endPoint y: 107, distance: 84.1
click at [510, 107] on div "Name En: Fava Foul With Oil and Lemon" at bounding box center [422, 104] width 176 height 17
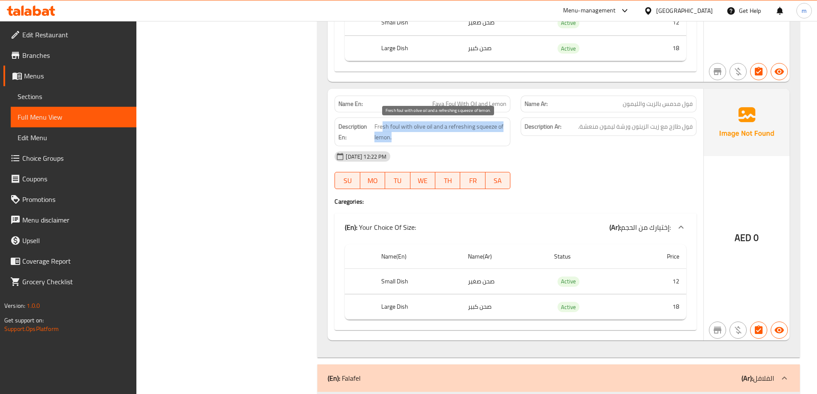
drag, startPoint x: 386, startPoint y: 125, endPoint x: 495, endPoint y: 141, distance: 109.6
click at [495, 141] on span "Fresh foul with olive oil and a refreshing squeeze of lemon." at bounding box center [440, 131] width 132 height 21
click at [489, 129] on span "Fresh foul with olive oil and a refreshing squeeze of lemon." at bounding box center [440, 131] width 132 height 21
click at [449, 126] on span "Fresh foul with olive oil and a refreshing squeeze of lemon." at bounding box center [440, 131] width 132 height 21
drag, startPoint x: 447, startPoint y: 124, endPoint x: 456, endPoint y: 133, distance: 12.1
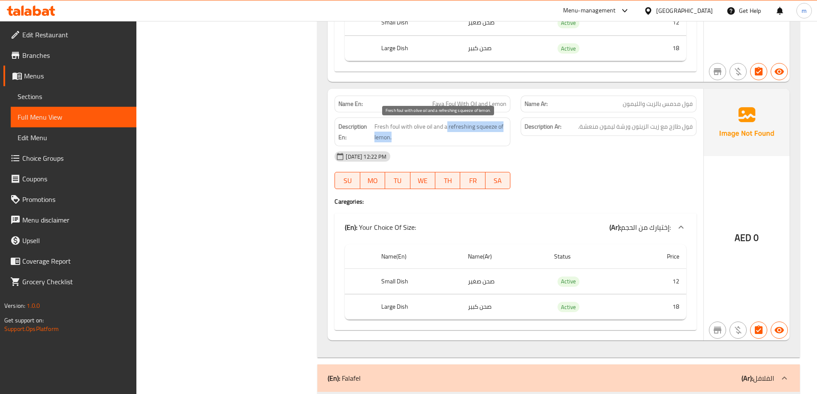
click at [456, 133] on span "Fresh foul with olive oil and a refreshing squeeze of lemon." at bounding box center [440, 131] width 132 height 21
click at [483, 128] on span "Fresh foul with olive oil and a refreshing squeeze of lemon." at bounding box center [440, 131] width 132 height 21
click at [613, 163] on div "[DATE] 12:22 PM" at bounding box center [515, 156] width 372 height 21
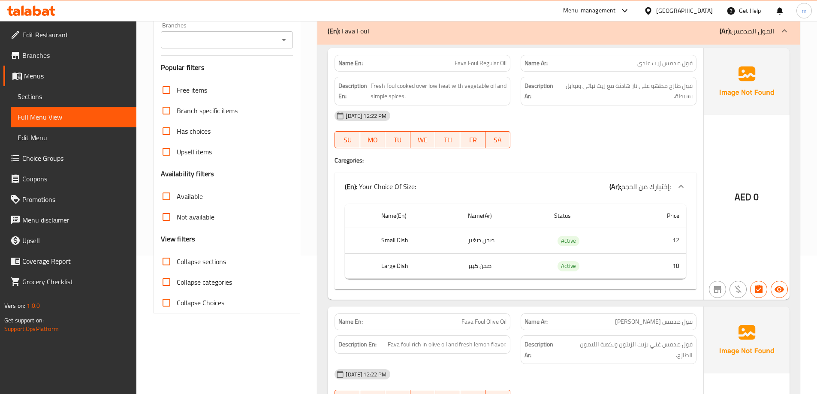
scroll to position [0, 0]
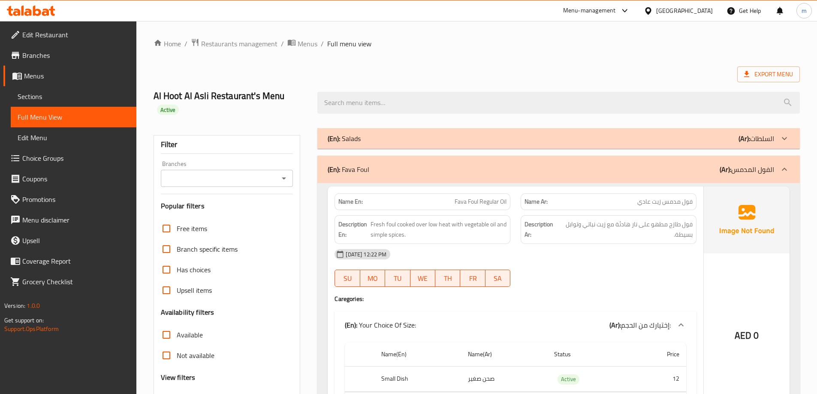
drag, startPoint x: 647, startPoint y: 160, endPoint x: 643, endPoint y: 73, distance: 86.7
click at [698, 171] on div "(En): Fava Foul (Ar): الفول المدمس" at bounding box center [551, 169] width 446 height 10
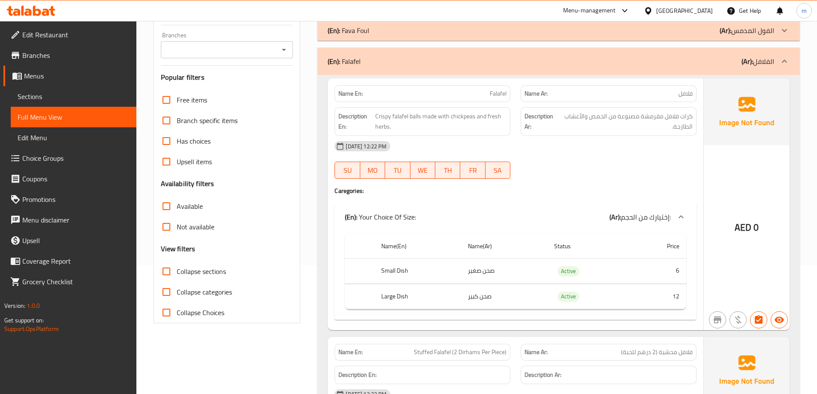
scroll to position [171, 0]
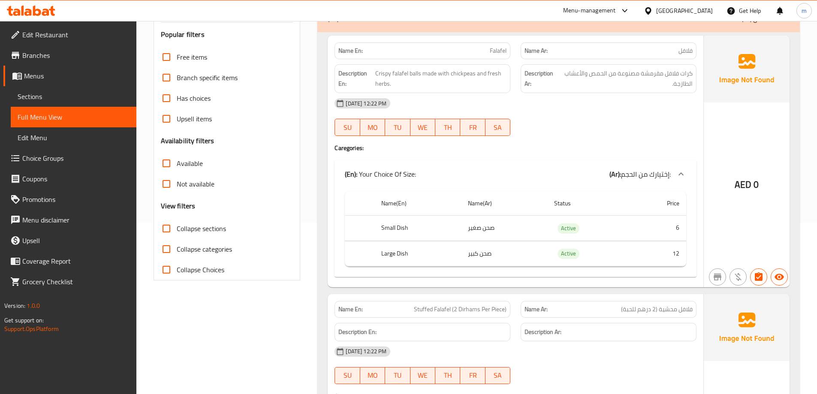
click at [729, 124] on div "AED 0" at bounding box center [746, 162] width 86 height 252
drag, startPoint x: 690, startPoint y: 70, endPoint x: 641, endPoint y: 75, distance: 49.5
click at [643, 75] on span "كرات فلافل مقرمشة مصنوعة من الحمص والأعشاب الطازجة." at bounding box center [625, 78] width 133 height 21
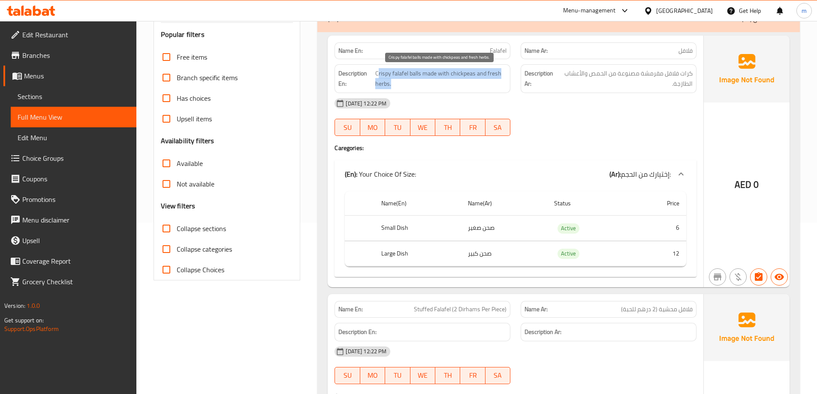
drag, startPoint x: 382, startPoint y: 72, endPoint x: 491, endPoint y: 83, distance: 110.3
click at [491, 83] on span "Crispy falafel balls made with chickpeas and fresh herbs." at bounding box center [440, 78] width 131 height 21
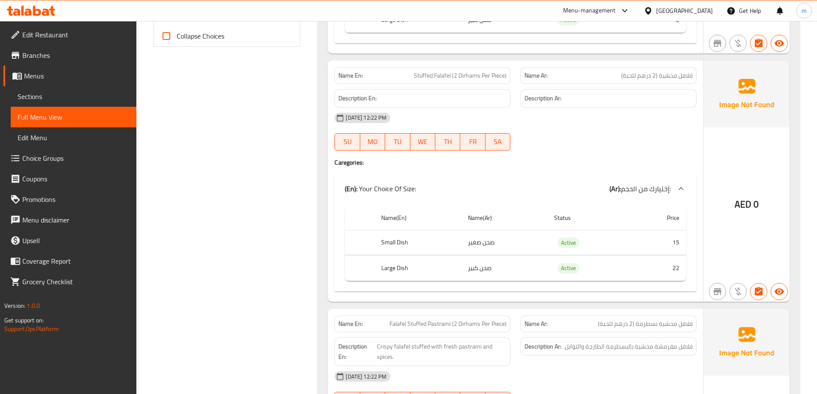
scroll to position [386, 0]
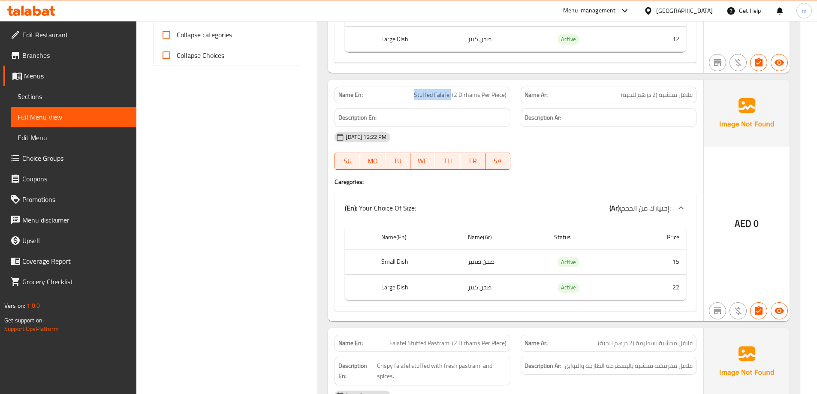
drag, startPoint x: 412, startPoint y: 94, endPoint x: 451, endPoint y: 96, distance: 39.0
click at [451, 96] on p "Name En: Stuffed Falafel (2 Dirhams Per Piece)" at bounding box center [422, 94] width 168 height 9
drag, startPoint x: 574, startPoint y: 118, endPoint x: 498, endPoint y: 104, distance: 77.1
click at [574, 118] on h6 "Description Ar:" at bounding box center [608, 117] width 168 height 11
drag, startPoint x: 453, startPoint y: 91, endPoint x: 505, endPoint y: 95, distance: 52.9
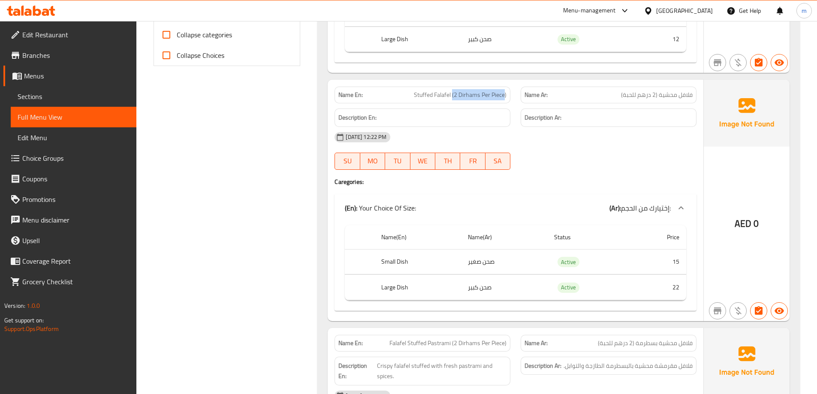
click at [505, 95] on span "Stuffed Falafel (2 Dirhams Per Piece)" at bounding box center [460, 94] width 93 height 9
click at [577, 142] on div "[DATE] 12:22 PM" at bounding box center [515, 137] width 372 height 21
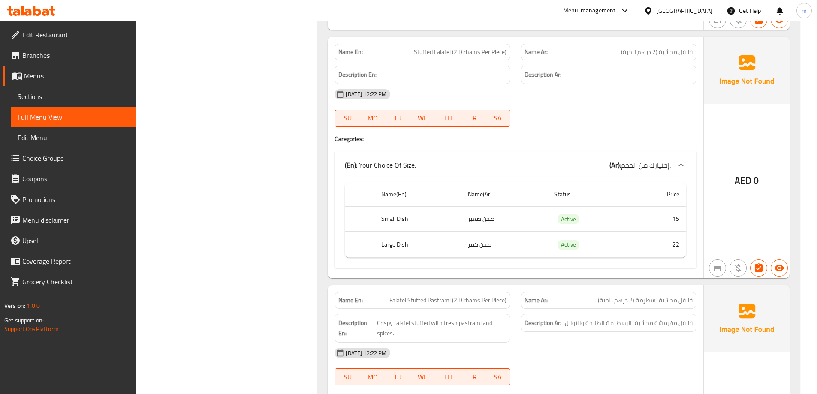
scroll to position [343, 0]
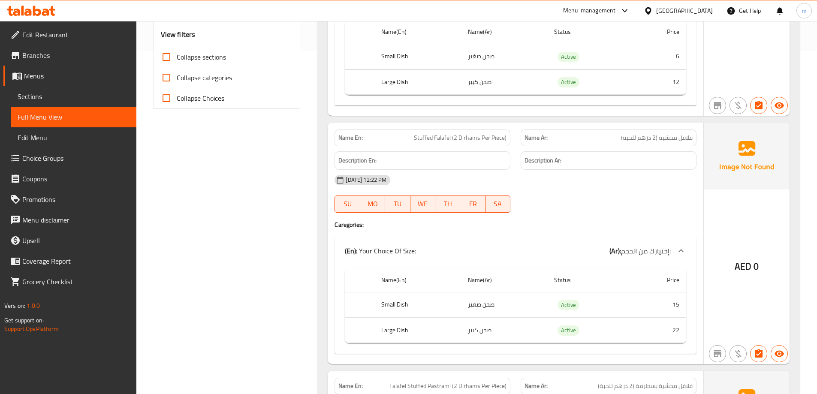
click at [478, 134] on span "Stuffed Falafel (2 Dirhams Per Piece)" at bounding box center [460, 137] width 93 height 9
copy span "Stuffed Falafel (2 Dirhams Per Piece)"
click at [464, 145] on div "Name En: Stuffed Falafel (2 Dirhams Per Piece)" at bounding box center [422, 137] width 176 height 17
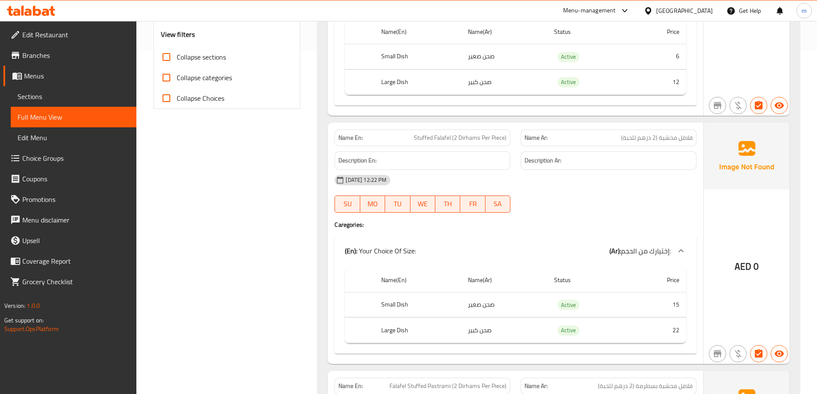
click at [466, 132] on div "Name En: Stuffed Falafel (2 Dirhams Per Piece)" at bounding box center [422, 137] width 176 height 17
click at [463, 133] on span "Stuffed Falafel (2 Dirhams Per Piece)" at bounding box center [460, 137] width 93 height 9
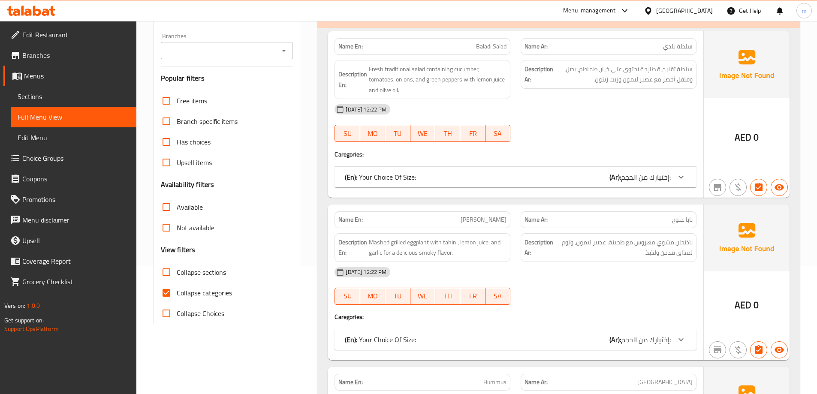
scroll to position [129, 0]
click at [189, 267] on span "Collapse sections" at bounding box center [201, 271] width 49 height 10
click at [177, 267] on input "Collapse sections" at bounding box center [166, 271] width 21 height 21
checkbox input "true"
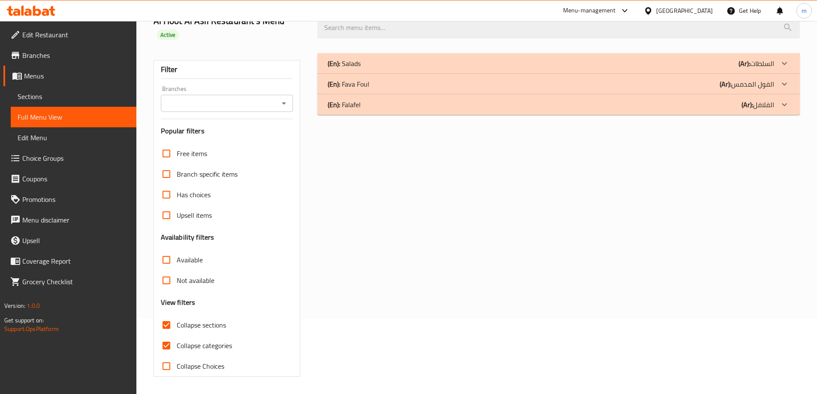
scroll to position [75, 0]
click at [195, 346] on span "Collapse categories" at bounding box center [204, 345] width 55 height 10
click at [177, 346] on input "Collapse categories" at bounding box center [166, 345] width 21 height 21
checkbox input "false"
click at [430, 109] on div "(En): Falafel (Ar): الفلافل" at bounding box center [551, 104] width 446 height 10
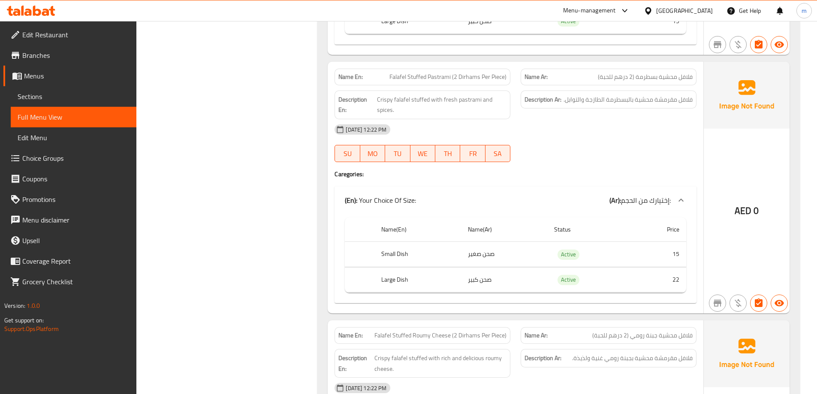
scroll to position [632, 0]
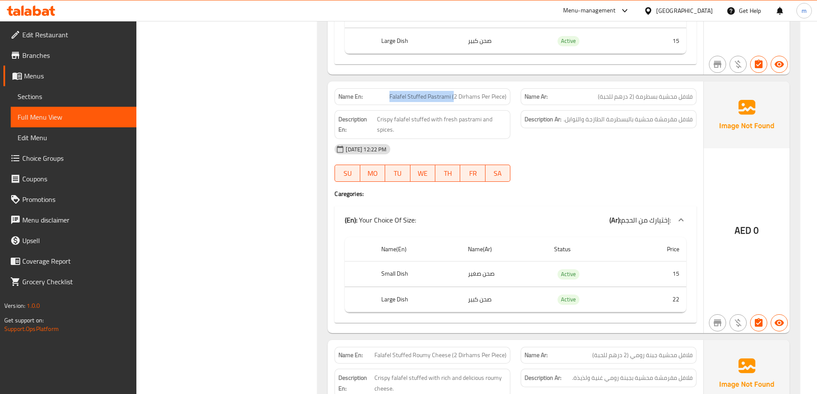
drag, startPoint x: 387, startPoint y: 96, endPoint x: 454, endPoint y: 96, distance: 67.7
click at [454, 96] on p "Name En: Falafel Stuffed Pastrami (2 Dirhams Per Piece)" at bounding box center [422, 96] width 168 height 9
drag, startPoint x: 682, startPoint y: 116, endPoint x: 609, endPoint y: 123, distance: 74.1
click at [609, 123] on span "فلافل مقرمشة محشية بالبسطرمة الطازجة والتوابل." at bounding box center [627, 119] width 129 height 11
drag, startPoint x: 463, startPoint y: 122, endPoint x: 473, endPoint y: 128, distance: 11.9
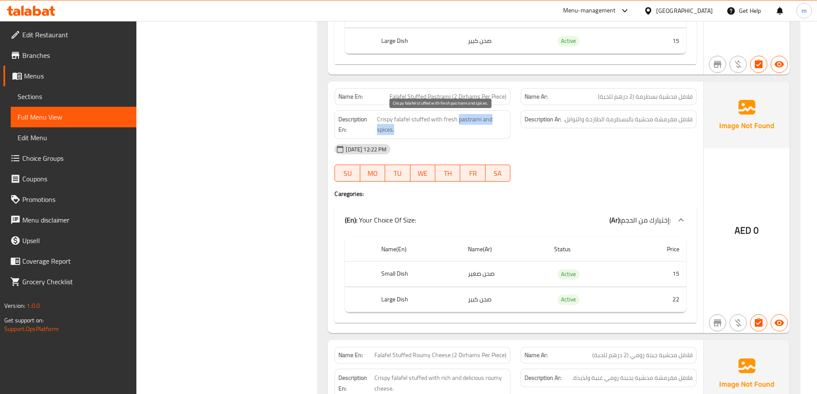
click at [473, 128] on span "Crispy falafel stuffed with fresh pastrami and spices." at bounding box center [441, 124] width 129 height 21
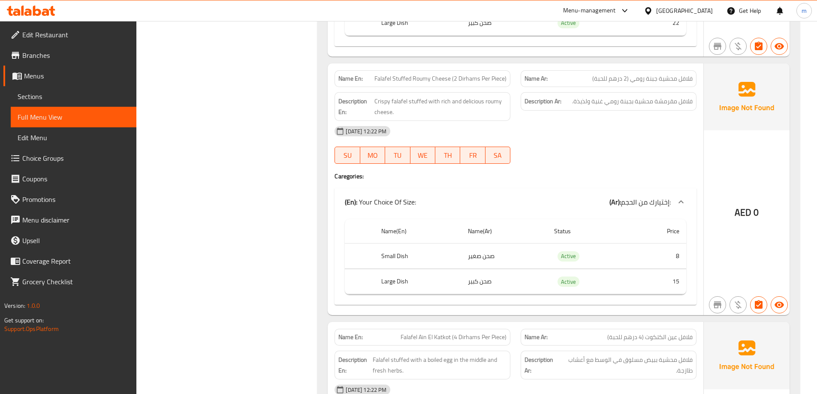
scroll to position [890, 0]
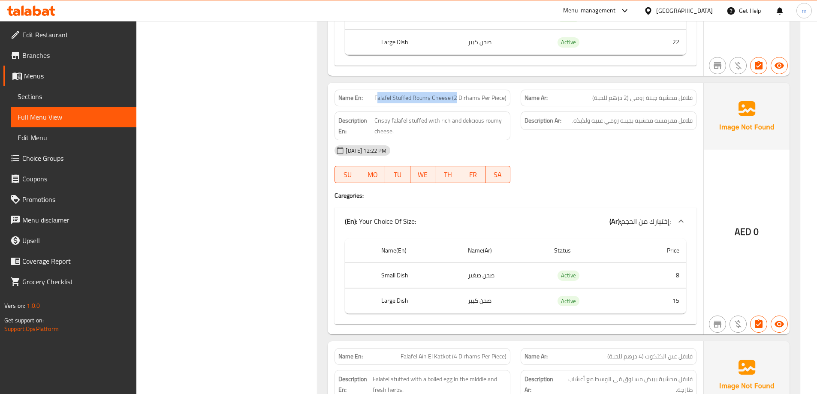
drag, startPoint x: 379, startPoint y: 98, endPoint x: 457, endPoint y: 97, distance: 78.0
click at [457, 97] on span "Falafel Stuffed Roumy Cheese (2 Dirhams Per Piece)" at bounding box center [440, 97] width 132 height 9
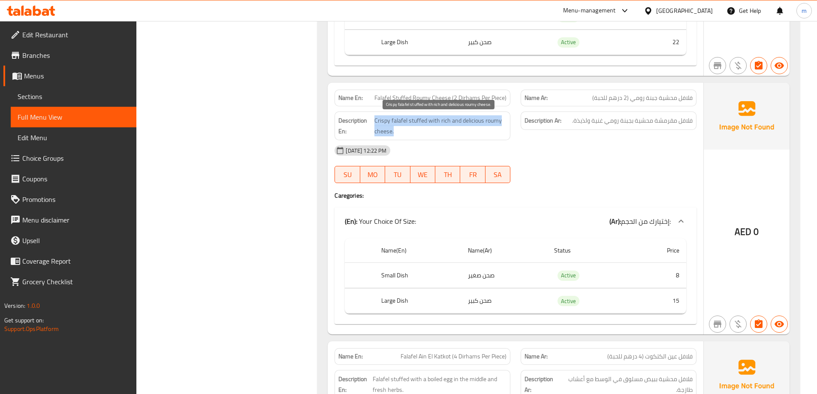
drag, startPoint x: 375, startPoint y: 118, endPoint x: 475, endPoint y: 131, distance: 100.3
click at [475, 131] on span "Crispy falafel stuffed with rich and delicious roumy cheese." at bounding box center [440, 125] width 132 height 21
click at [589, 140] on div "[DATE] 12:22 PM" at bounding box center [515, 150] width 372 height 21
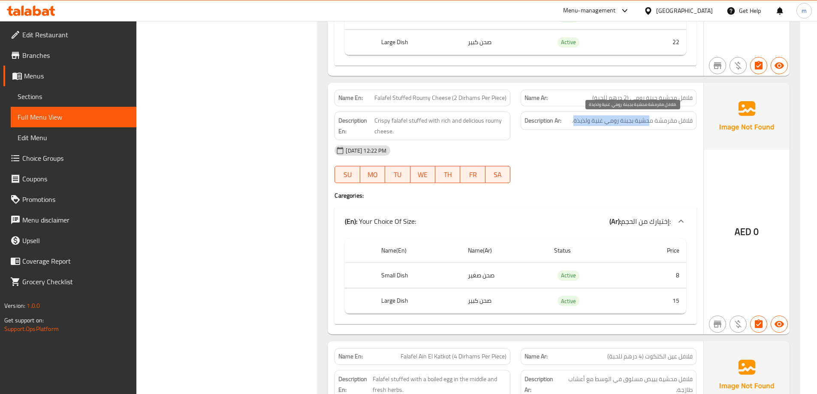
drag, startPoint x: 623, startPoint y: 120, endPoint x: 573, endPoint y: 120, distance: 50.6
click at [573, 120] on span "فلافل مقرمشة محشية بجبنة رومي غنية ولذيذة." at bounding box center [632, 120] width 120 height 11
click at [594, 147] on div "[DATE] 12:22 PM" at bounding box center [515, 150] width 372 height 21
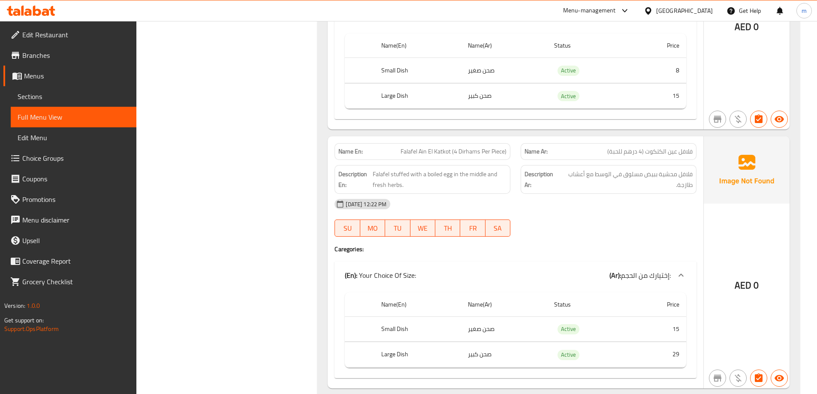
scroll to position [1123, 0]
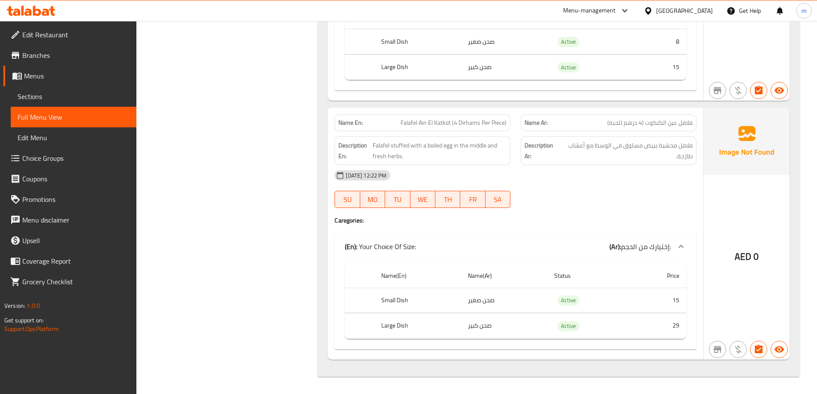
drag, startPoint x: 643, startPoint y: 186, endPoint x: 646, endPoint y: 265, distance: 78.9
drag, startPoint x: 396, startPoint y: 119, endPoint x: 510, endPoint y: 120, distance: 114.0
click at [510, 120] on div "Name En: Falafel Ain El Katkot (4 Dirhams Per Piece)" at bounding box center [422, 122] width 176 height 17
drag, startPoint x: 372, startPoint y: 147, endPoint x: 453, endPoint y: 149, distance: 80.6
click at [453, 149] on h6 "Description En: Falafel stuffed with a boiled egg in the middle and fresh herbs." at bounding box center [422, 150] width 168 height 21
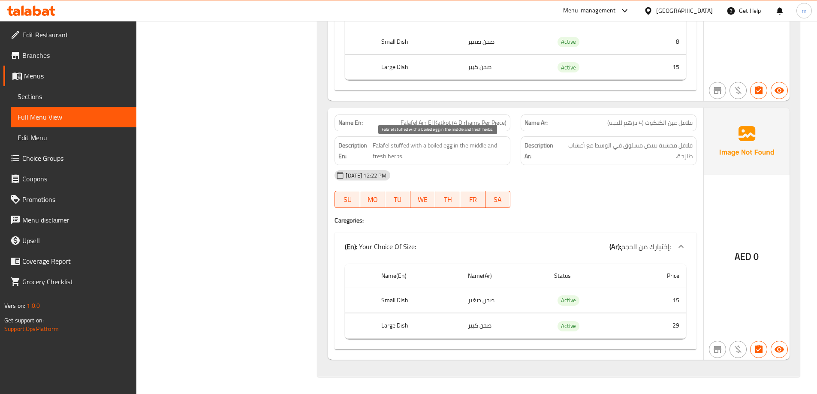
click at [470, 153] on span "Falafel stuffed with a boiled egg in the middle and fresh herbs." at bounding box center [440, 150] width 134 height 21
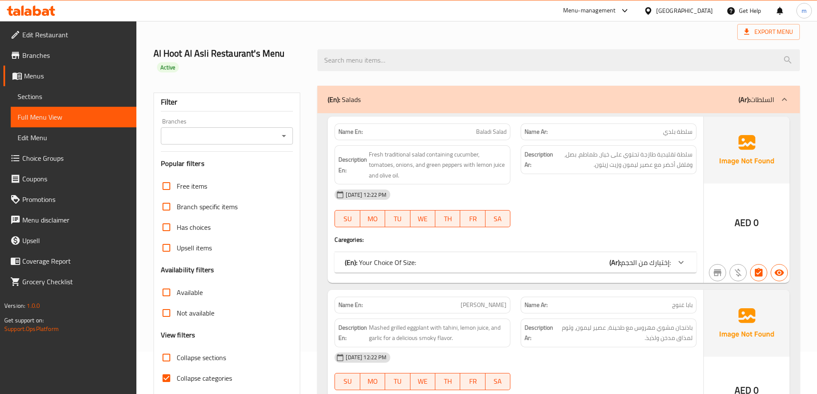
scroll to position [171, 0]
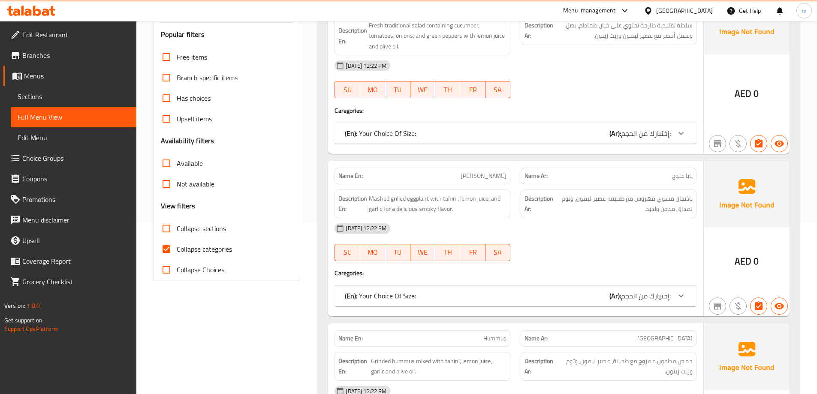
click at [180, 254] on span "Collapse categories" at bounding box center [204, 249] width 55 height 10
click at [177, 254] on input "Collapse categories" at bounding box center [166, 249] width 21 height 21
checkbox input "false"
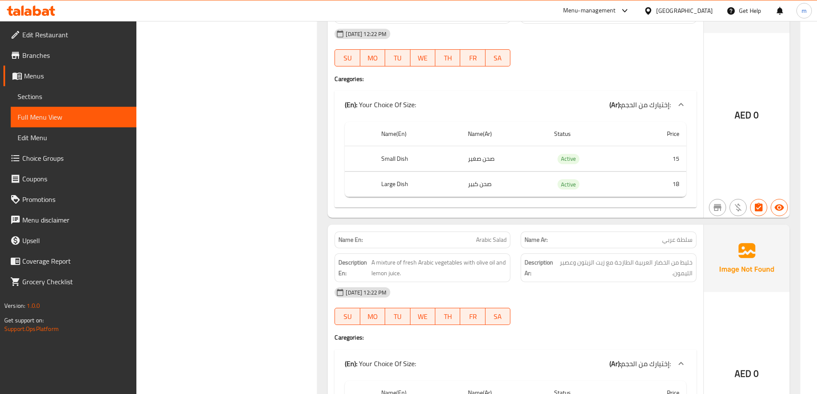
scroll to position [0, 0]
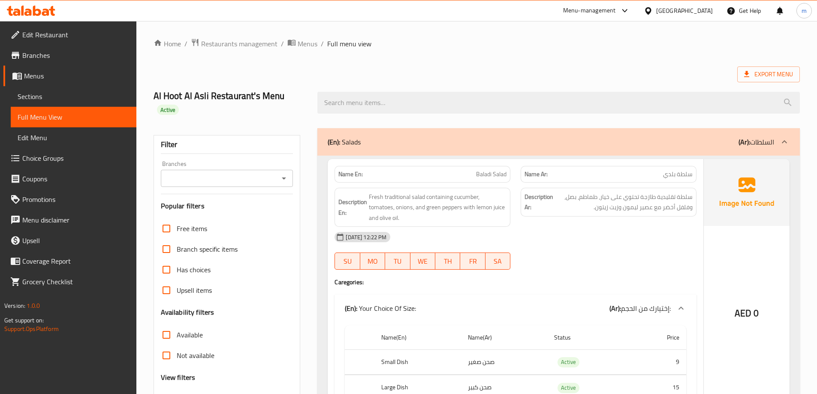
drag, startPoint x: 579, startPoint y: 189, endPoint x: 547, endPoint y: 81, distance: 113.2
click at [36, 65] on link "Branches" at bounding box center [69, 55] width 133 height 21
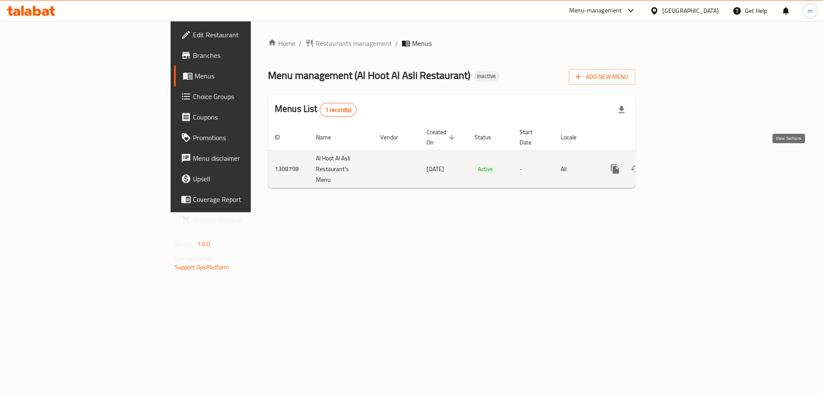
click at [682, 164] on icon "enhanced table" at bounding box center [677, 169] width 10 height 10
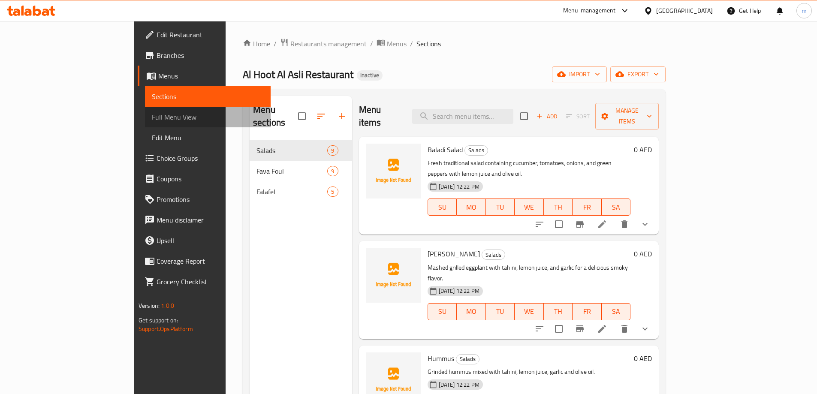
click at [152, 119] on span "Full Menu View" at bounding box center [208, 117] width 112 height 10
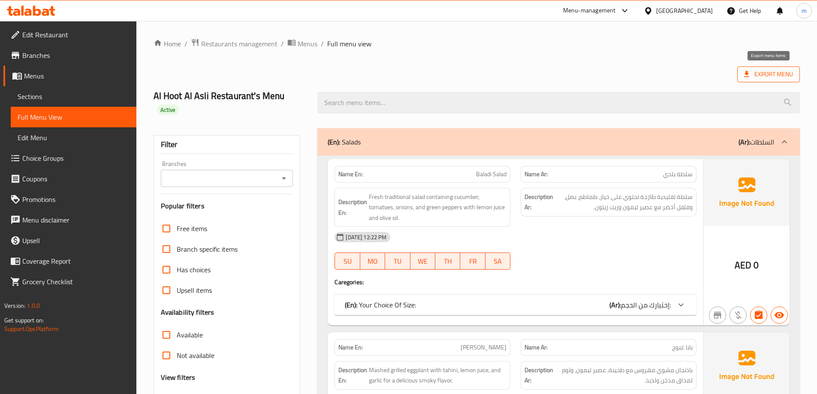
click at [763, 81] on span "Export Menu" at bounding box center [768, 74] width 63 height 16
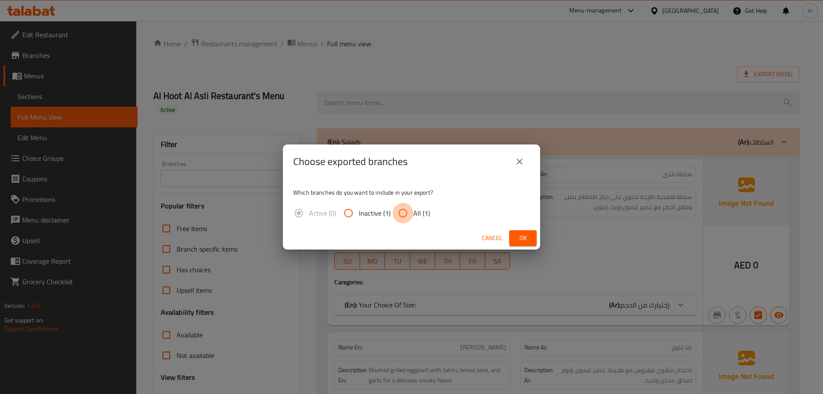
click at [404, 207] on input "All (1)" at bounding box center [403, 213] width 21 height 21
radio input "true"
click at [532, 231] on button "Ok" at bounding box center [522, 238] width 27 height 16
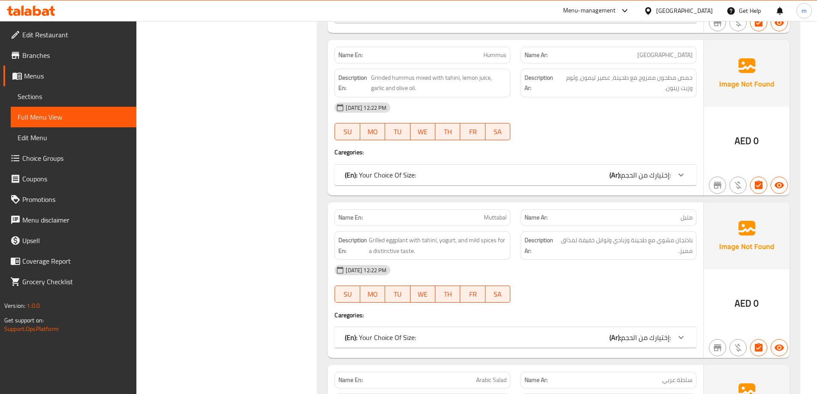
scroll to position [131, 0]
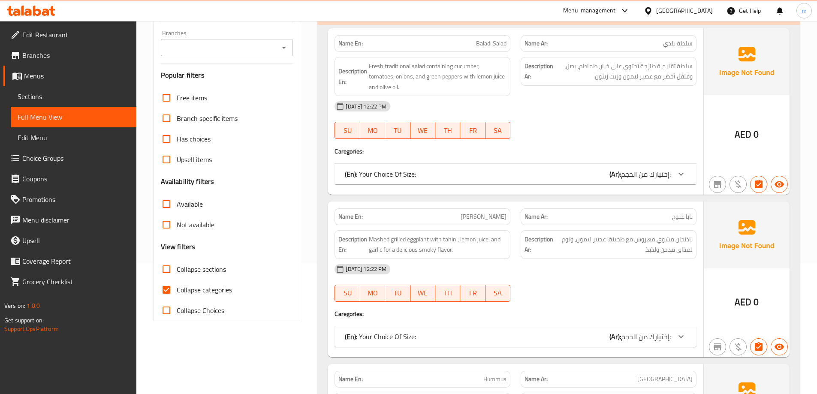
click at [194, 292] on span "Collapse categories" at bounding box center [204, 290] width 55 height 10
click at [177, 292] on input "Collapse categories" at bounding box center [166, 290] width 21 height 21
checkbox input "false"
